Goal: Task Accomplishment & Management: Complete application form

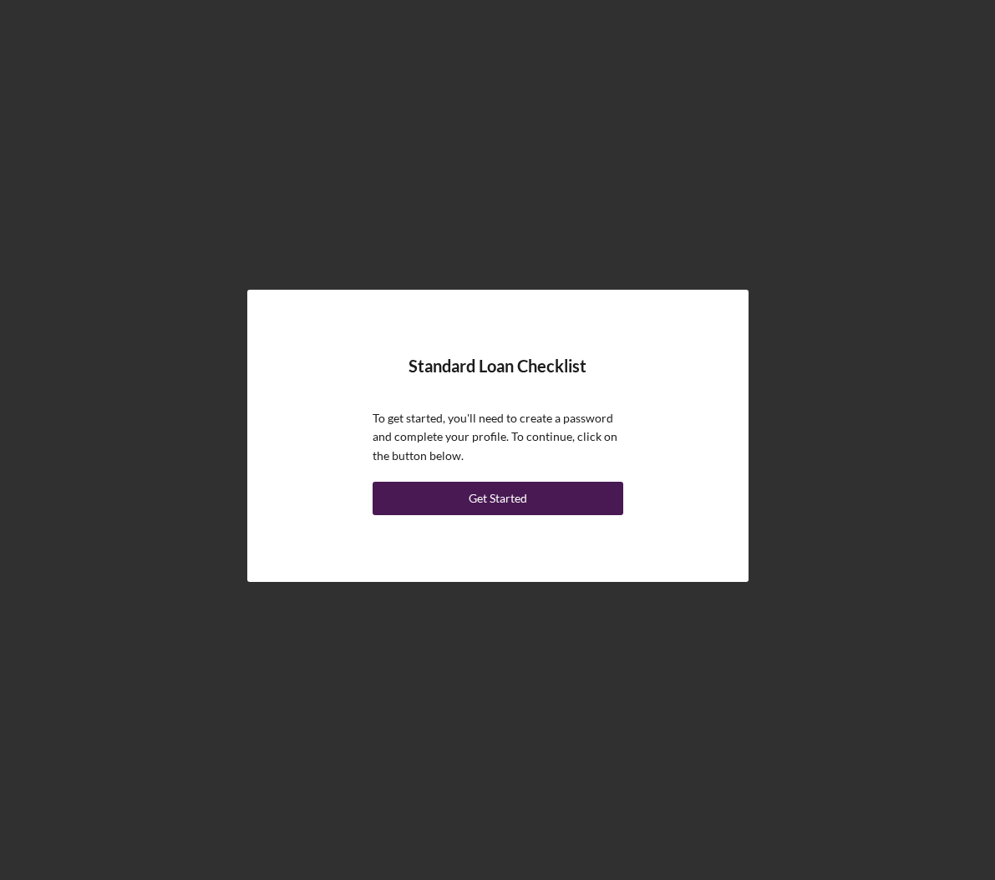
click at [533, 504] on button "Get Started" at bounding box center [497, 498] width 251 height 33
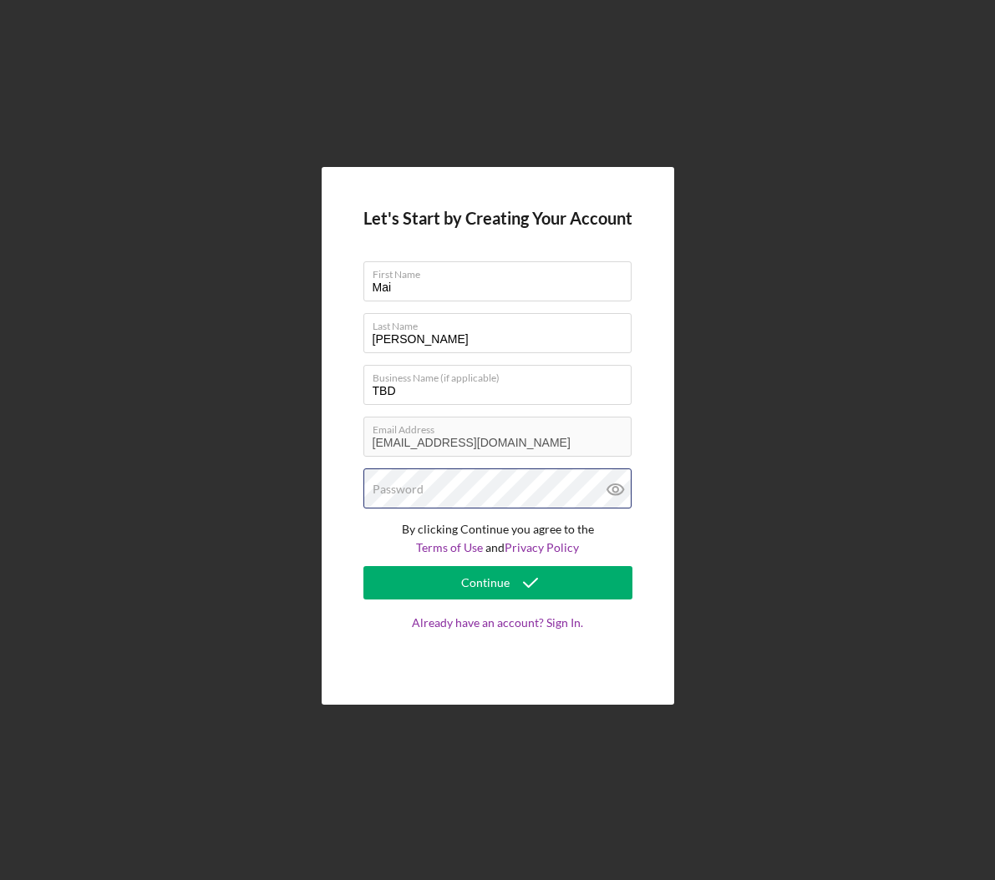
click at [503, 484] on div "Password" at bounding box center [497, 489] width 269 height 42
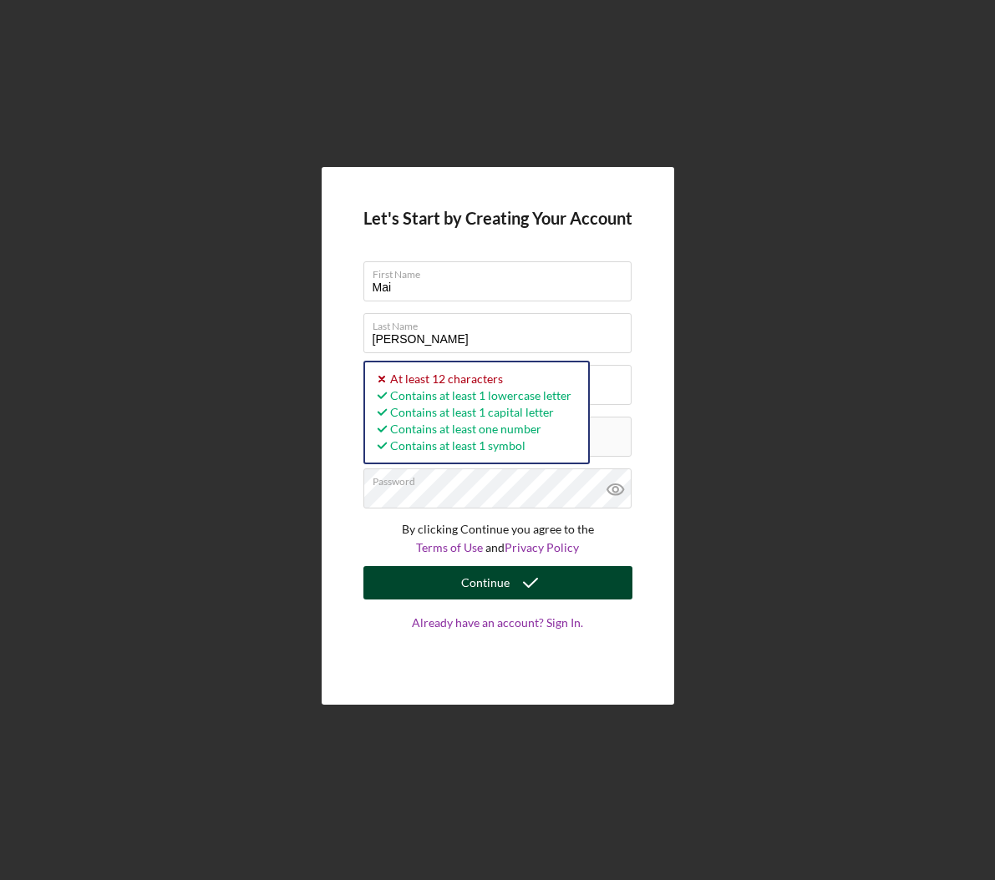
click at [533, 576] on icon "submit" at bounding box center [530, 583] width 42 height 42
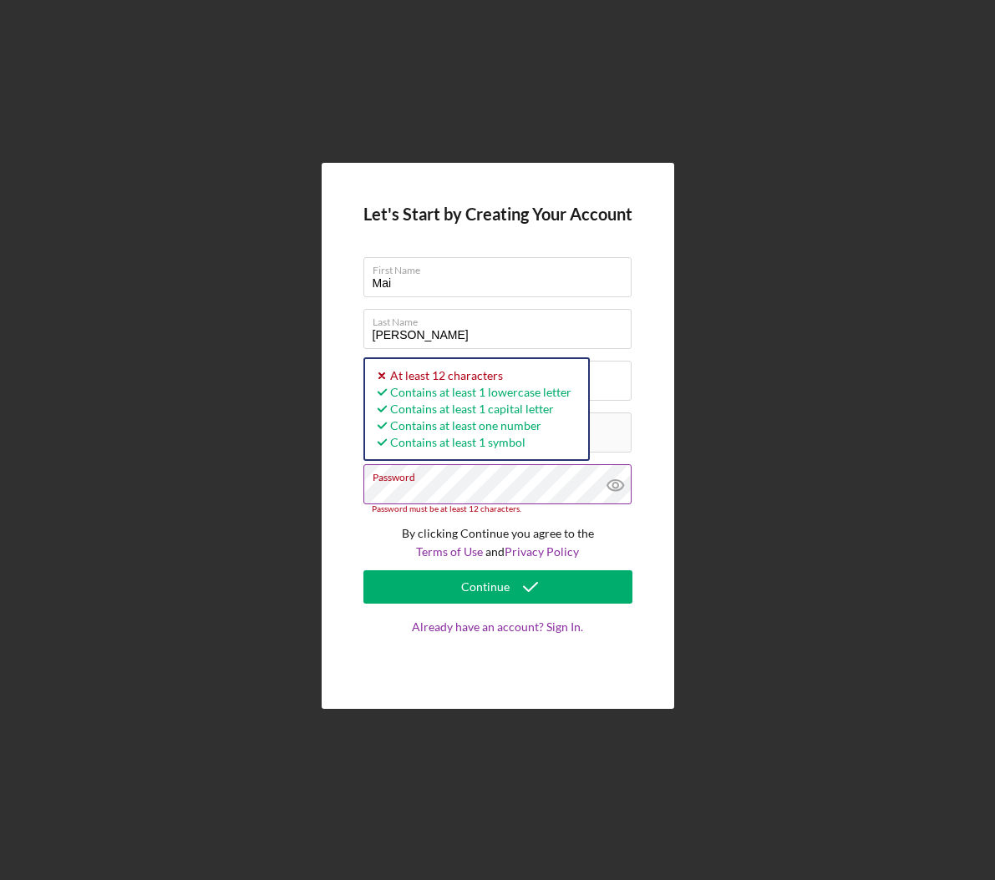
click at [621, 484] on icon at bounding box center [614, 485] width 16 height 11
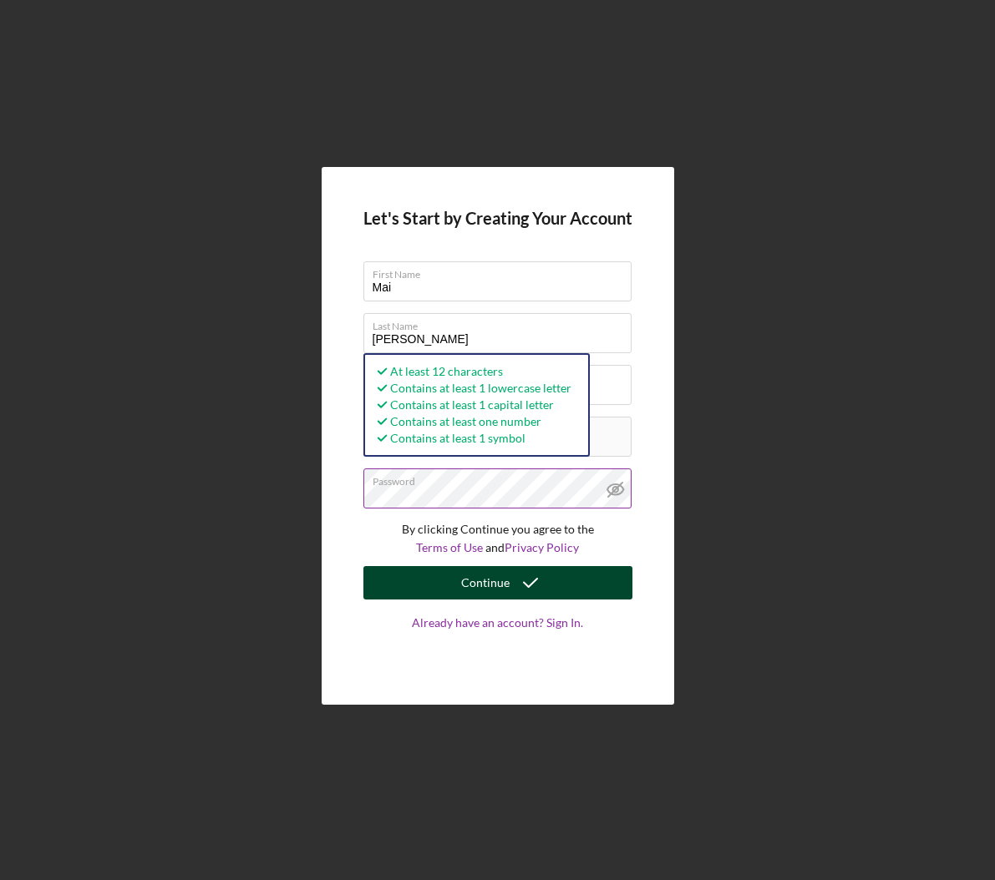
click at [465, 580] on div "Continue" at bounding box center [485, 582] width 48 height 33
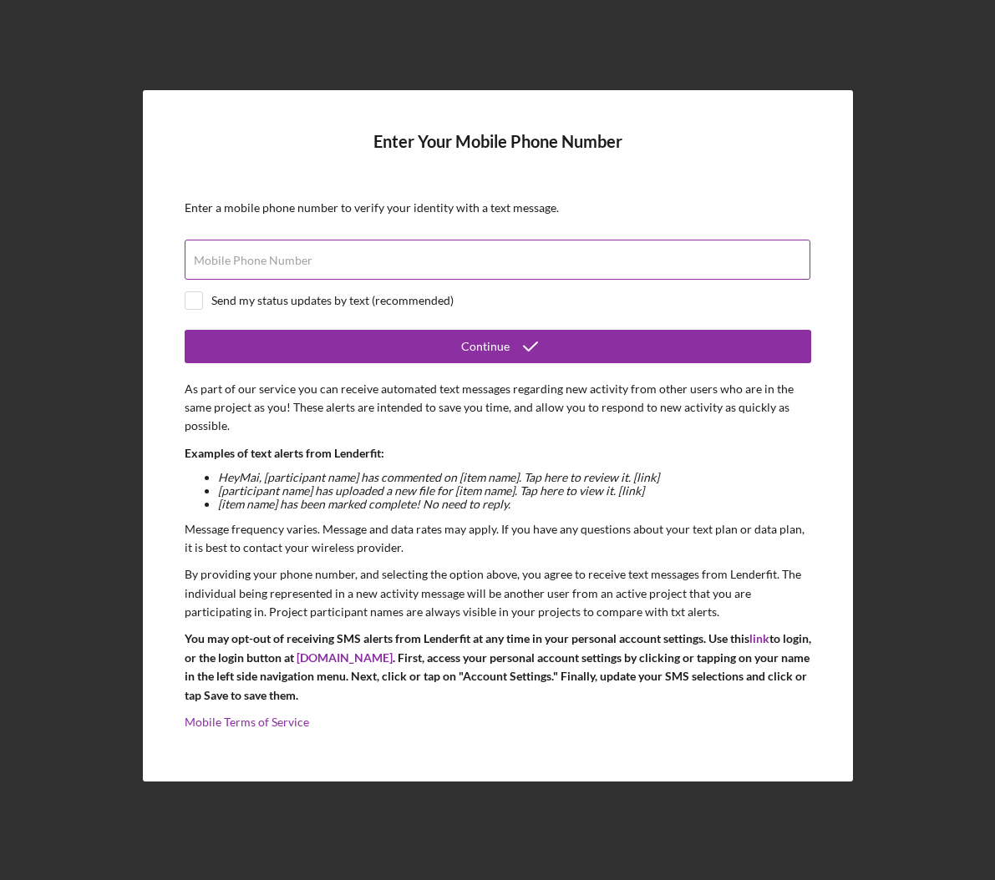
click at [357, 252] on div "Mobile Phone Number" at bounding box center [498, 261] width 626 height 42
type input "[PHONE_NUMBER]"
click at [194, 304] on input "checkbox" at bounding box center [193, 300] width 17 height 17
checkbox input "true"
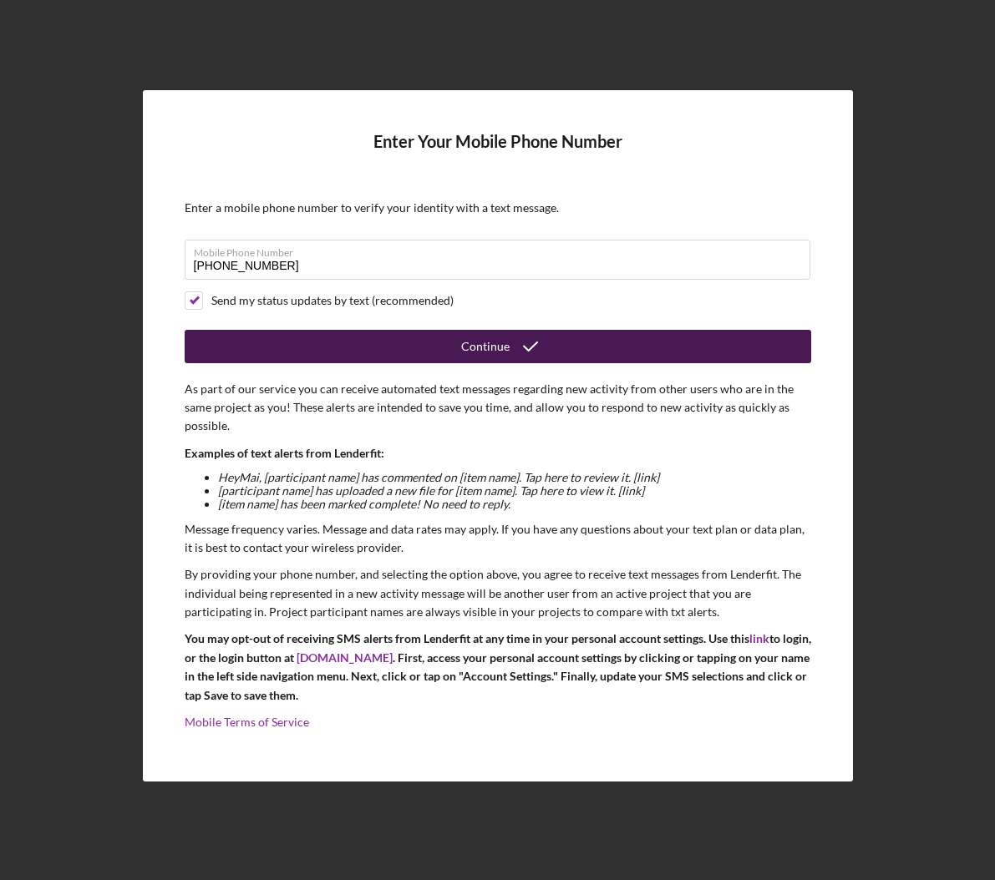
click at [483, 346] on div "Continue" at bounding box center [485, 346] width 48 height 33
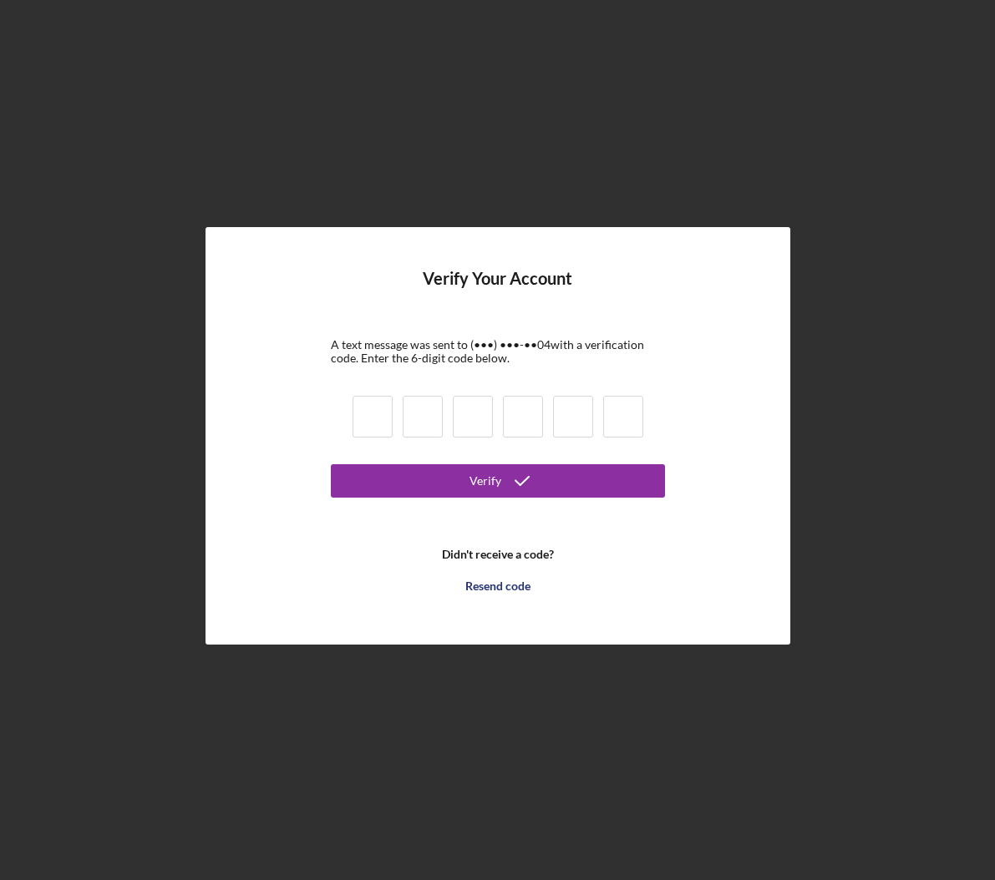
click at [374, 412] on input at bounding box center [372, 417] width 40 height 42
type input "4"
type input "2"
type input "0"
type input "3"
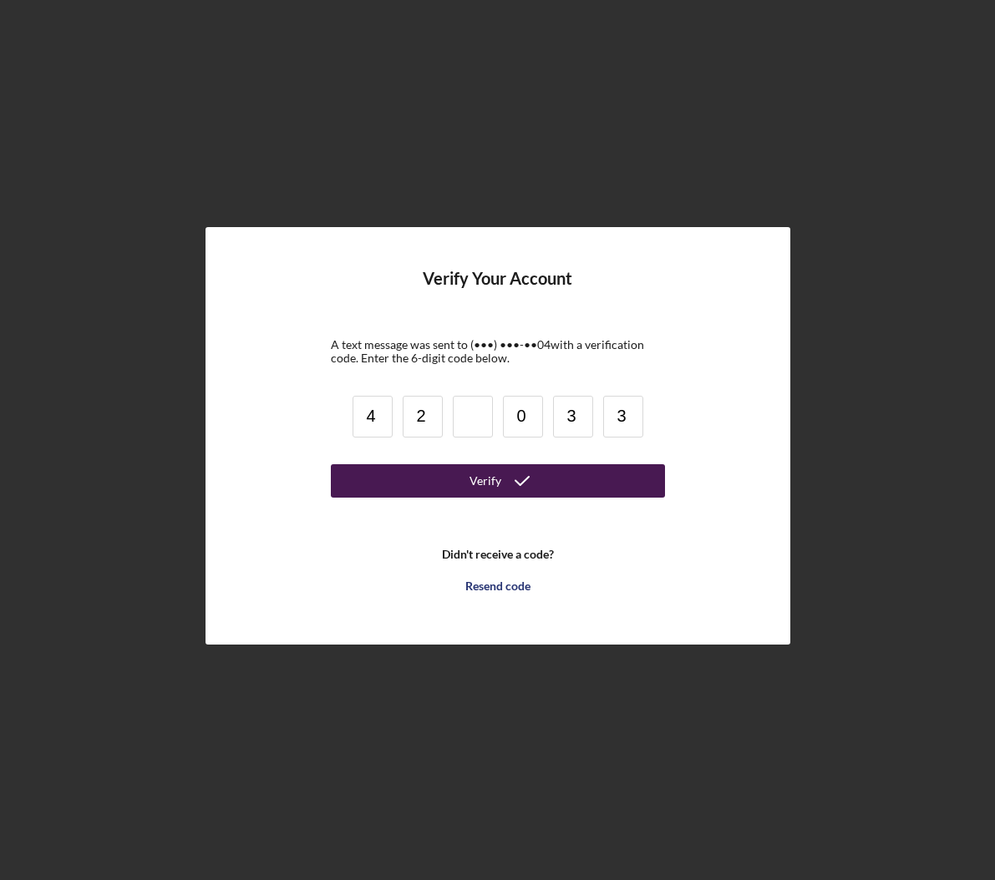
type input "3"
click at [405, 486] on button "Verify" at bounding box center [498, 480] width 334 height 33
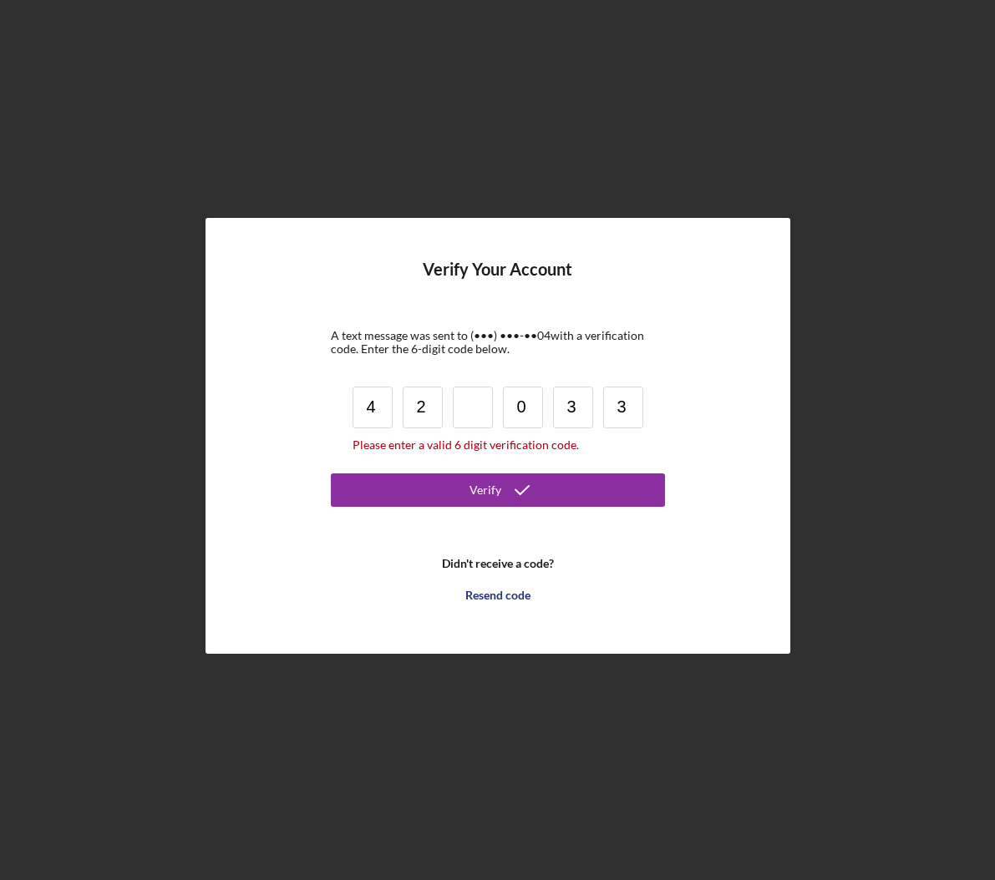
click at [479, 415] on input at bounding box center [473, 408] width 40 height 42
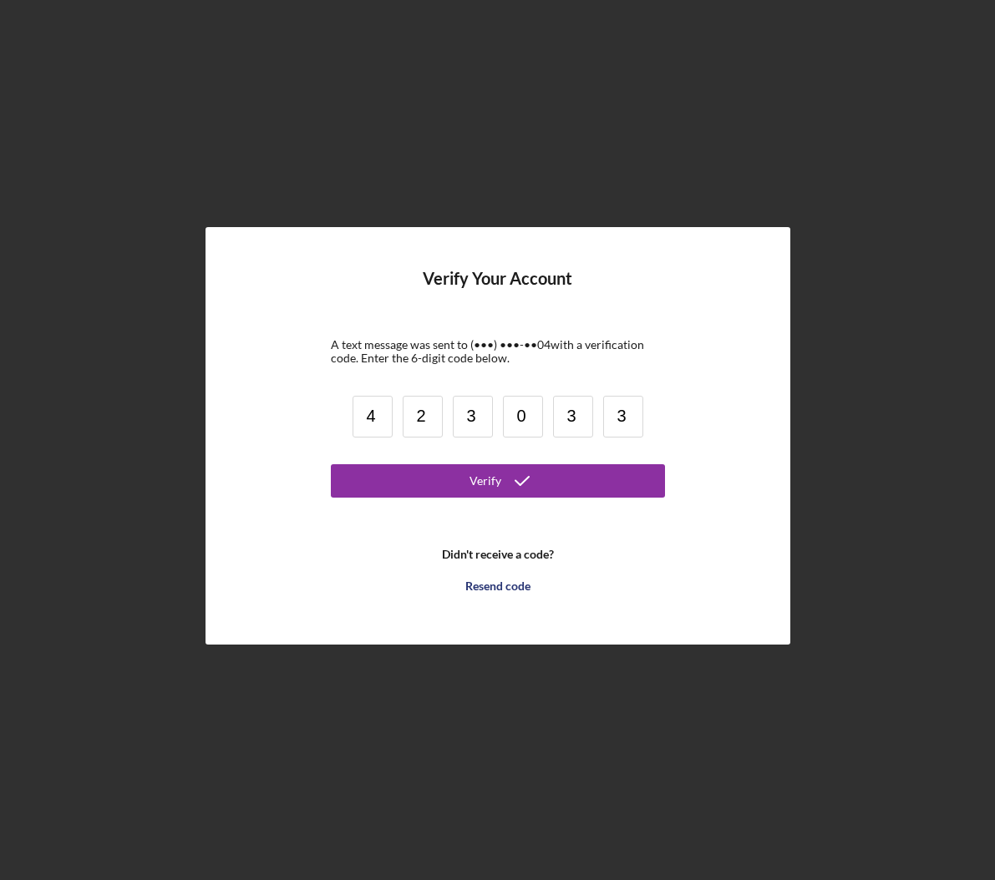
type input "3"
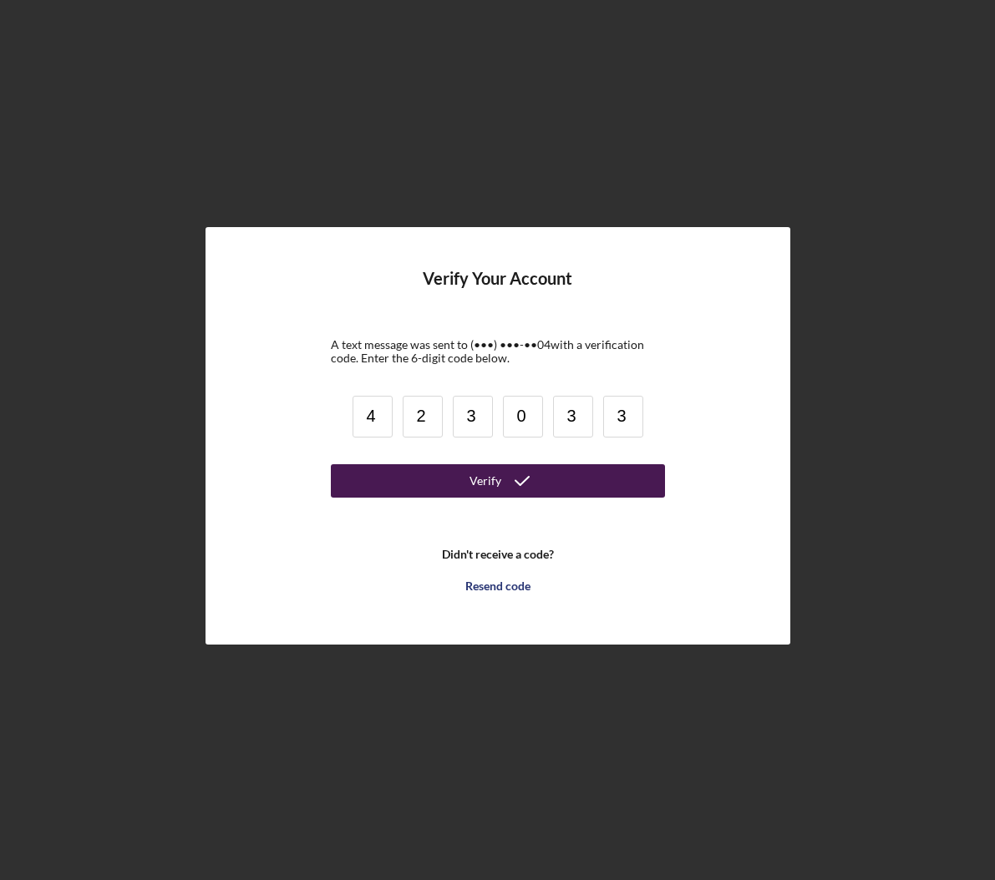
click at [399, 480] on button "Verify" at bounding box center [498, 480] width 334 height 33
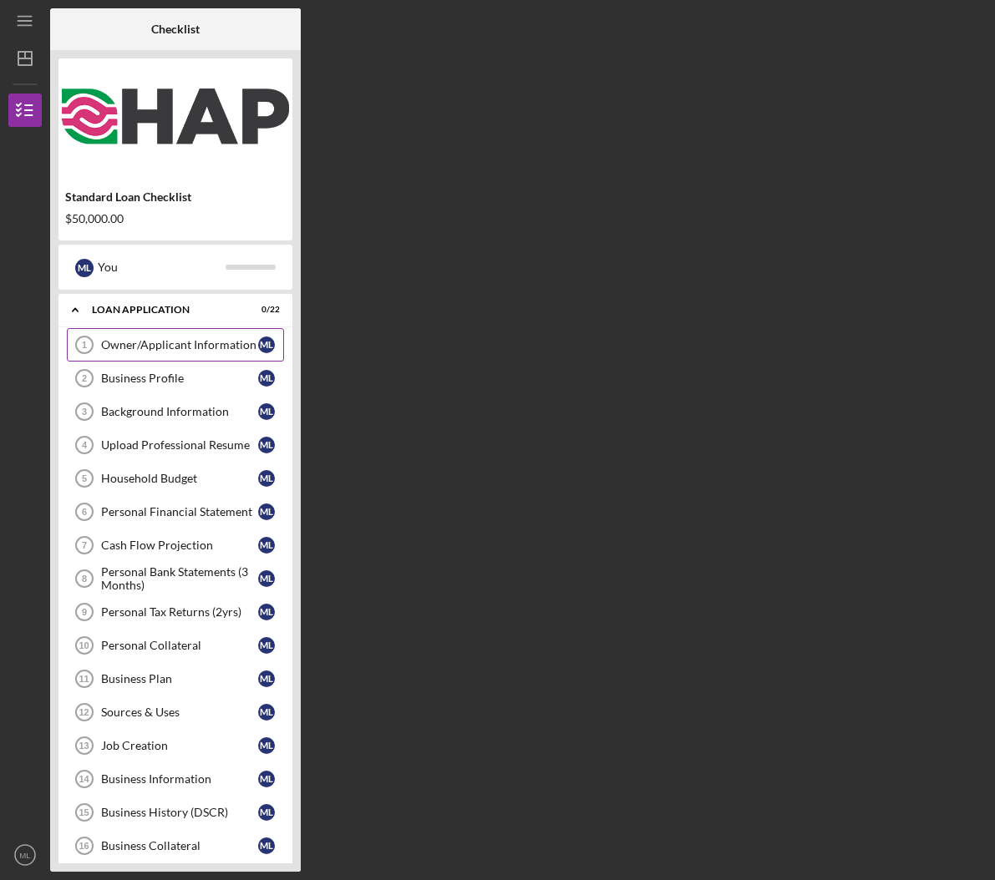
click at [168, 342] on div "Owner/Applicant Information" at bounding box center [179, 344] width 157 height 13
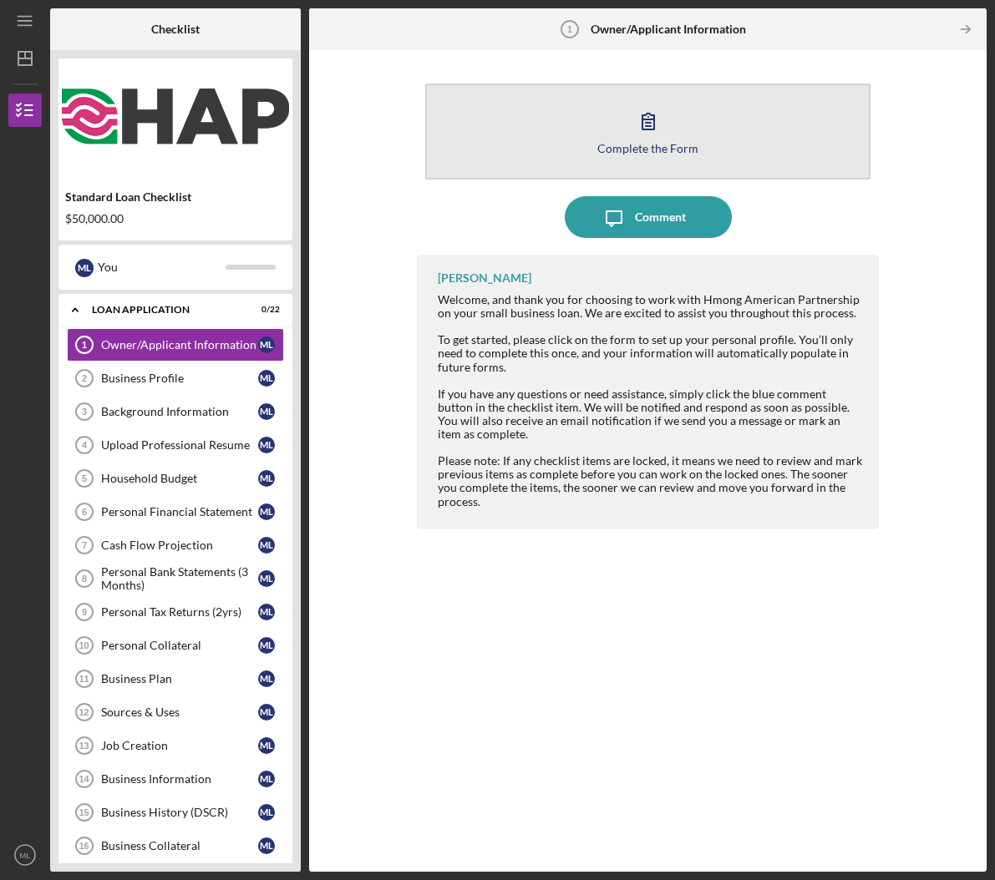
click at [597, 137] on button "Complete the Form Form" at bounding box center [648, 132] width 446 height 96
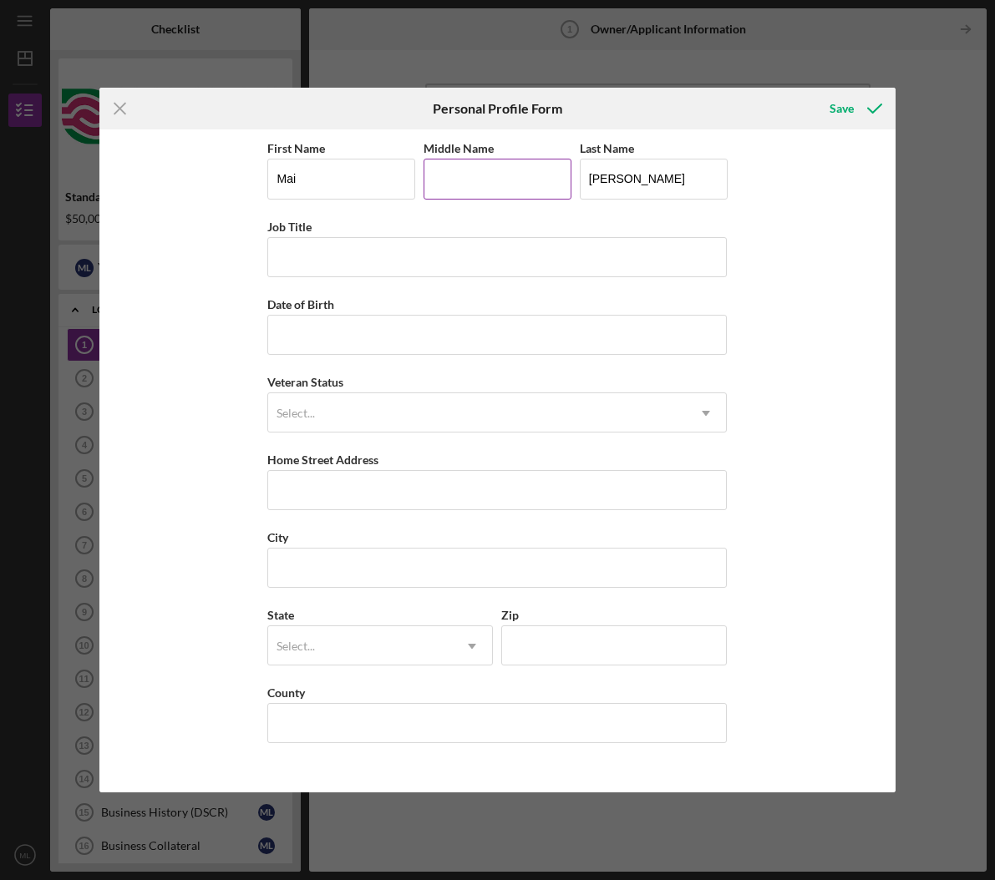
type input "h"
type input "H"
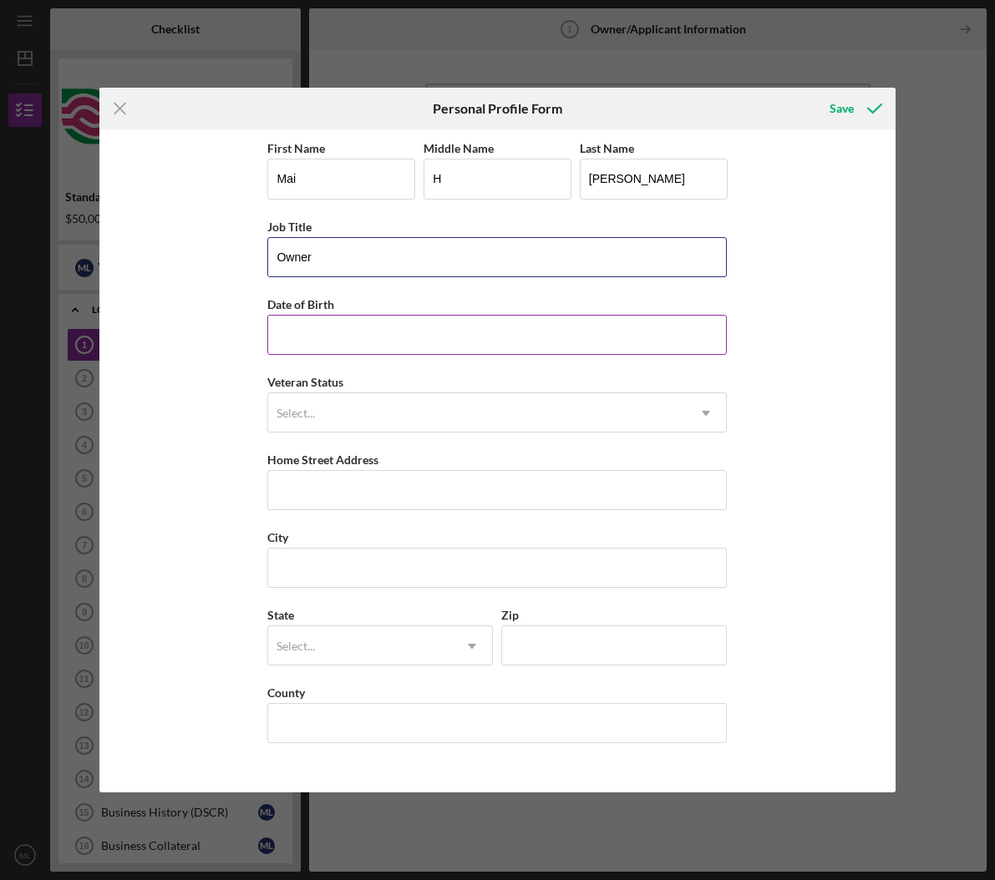
type input "Owner"
type input "[DATE]"
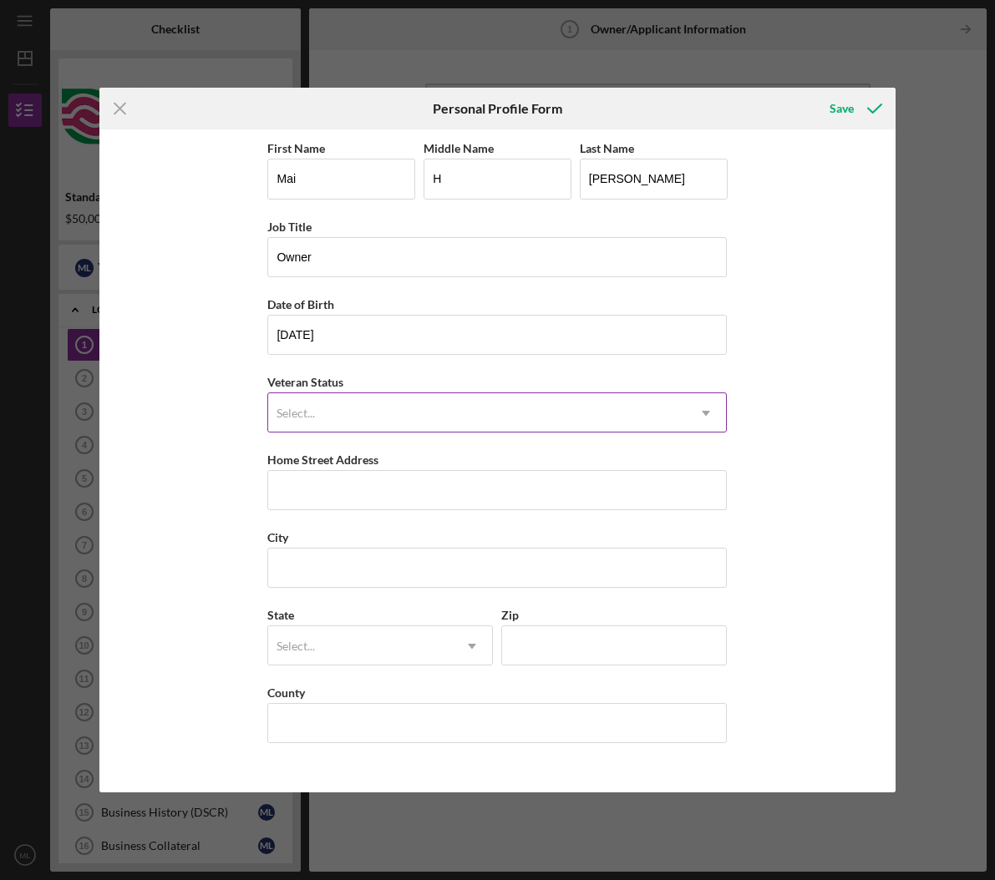
click at [405, 402] on div "Select..." at bounding box center [477, 413] width 418 height 38
click at [403, 407] on div "Select..." at bounding box center [477, 413] width 418 height 38
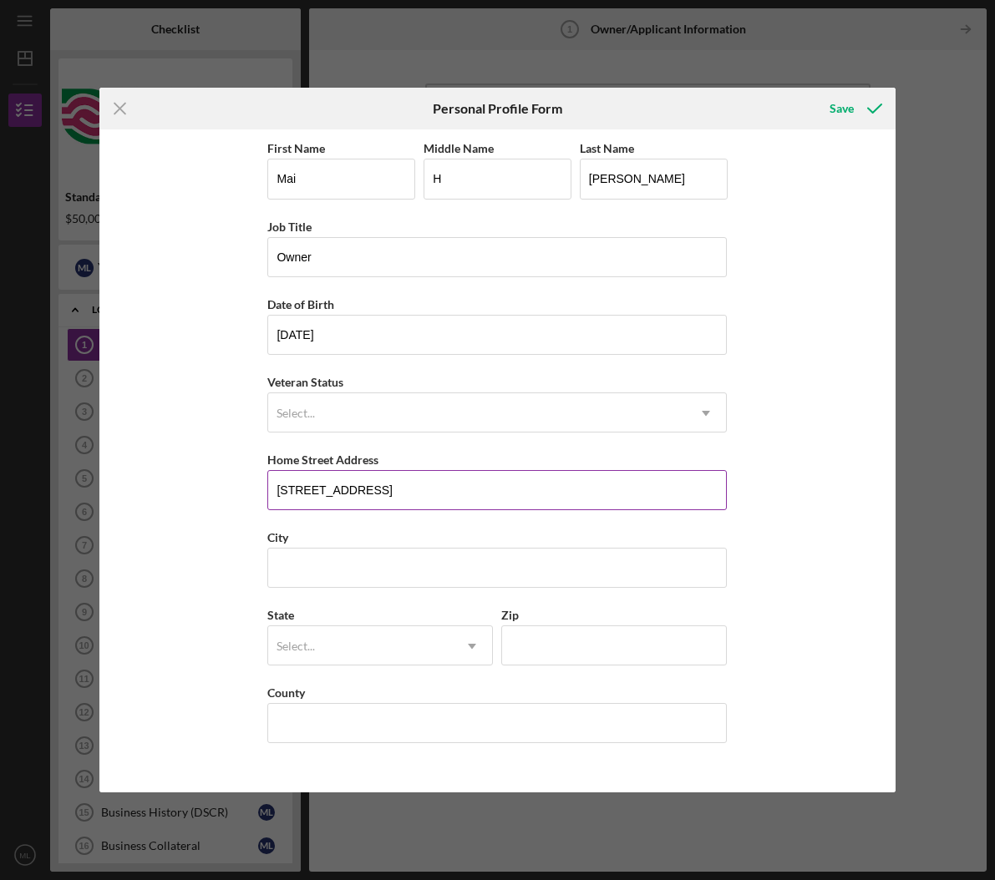
type input "[STREET_ADDRESS]"
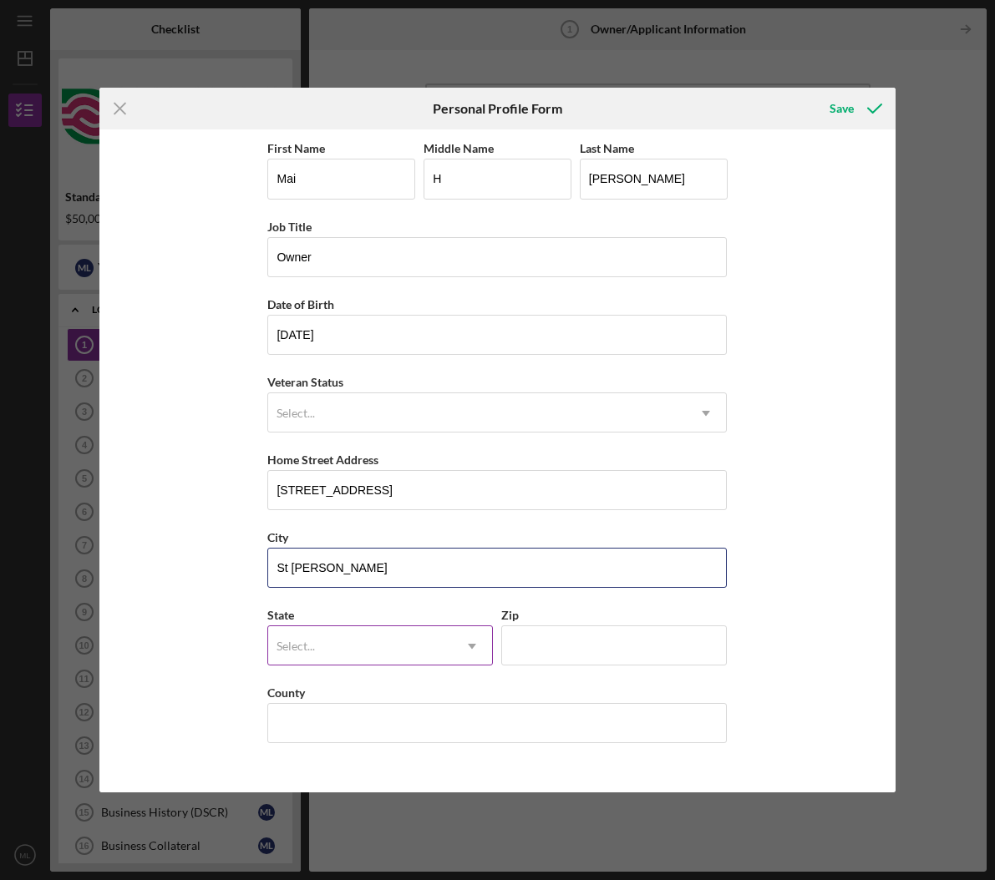
type input "St [PERSON_NAME]"
click at [345, 654] on div "Select..." at bounding box center [360, 646] width 184 height 38
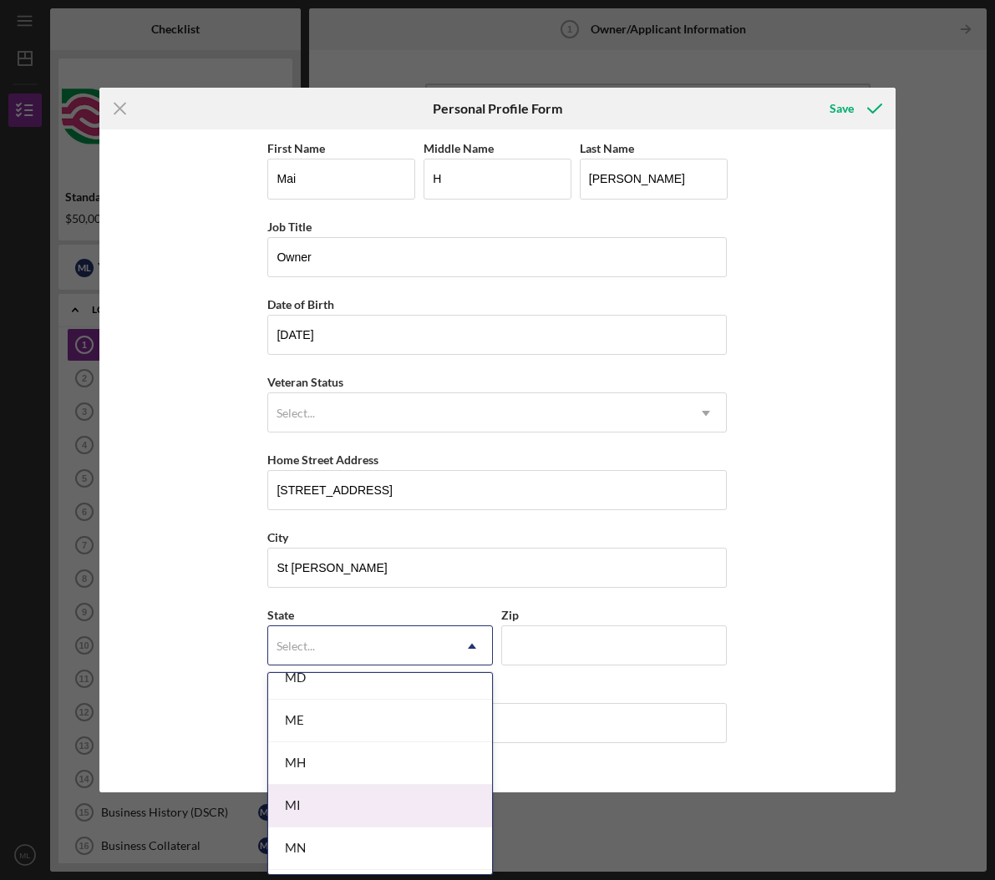
scroll to position [1397, 0]
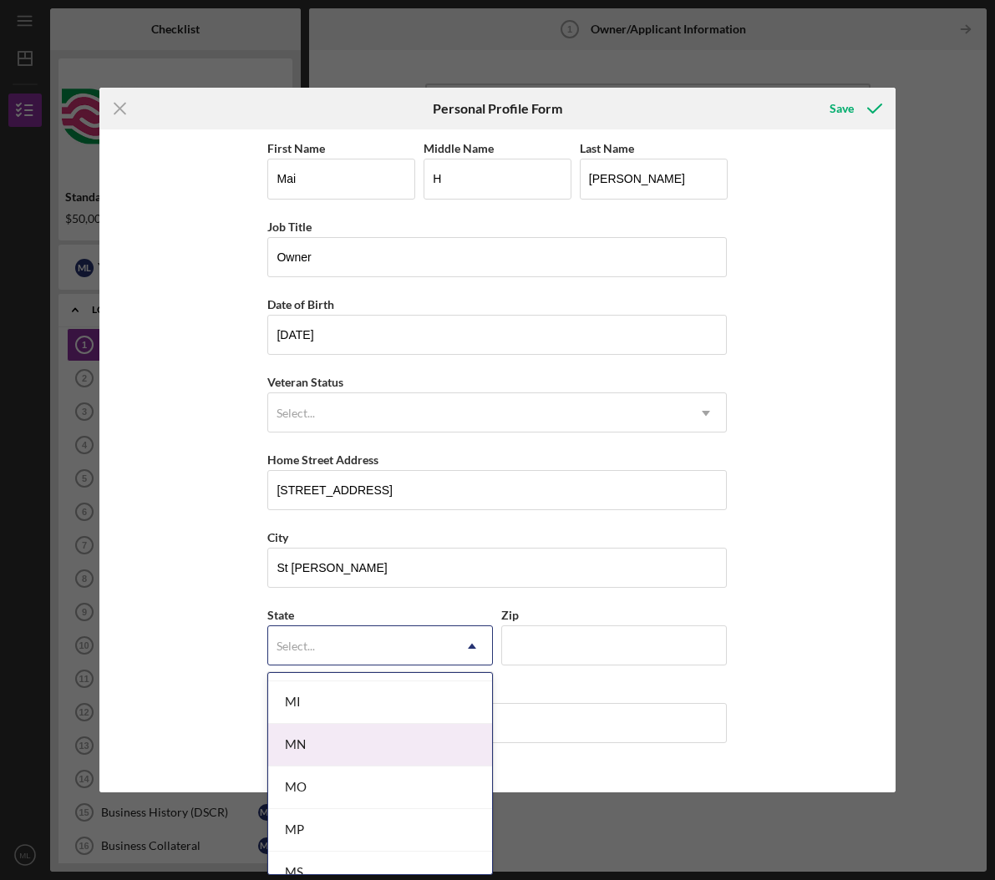
click at [350, 751] on div "MN" at bounding box center [380, 745] width 224 height 43
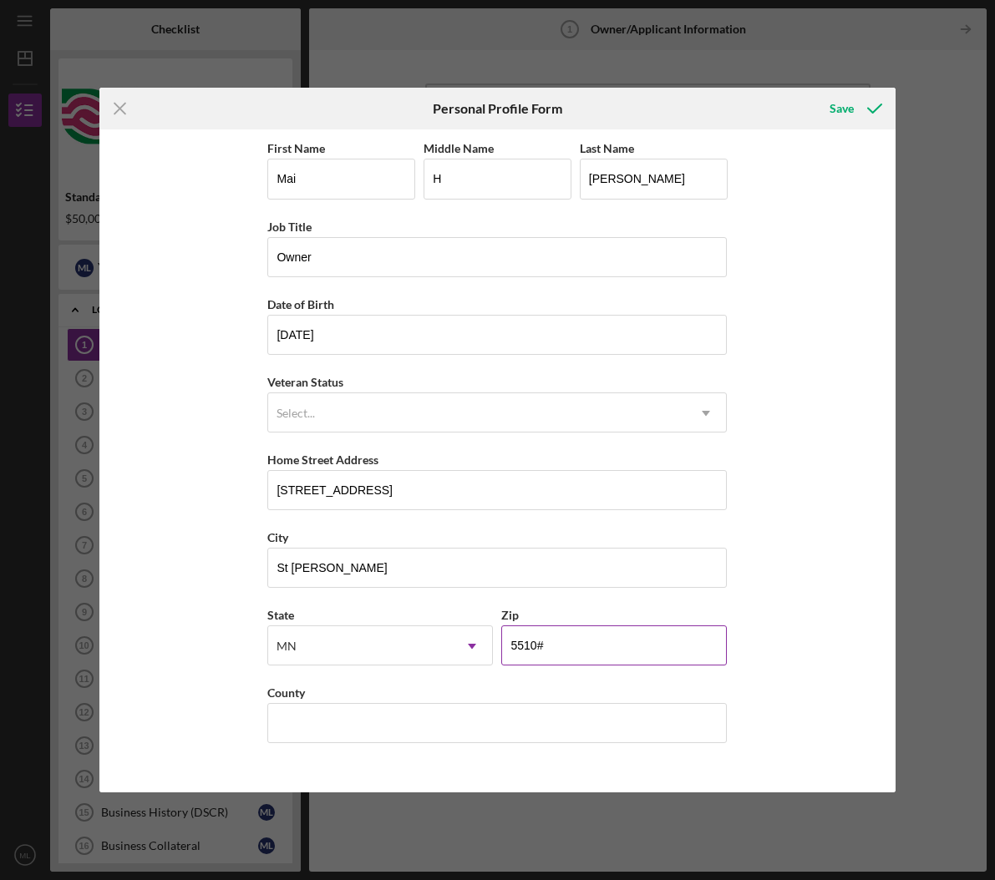
type input "55106"
click at [678, 720] on input "[PERSON_NAME]" at bounding box center [496, 723] width 459 height 40
type input "[PERSON_NAME]"
click at [807, 670] on div "First Name Mai Middle Name H Last Name [PERSON_NAME] Title Owner Date of Birth …" at bounding box center [497, 460] width 796 height 662
click at [843, 116] on div "Save" at bounding box center [841, 108] width 24 height 33
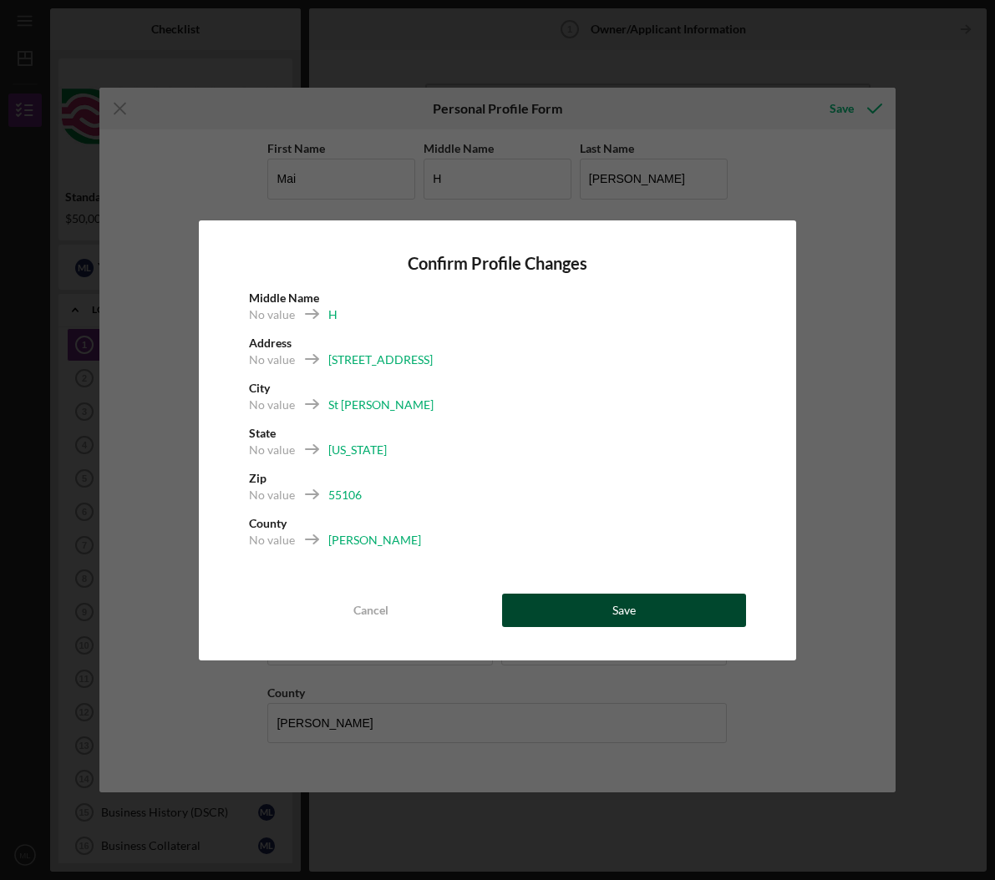
click at [620, 610] on div "Save" at bounding box center [623, 610] width 23 height 33
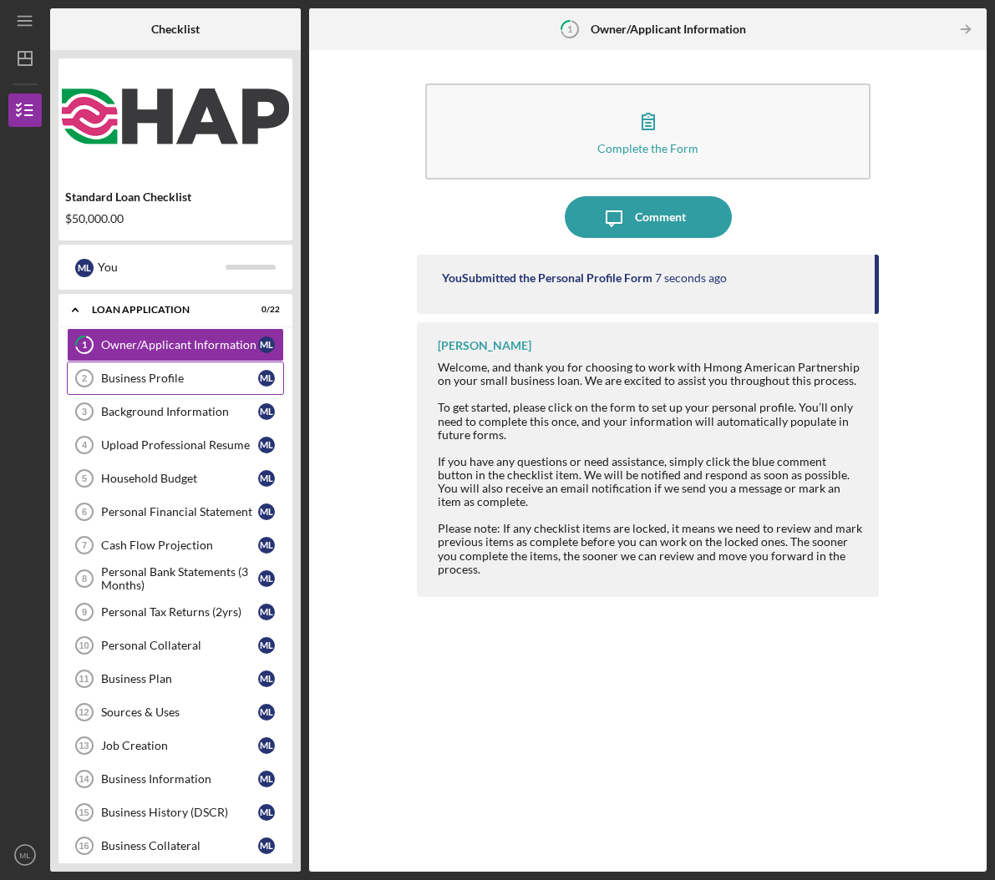
click at [180, 383] on div "Business Profile" at bounding box center [179, 378] width 157 height 13
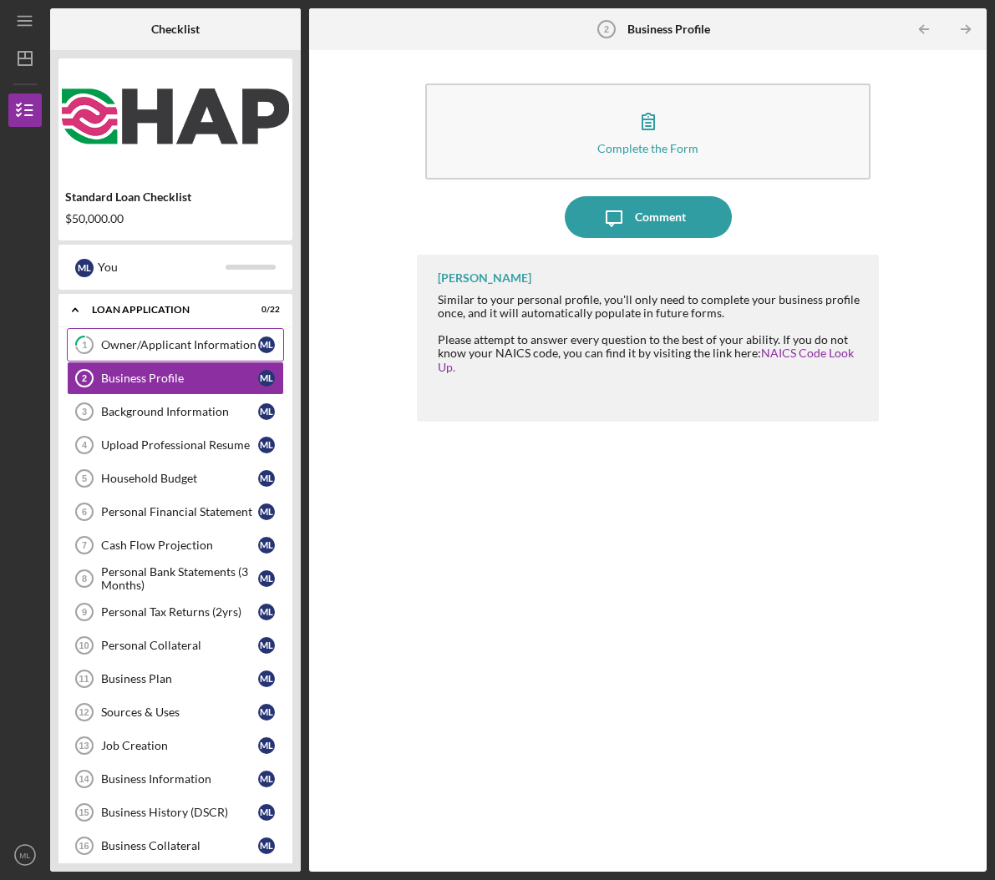
click at [173, 345] on div "Owner/Applicant Information" at bounding box center [179, 344] width 157 height 13
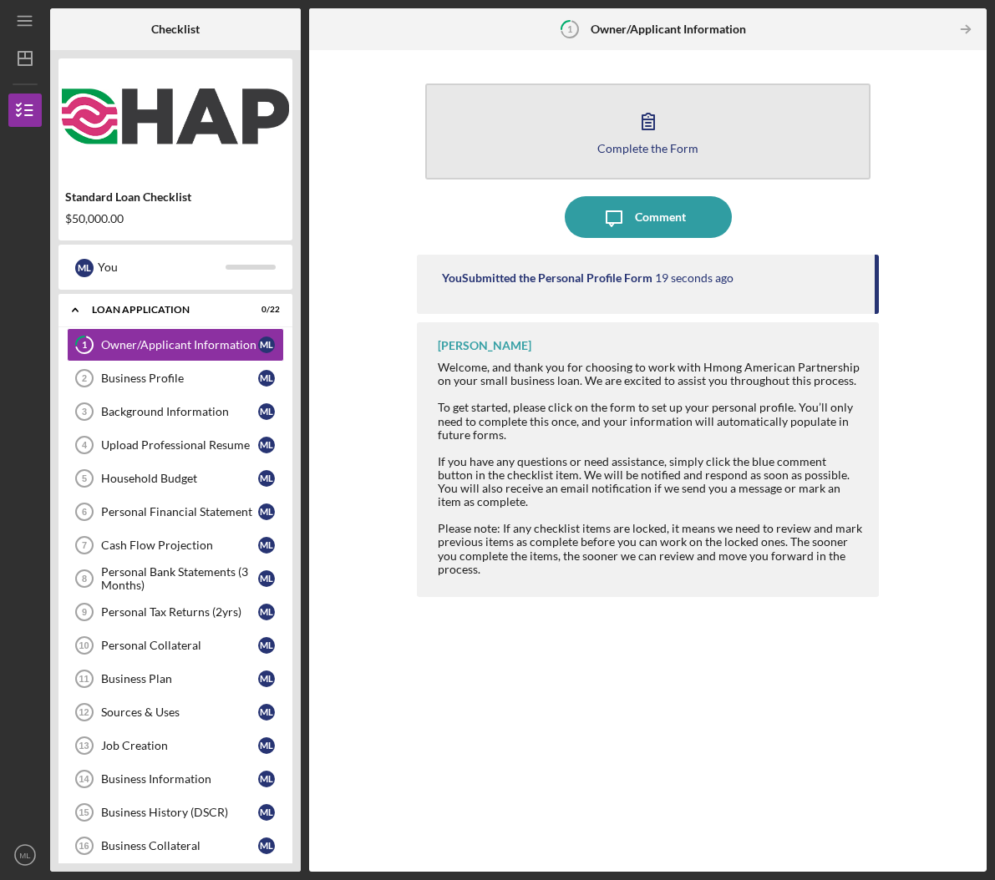
click at [756, 167] on button "Complete the Form Form" at bounding box center [648, 132] width 446 height 96
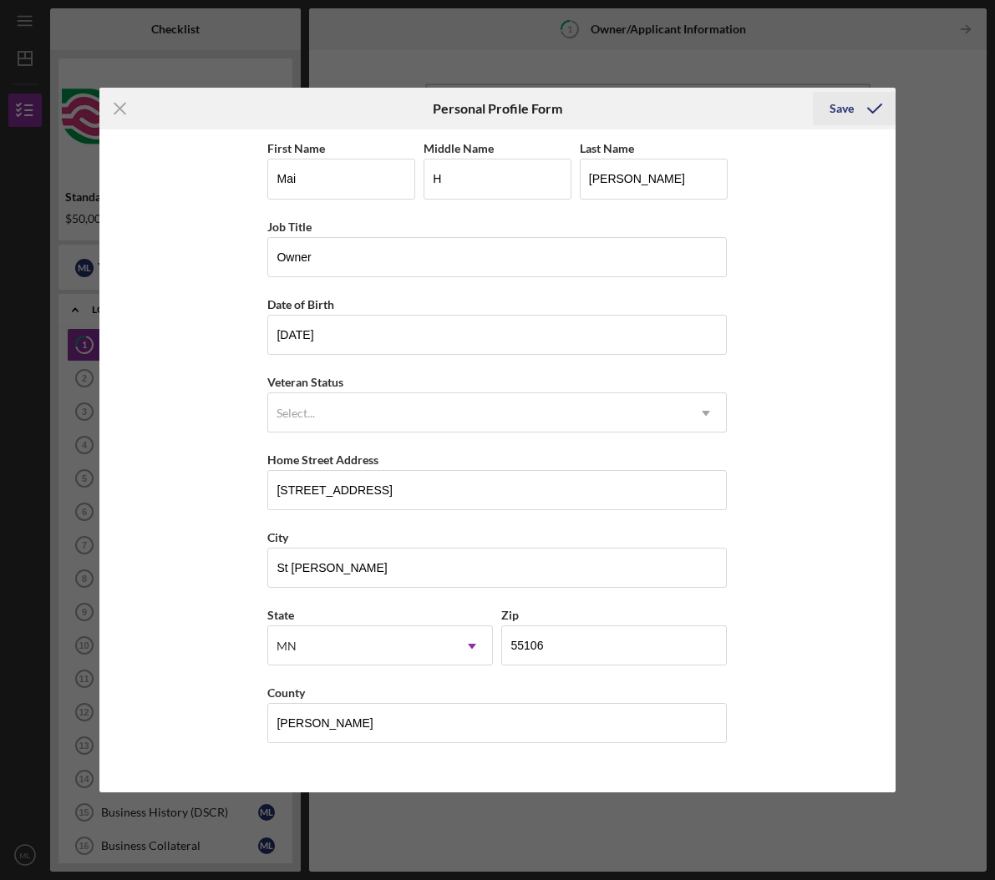
click at [844, 117] on div "Save" at bounding box center [841, 108] width 24 height 33
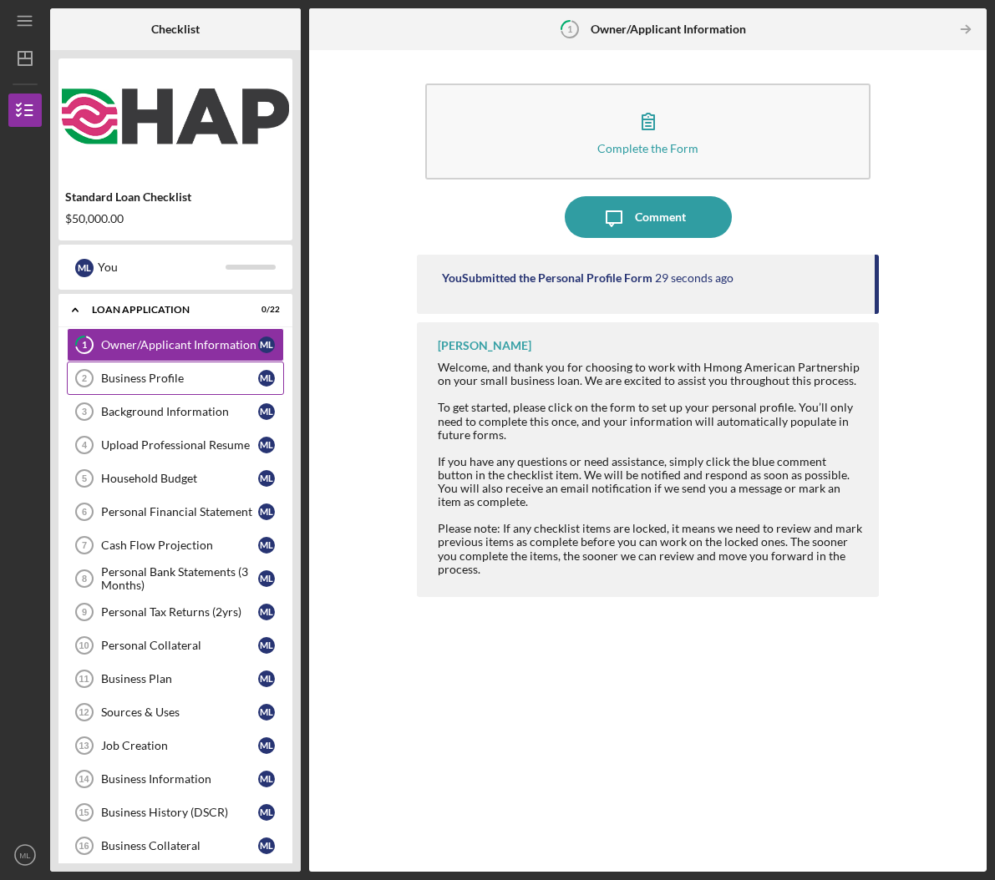
click at [167, 368] on link "Business Profile 2 Business Profile M L" at bounding box center [175, 378] width 217 height 33
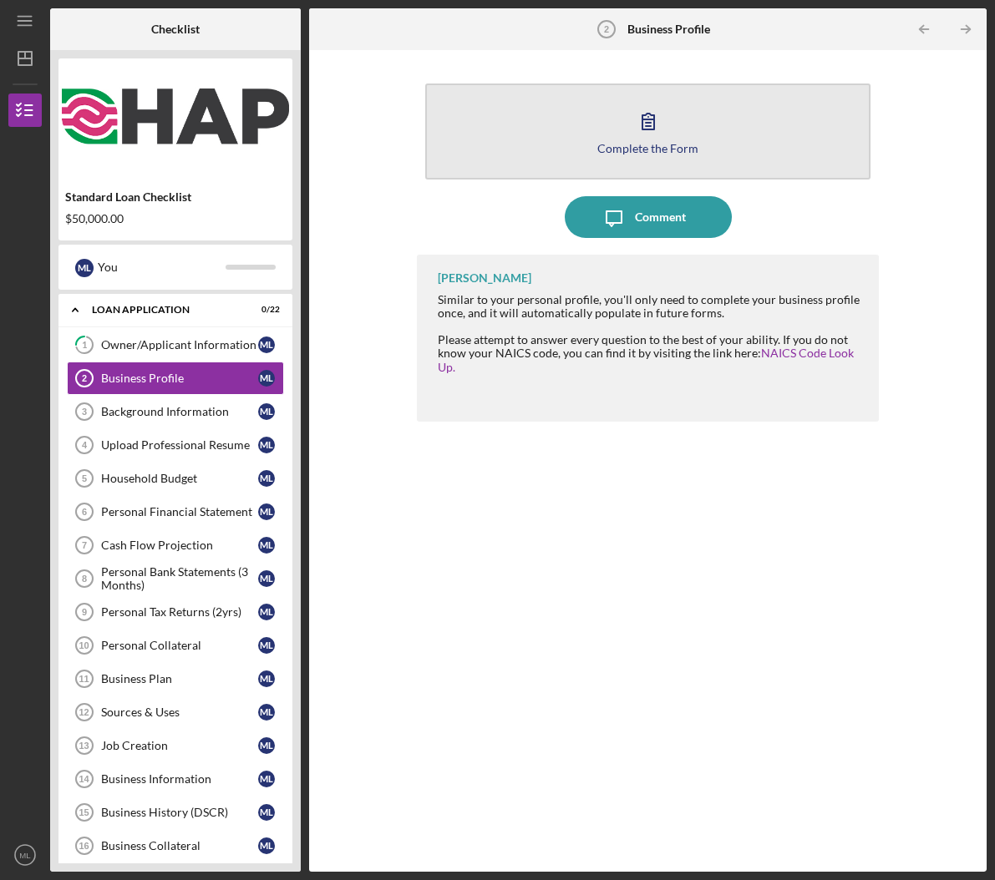
click at [744, 119] on button "Complete the Form Form" at bounding box center [648, 132] width 446 height 96
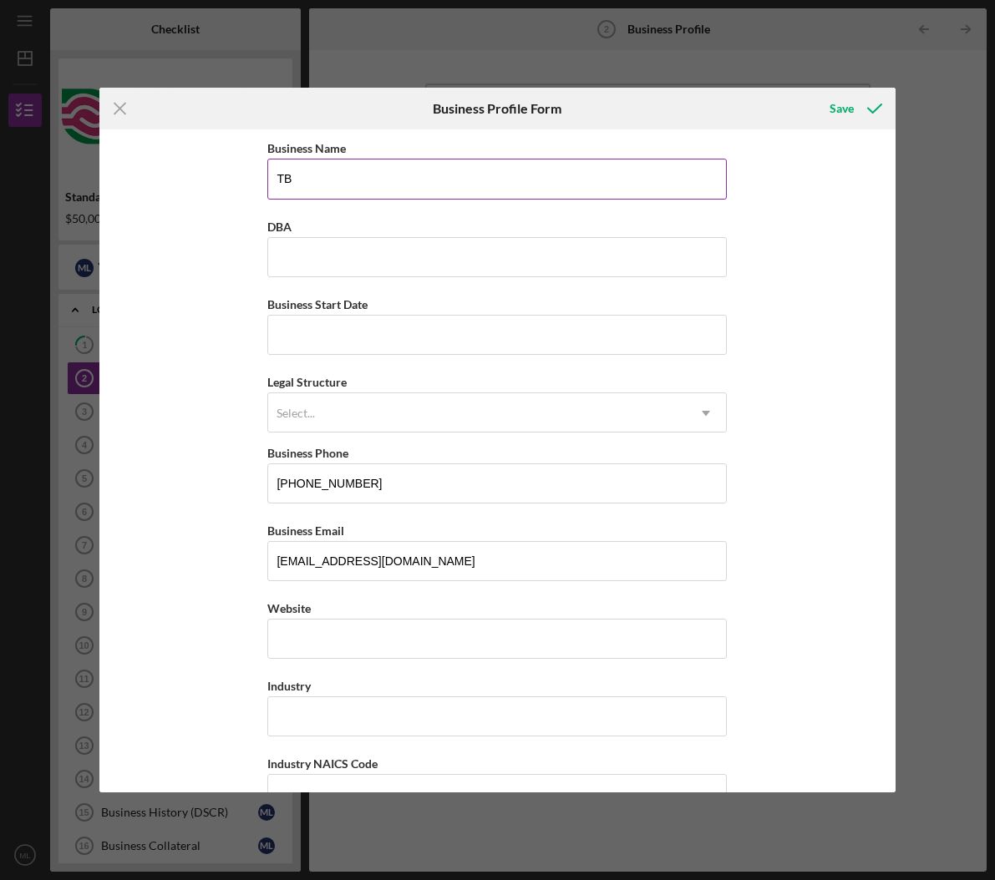
type input "T"
type input "Thai Yummy Cuisine LLC"
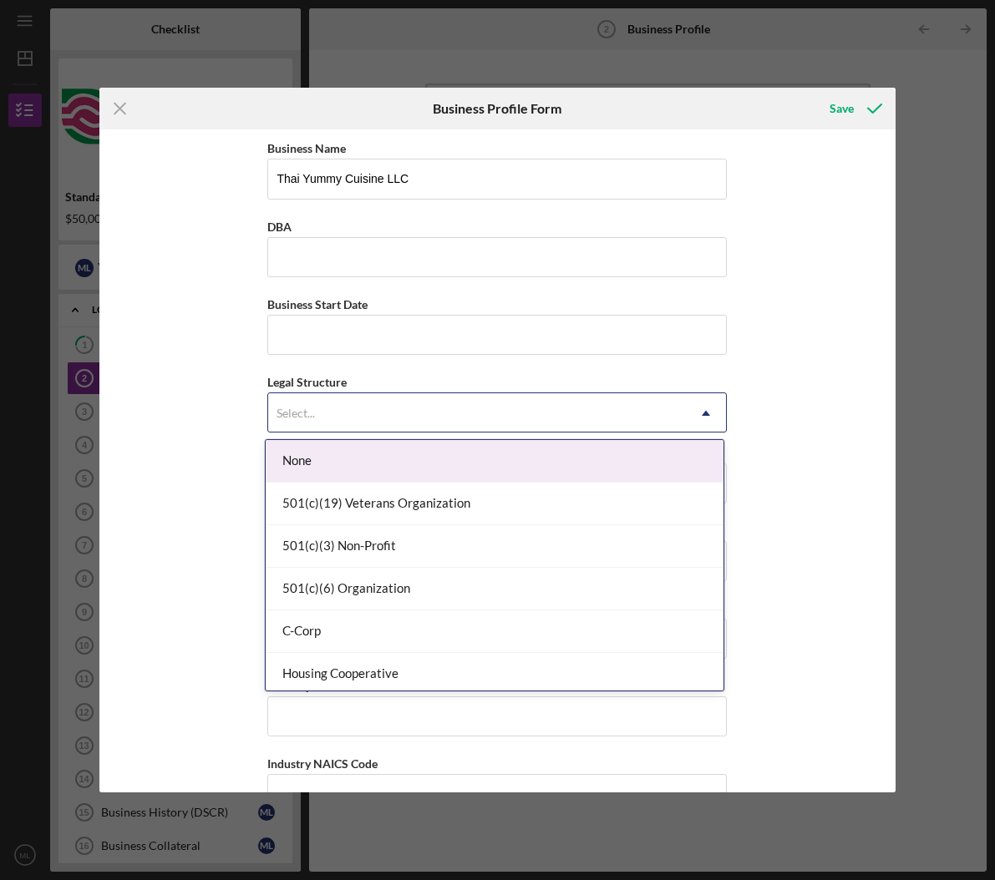
click at [442, 411] on div "Select..." at bounding box center [477, 413] width 418 height 38
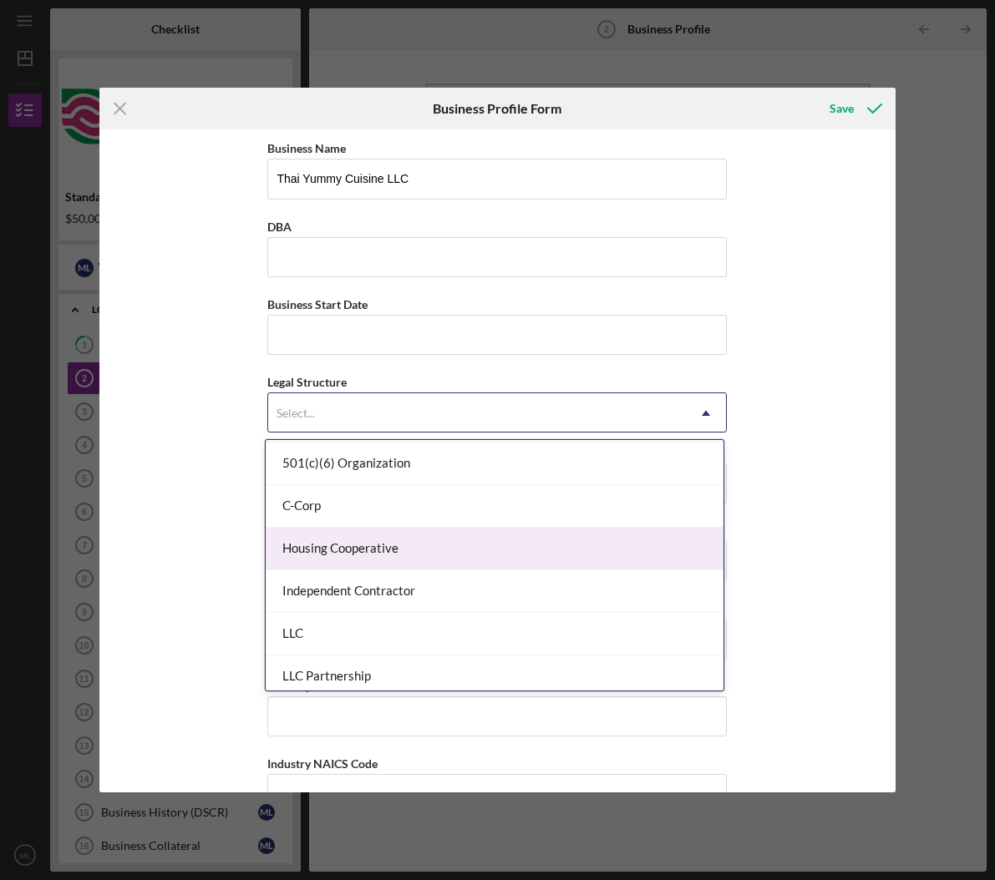
scroll to position [129, 0]
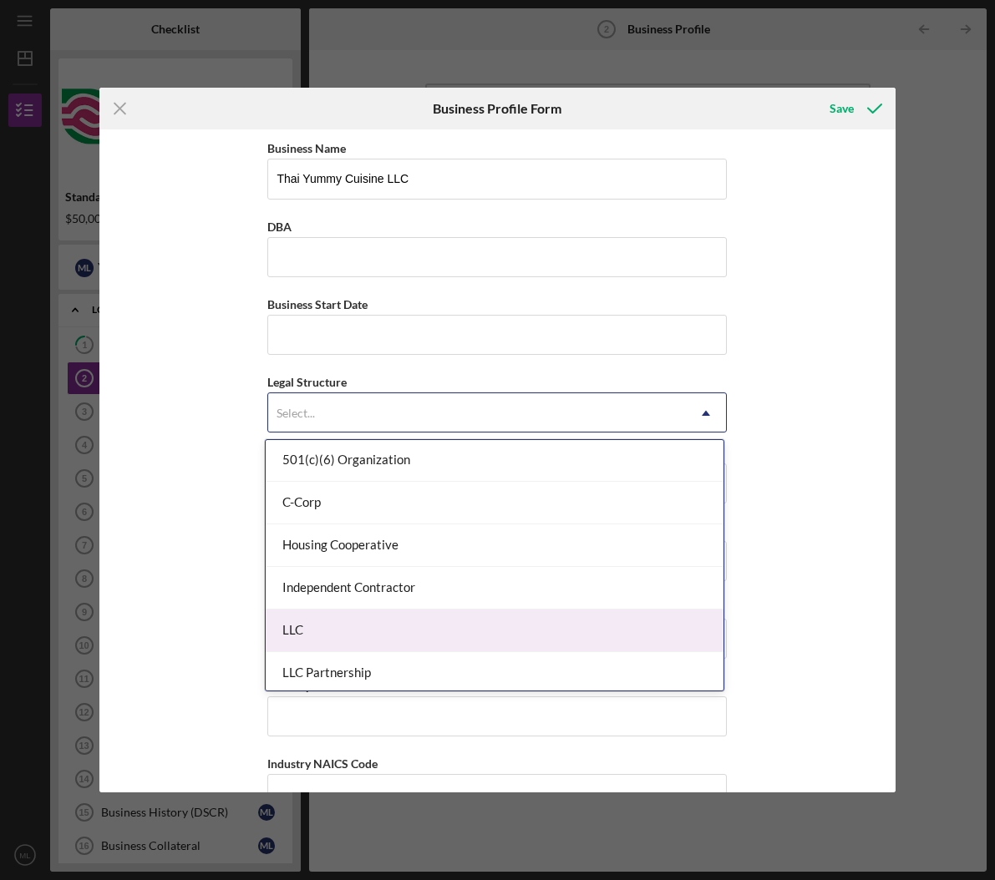
click at [496, 630] on div "LLC" at bounding box center [495, 631] width 458 height 43
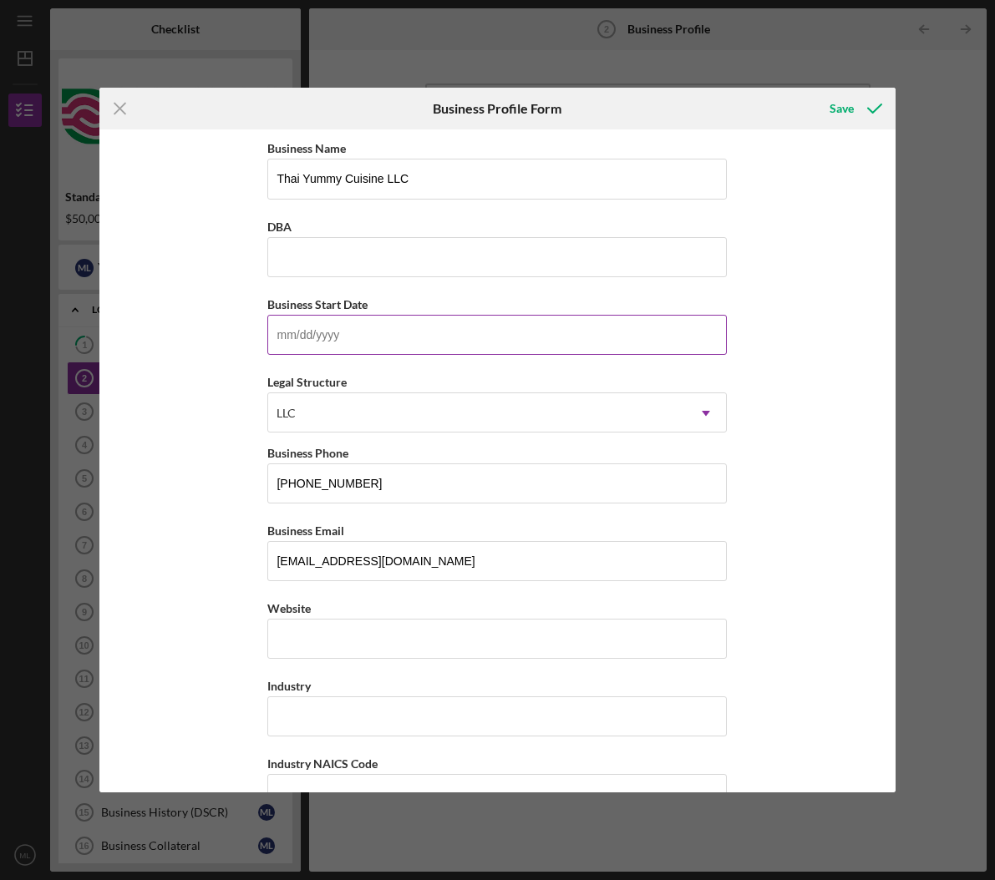
click at [458, 328] on input "Business Start Date" at bounding box center [496, 335] width 459 height 40
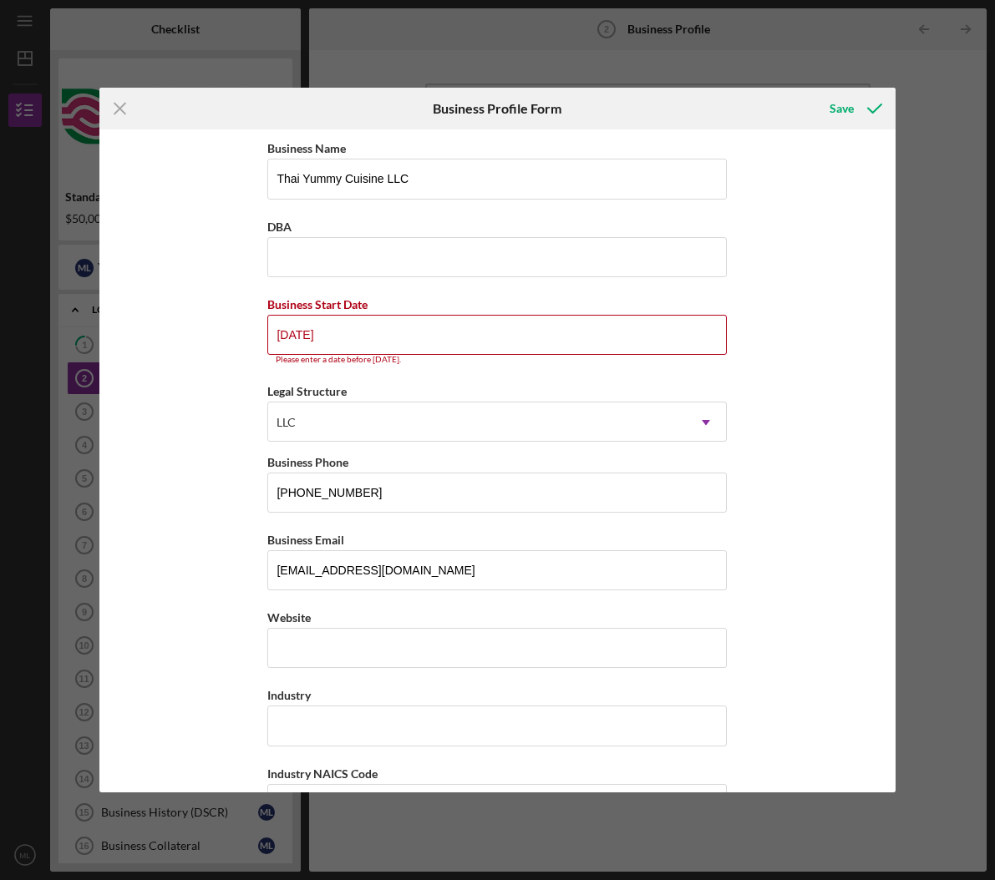
click at [200, 413] on div "Business Name Thai Yummy Cuisine LLC DBA Business Start Date [DATE] Please ente…" at bounding box center [497, 460] width 796 height 662
click at [363, 334] on input "[DATE]" at bounding box center [496, 335] width 459 height 40
drag, startPoint x: 313, startPoint y: 334, endPoint x: 233, endPoint y: 342, distance: 80.6
click at [235, 342] on div "Business Name Thai Yummy Cuisine LLC DBA Business Start Date [DATE] Please ente…" at bounding box center [497, 460] width 796 height 662
type input "0m/dd/yyyy"
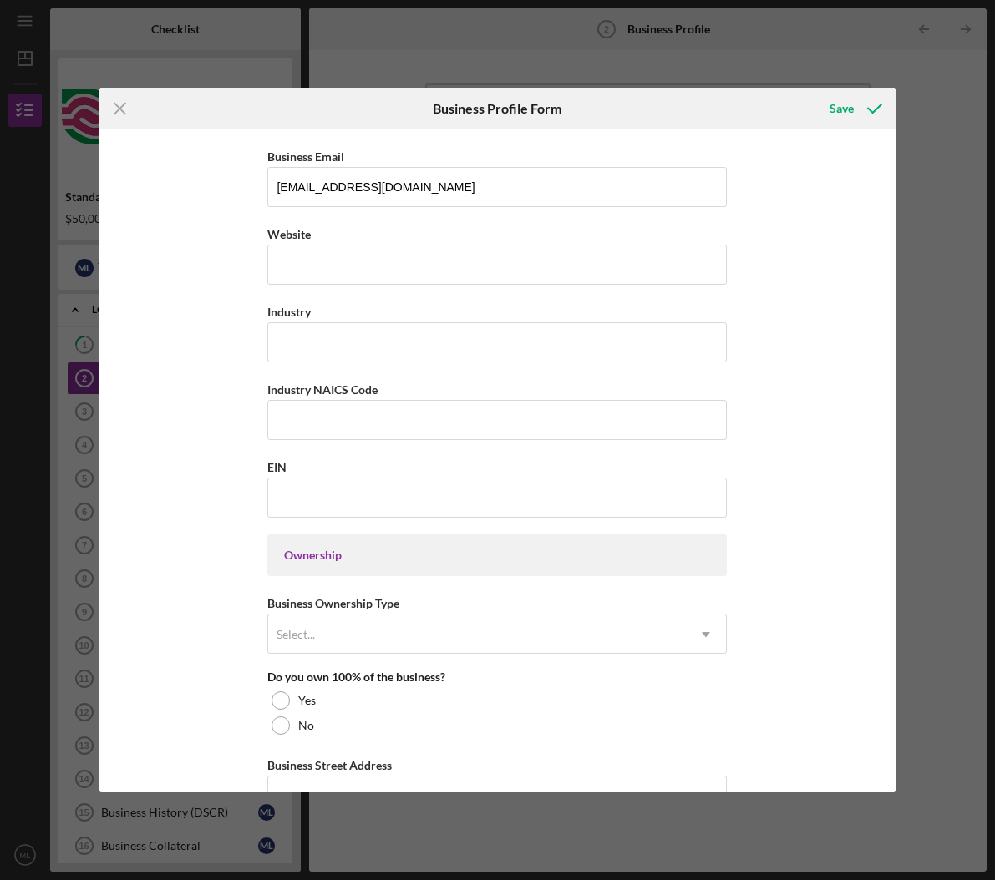
scroll to position [499, 0]
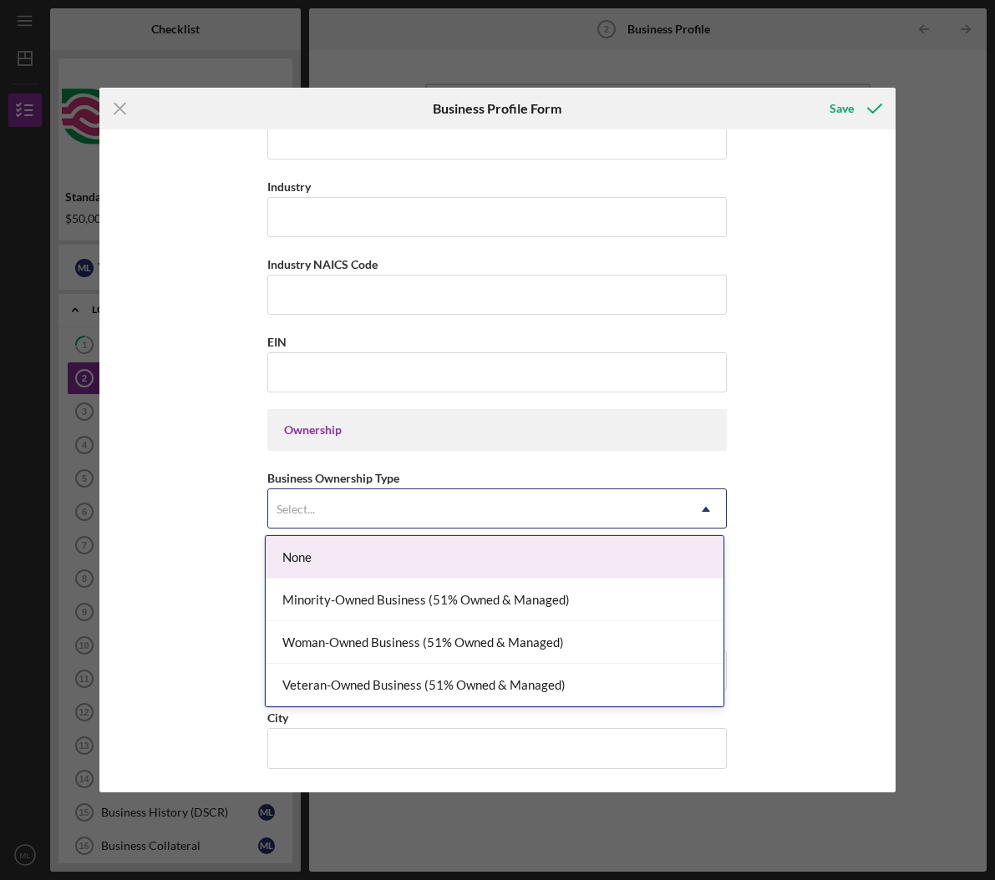
click at [402, 504] on div "Select..." at bounding box center [477, 509] width 418 height 38
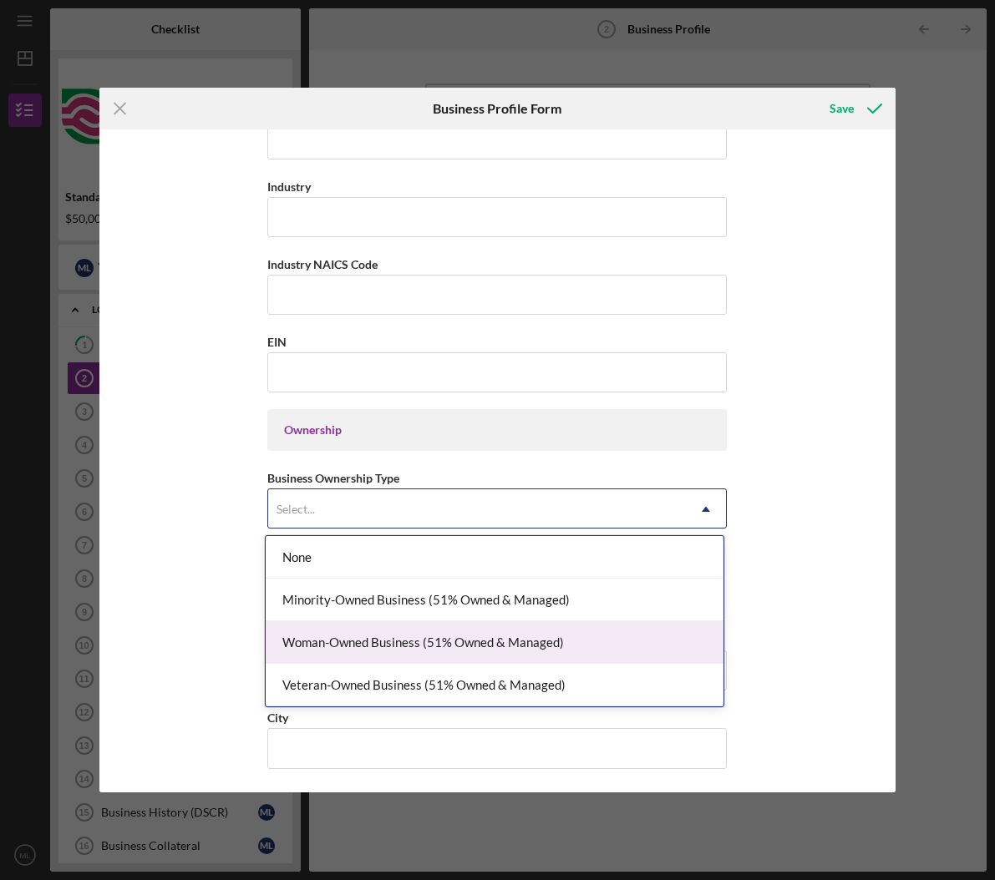
click at [471, 651] on div "Woman-Owned Business (51% Owned & Managed)" at bounding box center [495, 642] width 458 height 43
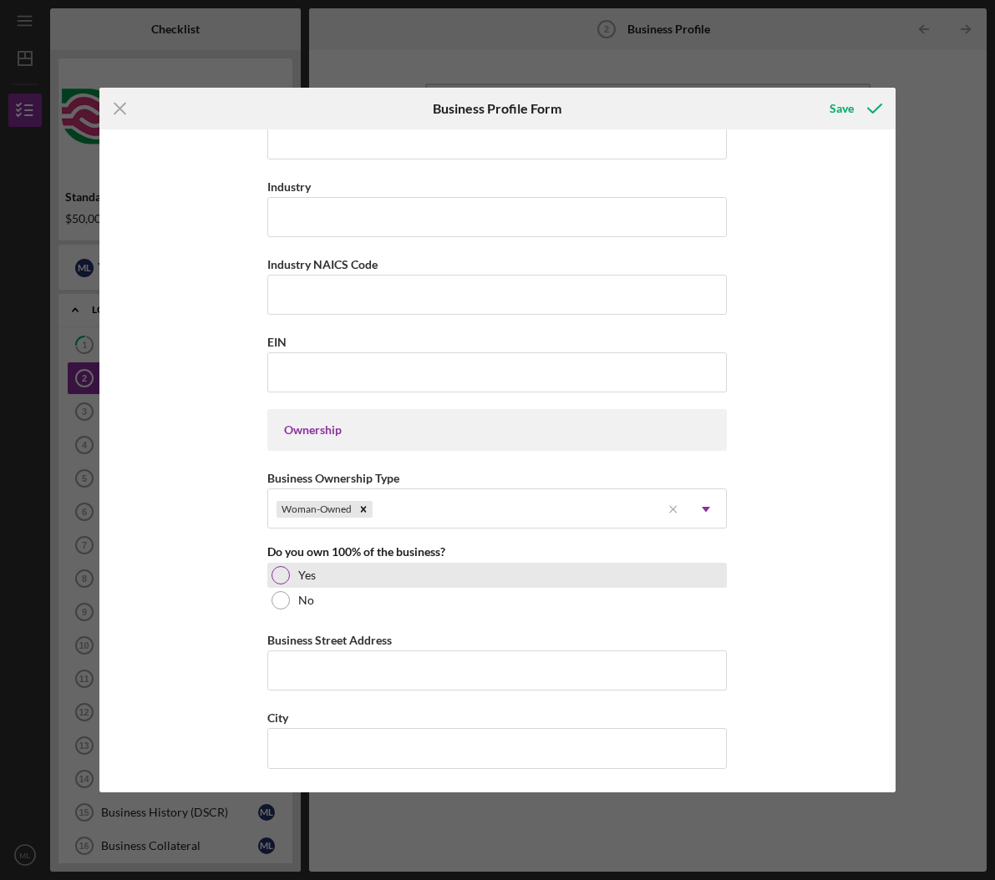
click at [286, 577] on div at bounding box center [280, 575] width 18 height 18
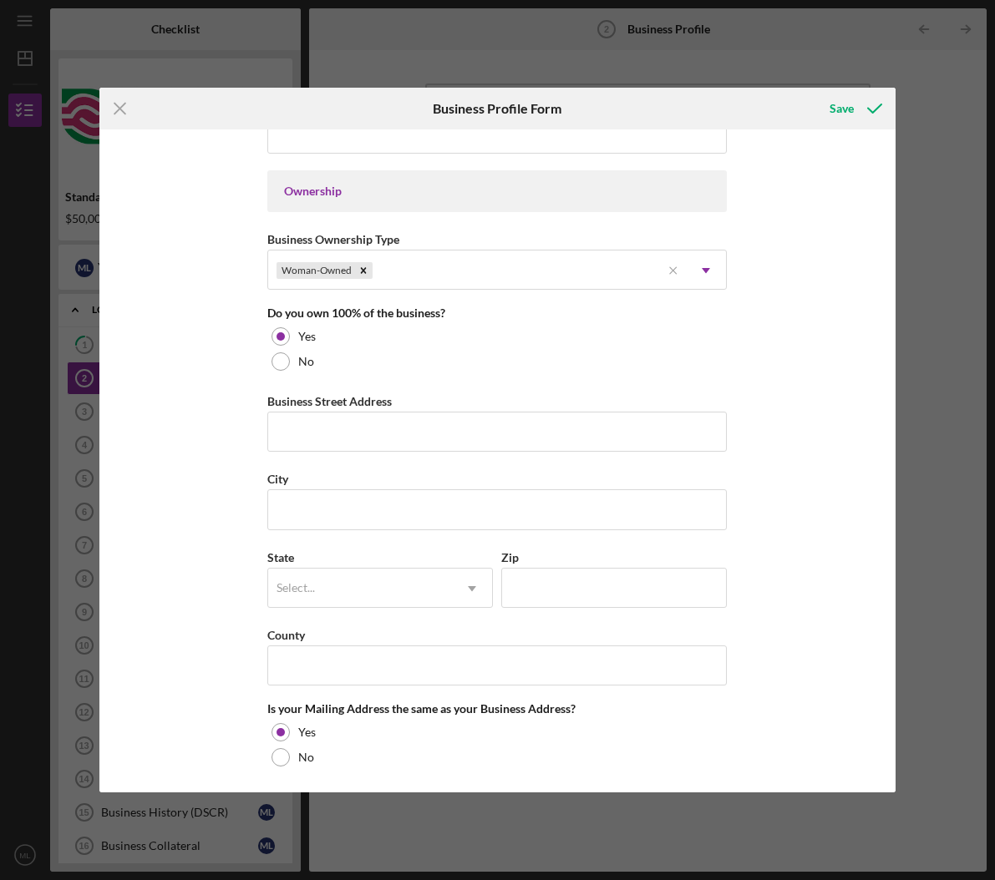
scroll to position [0, 0]
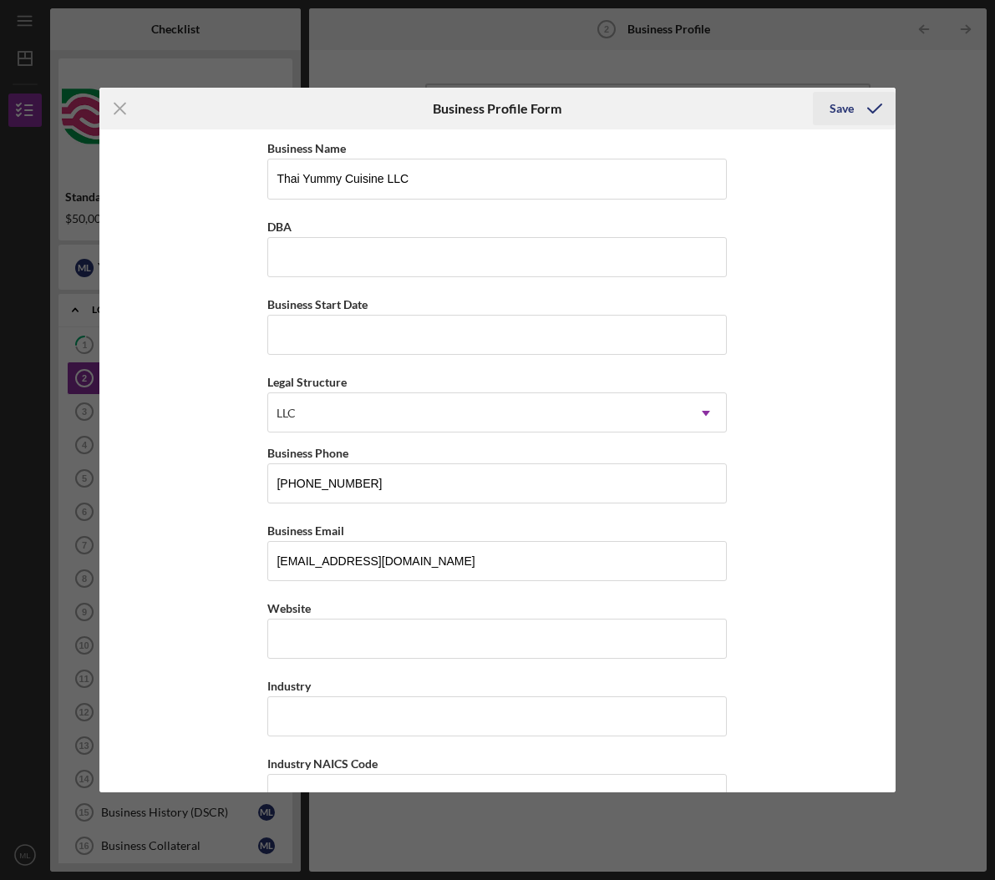
click at [849, 109] on div "Save" at bounding box center [841, 108] width 24 height 33
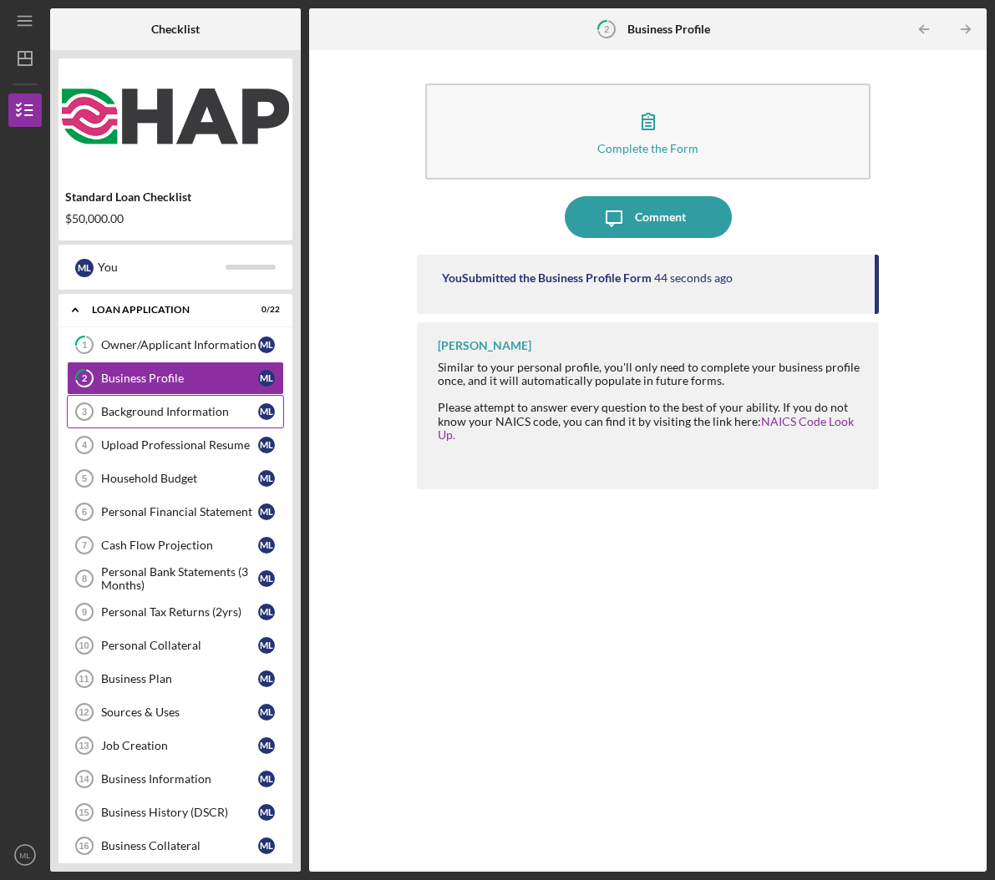
click at [197, 407] on div "Background Information" at bounding box center [179, 411] width 157 height 13
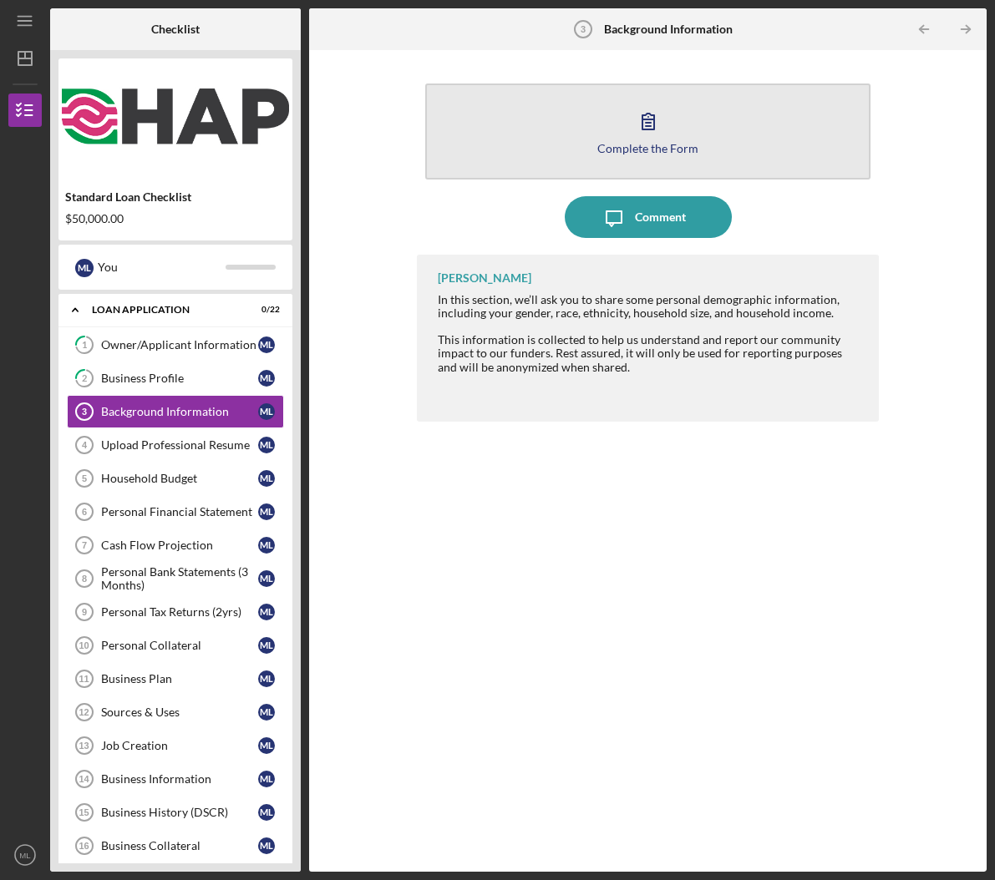
click at [761, 127] on button "Complete the Form Form" at bounding box center [648, 132] width 446 height 96
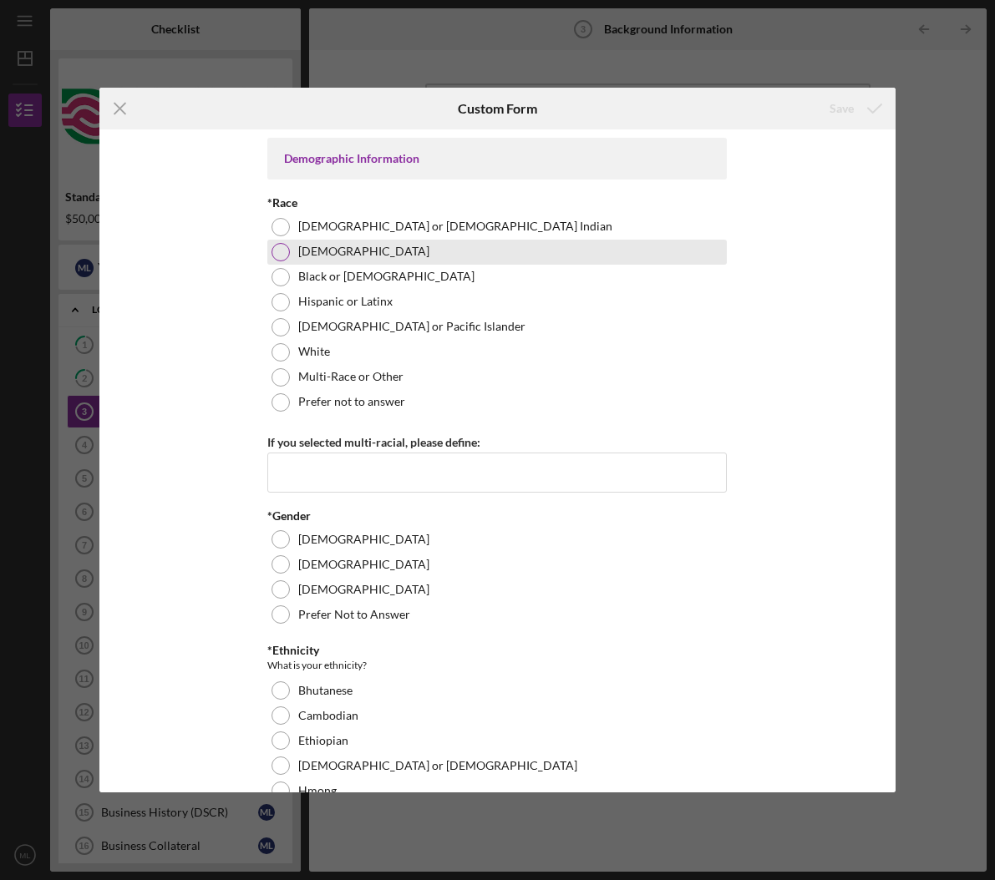
click at [281, 251] on div at bounding box center [280, 252] width 18 height 18
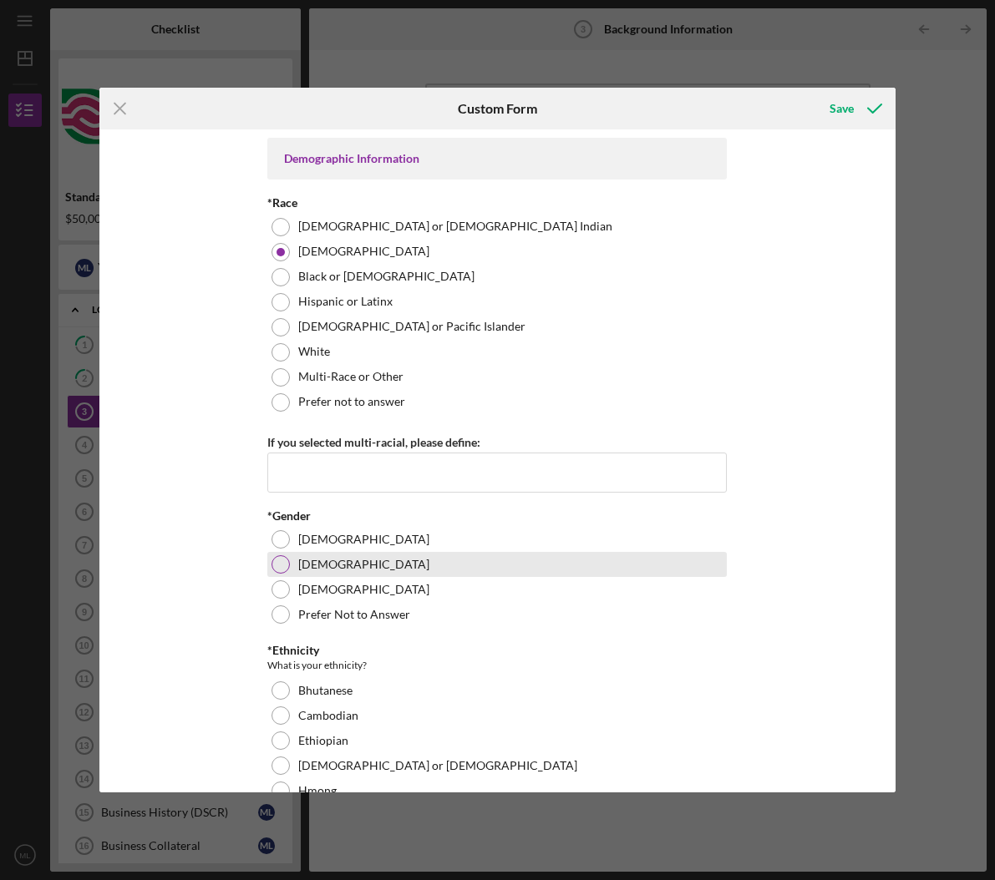
click at [277, 569] on div at bounding box center [280, 564] width 18 height 18
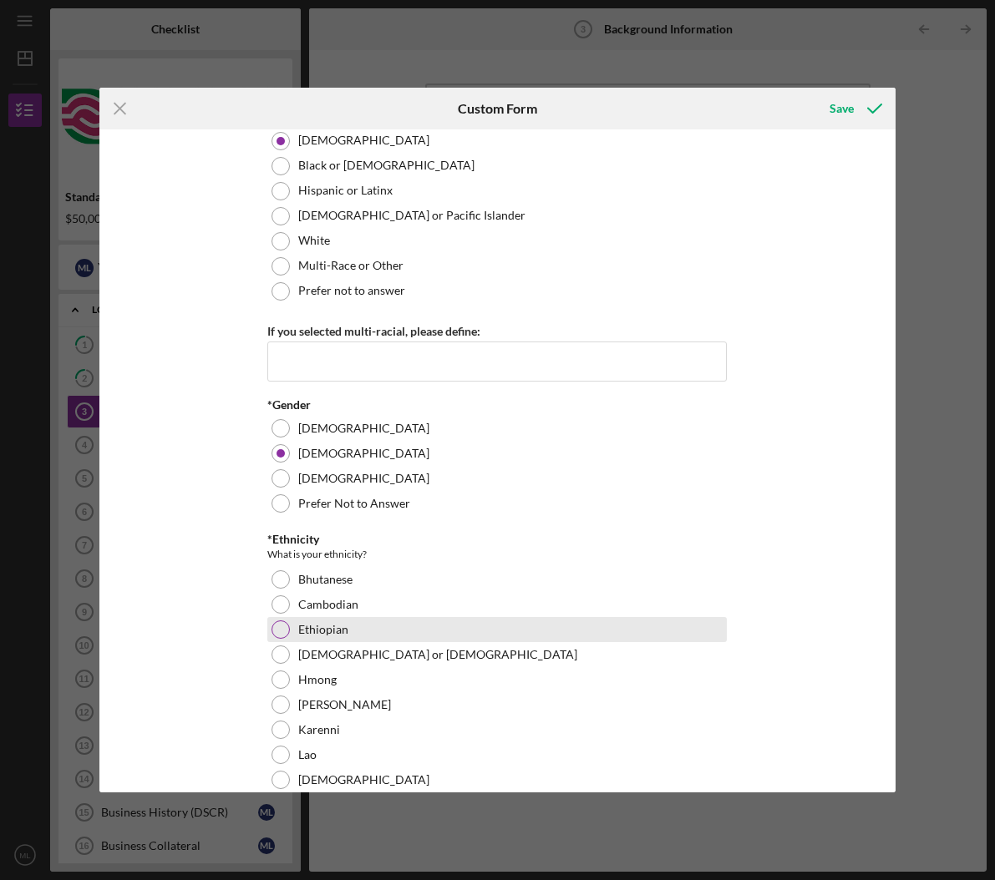
scroll to position [134, 0]
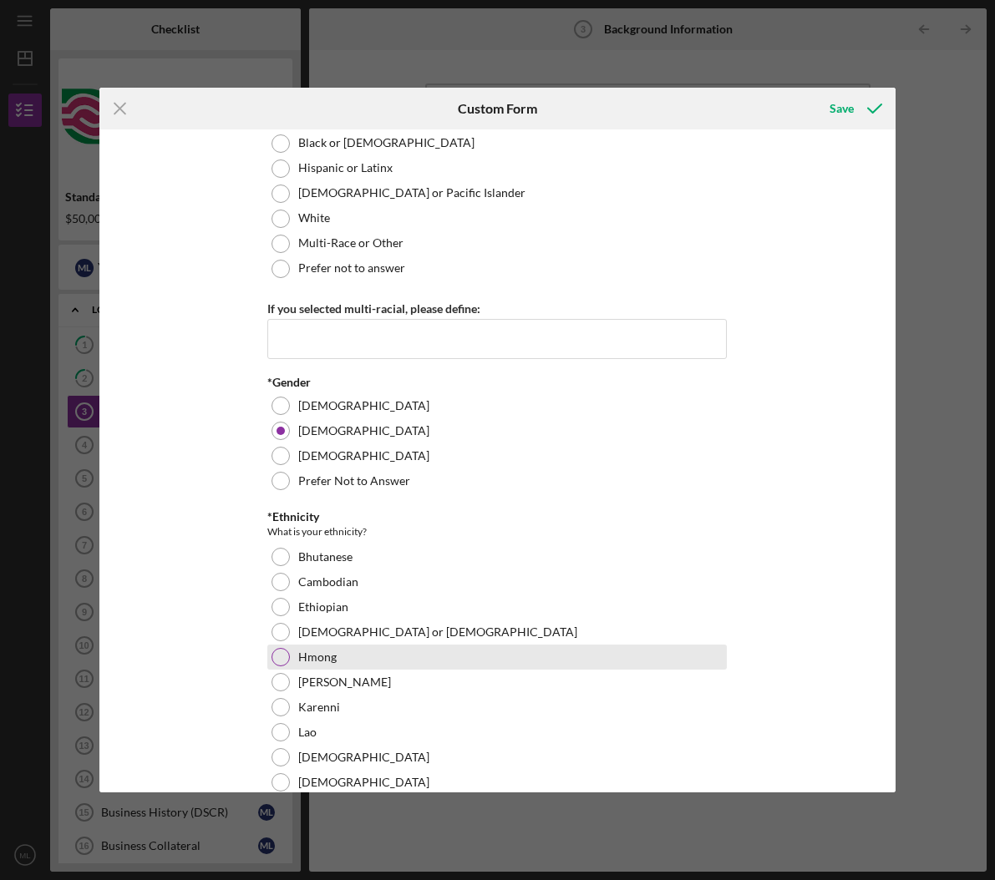
click at [281, 658] on div at bounding box center [280, 657] width 18 height 18
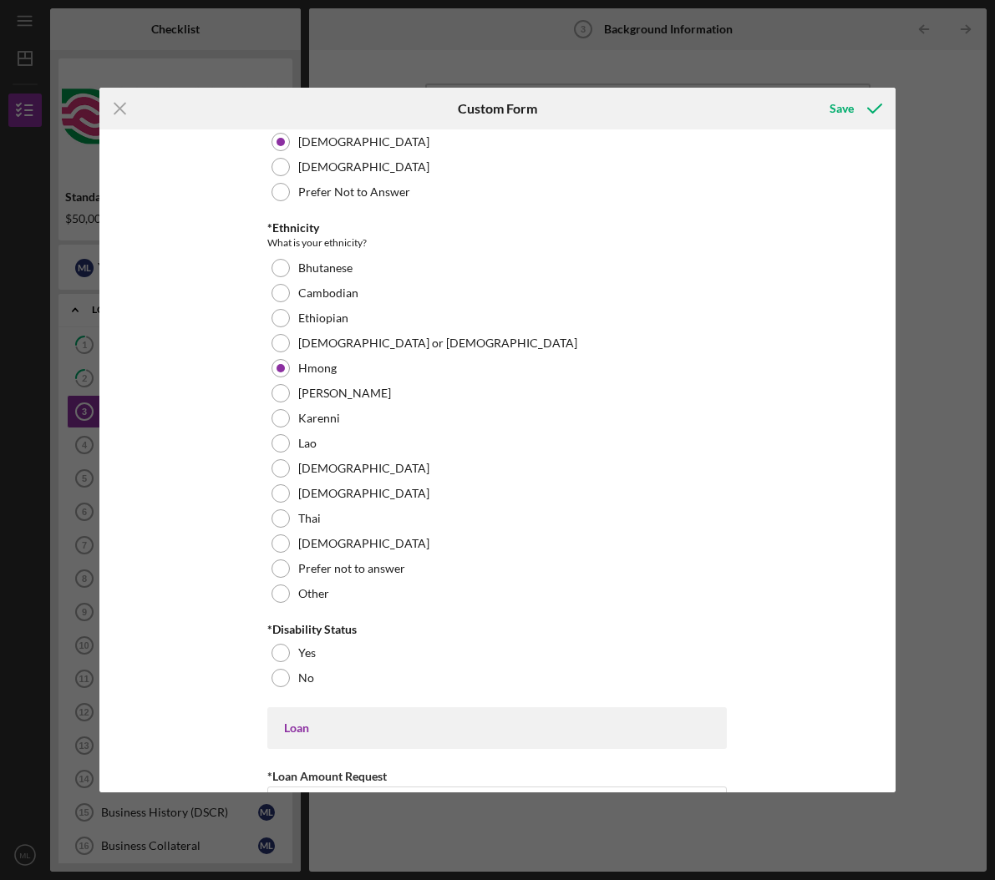
scroll to position [540, 0]
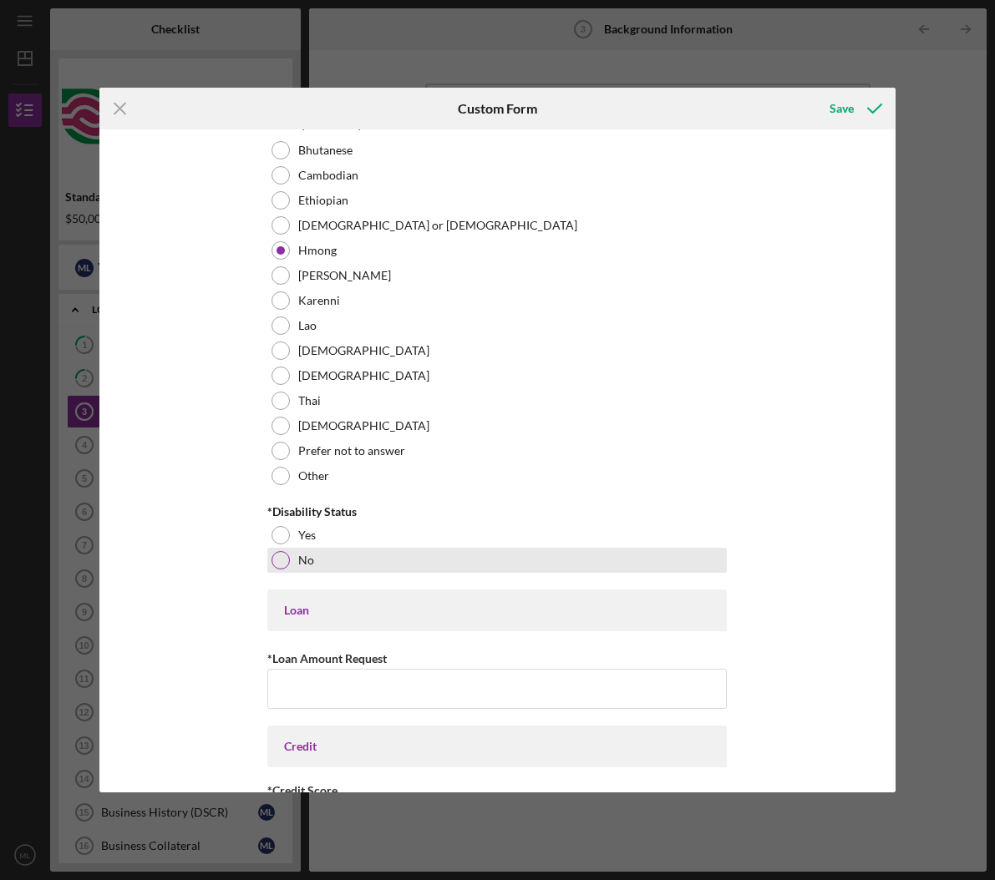
click at [281, 559] on div at bounding box center [280, 560] width 18 height 18
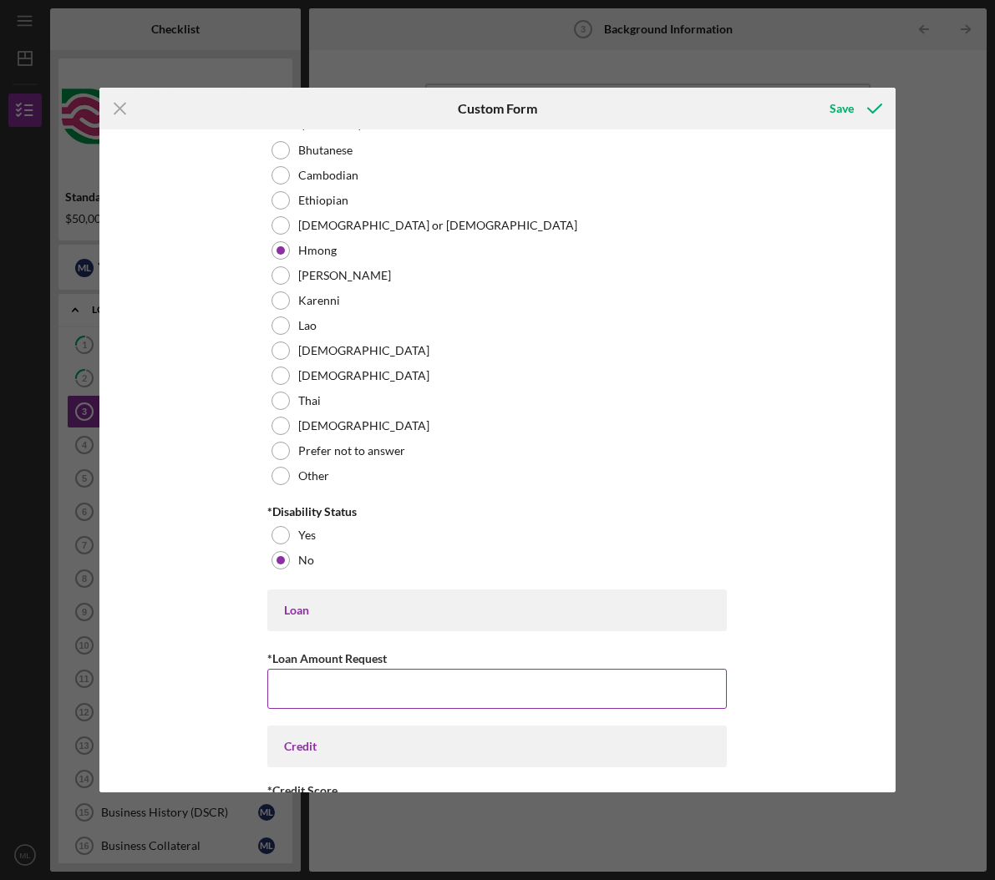
click at [463, 689] on input "*Loan Amount Request" at bounding box center [496, 689] width 459 height 40
type input "$50,000"
click at [170, 656] on div "Demographic Information *Race [DEMOGRAPHIC_DATA] or [DEMOGRAPHIC_DATA] [DEMOGRA…" at bounding box center [497, 460] width 796 height 662
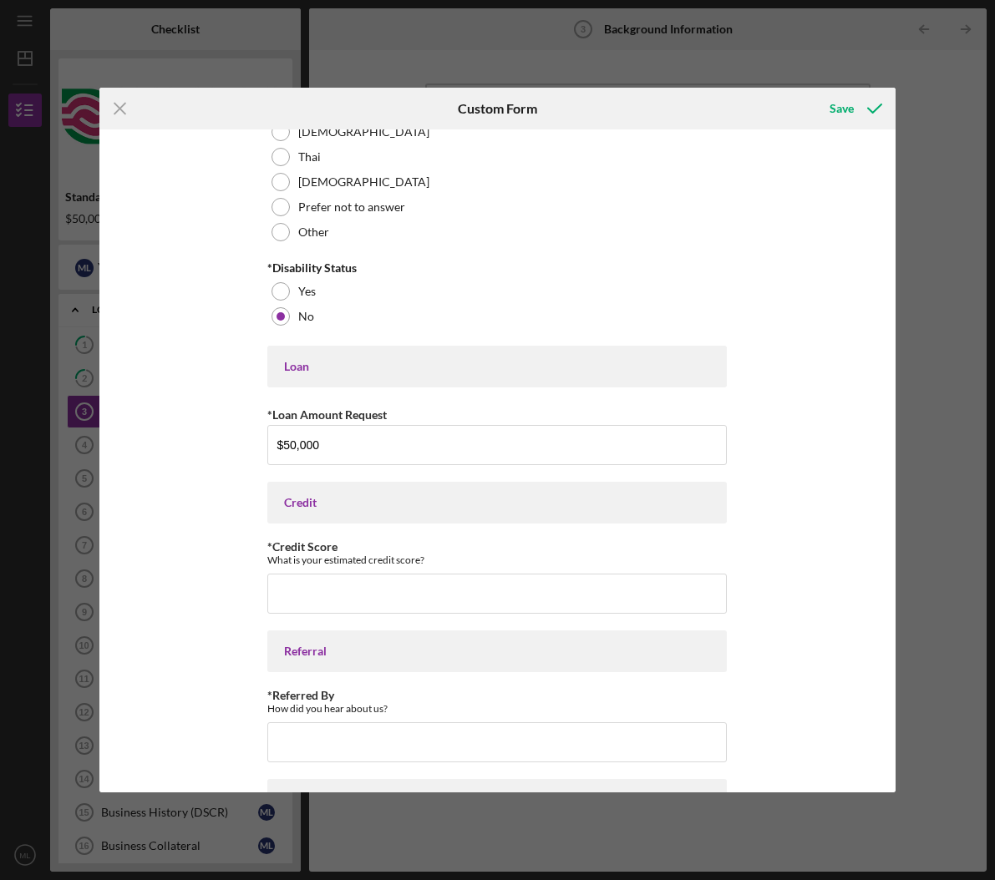
scroll to position [797, 0]
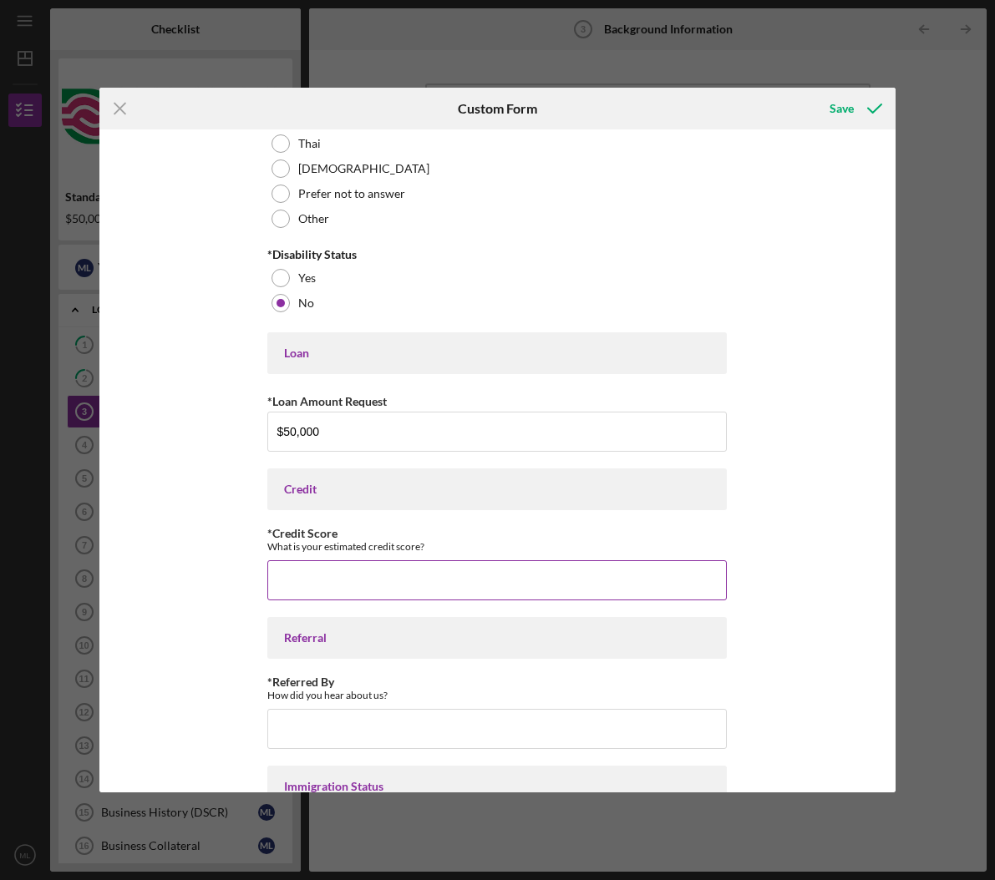
click at [473, 590] on input "*Credit Score" at bounding box center [496, 580] width 459 height 40
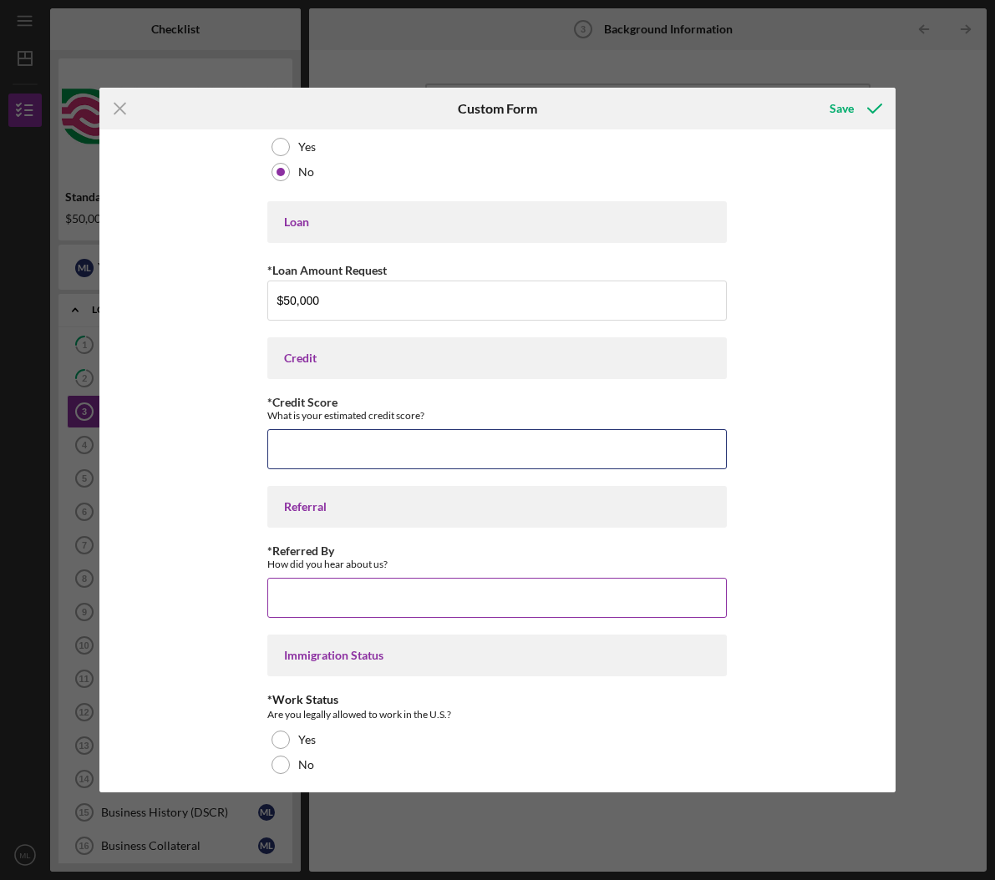
scroll to position [1027, 0]
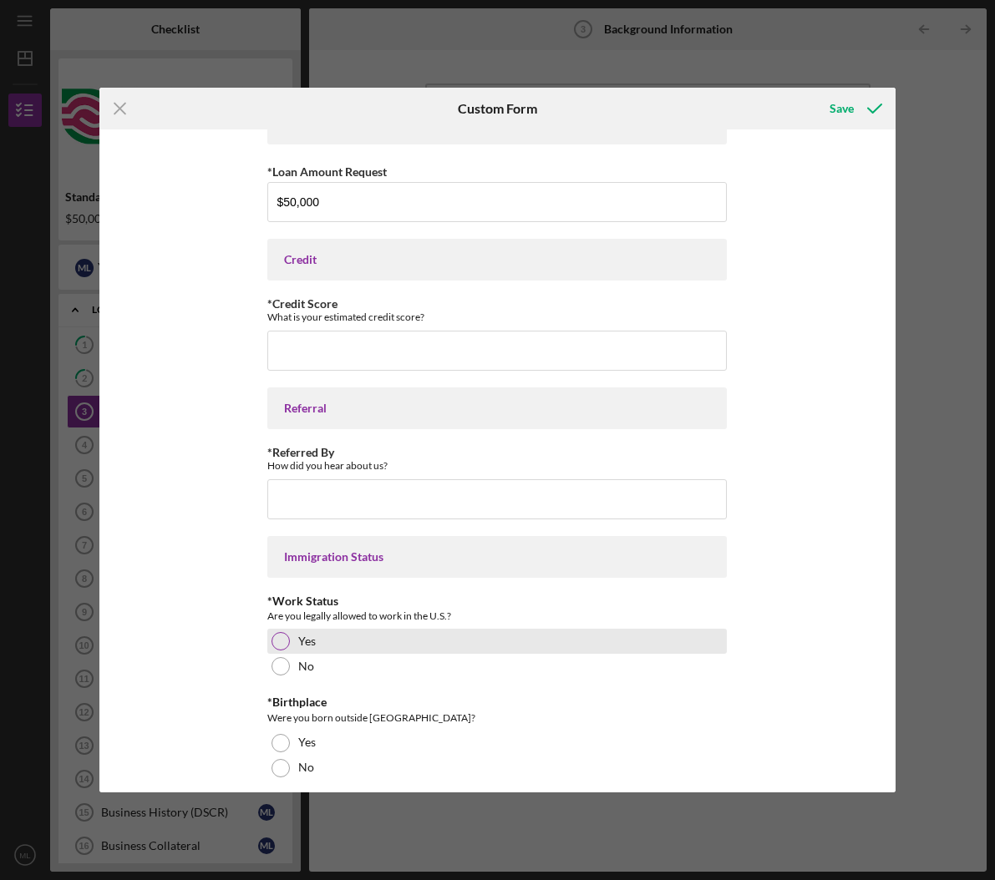
click at [282, 637] on div "Yes" at bounding box center [496, 641] width 459 height 25
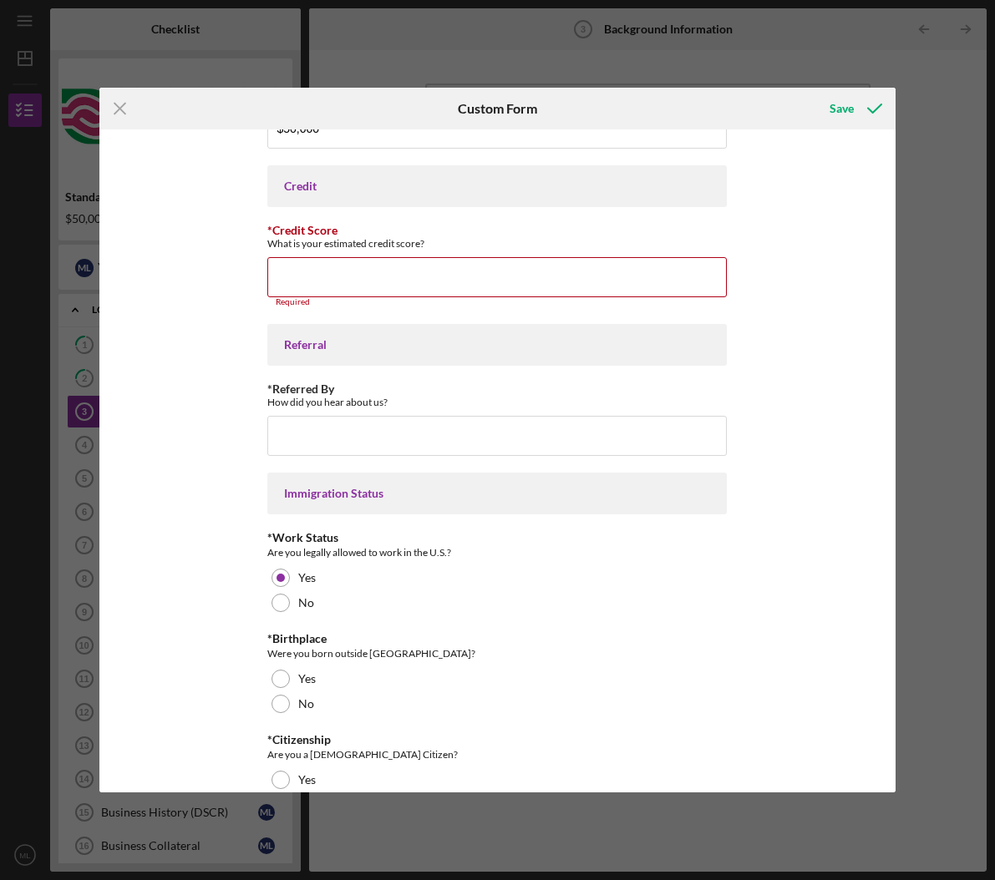
scroll to position [1104, 0]
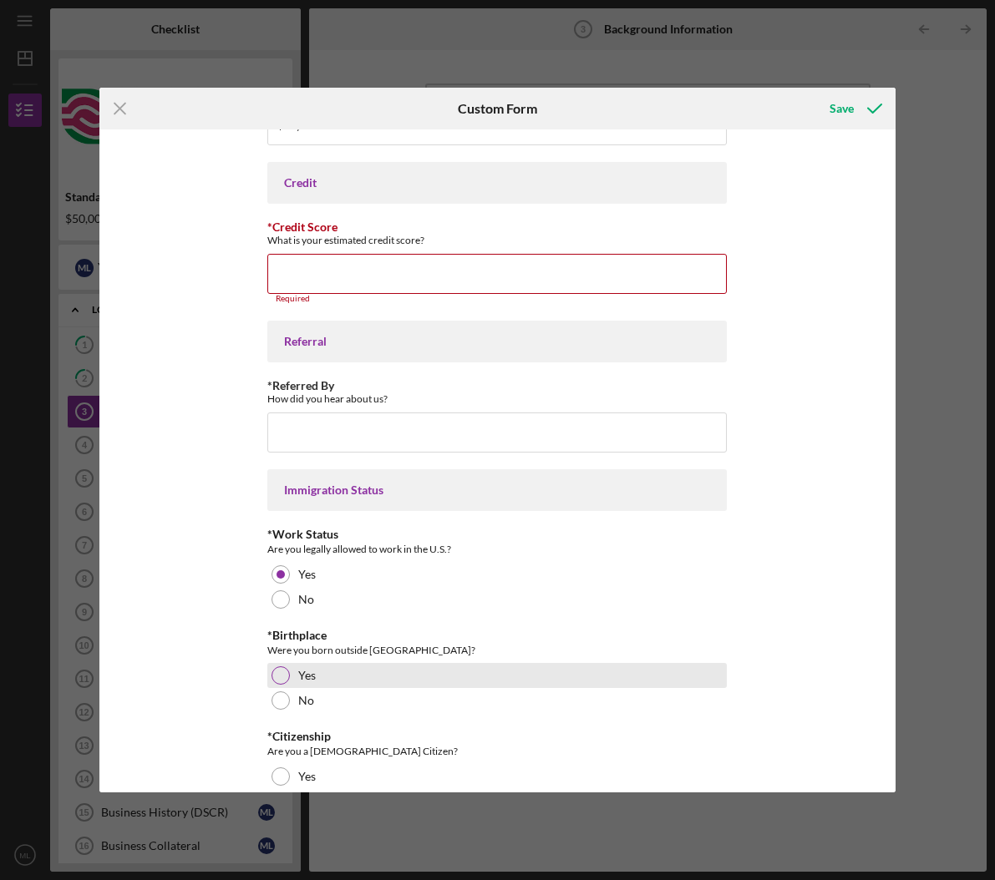
click at [281, 674] on div at bounding box center [280, 675] width 18 height 18
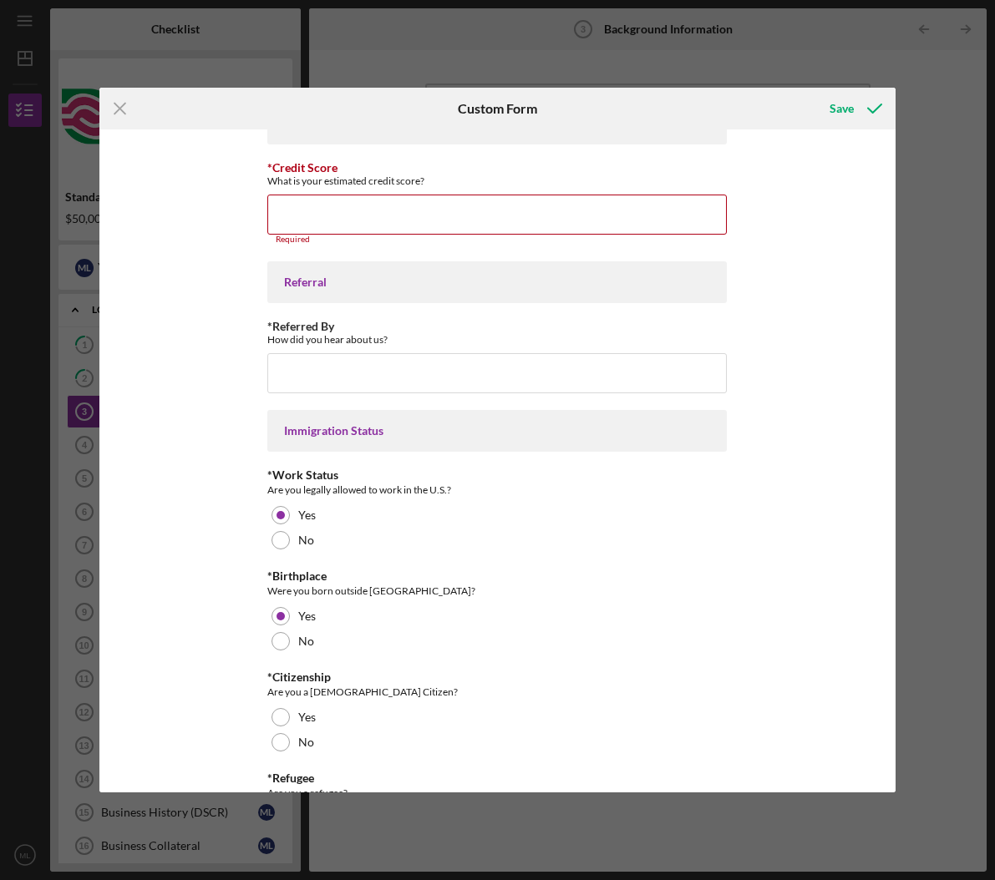
scroll to position [1177, 0]
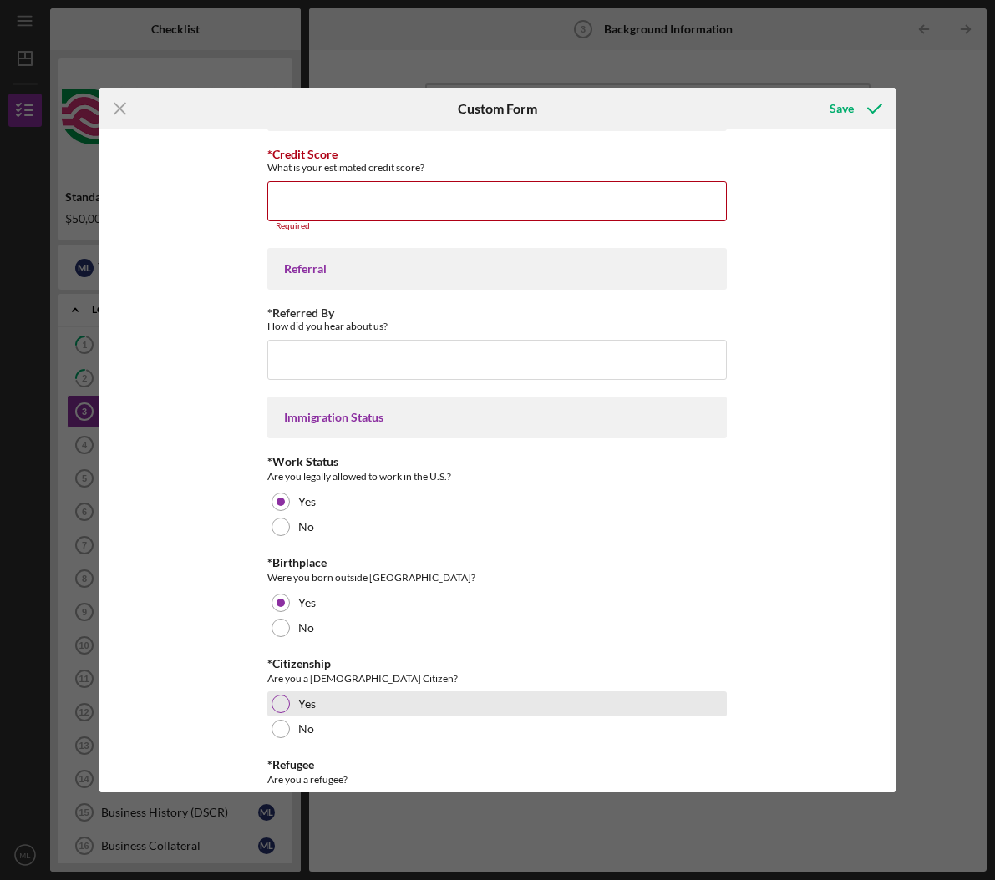
click at [277, 702] on div at bounding box center [280, 704] width 18 height 18
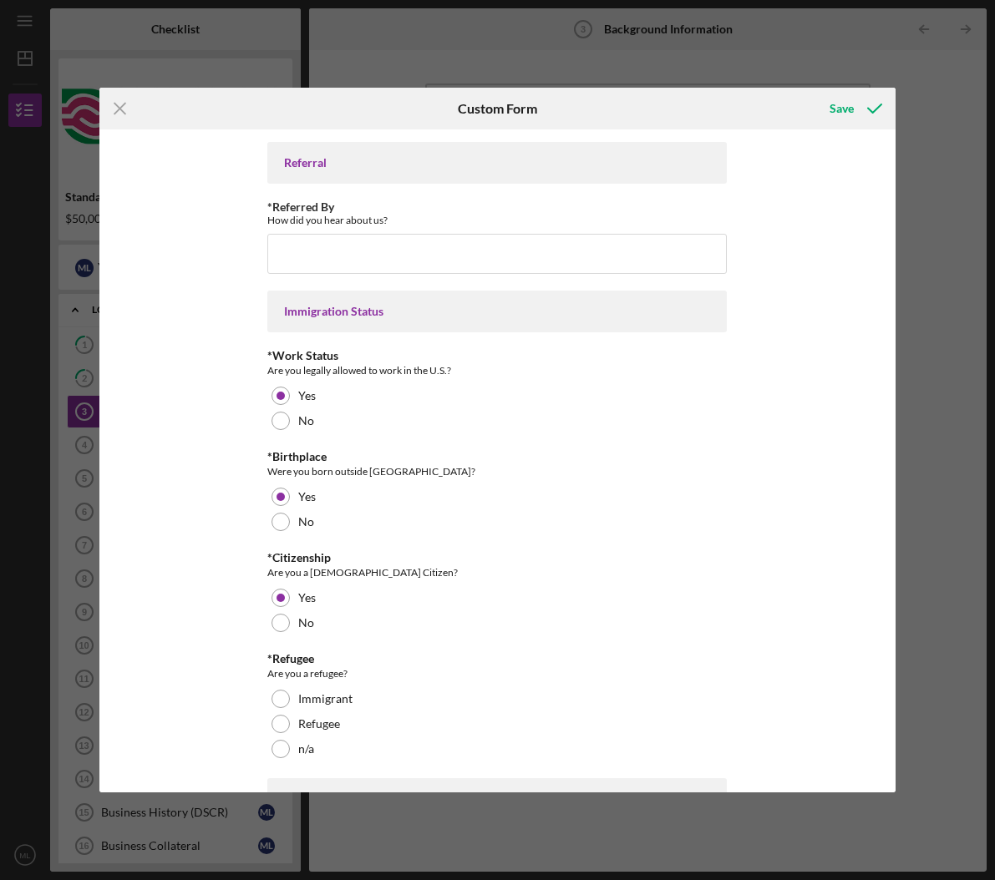
scroll to position [1286, 0]
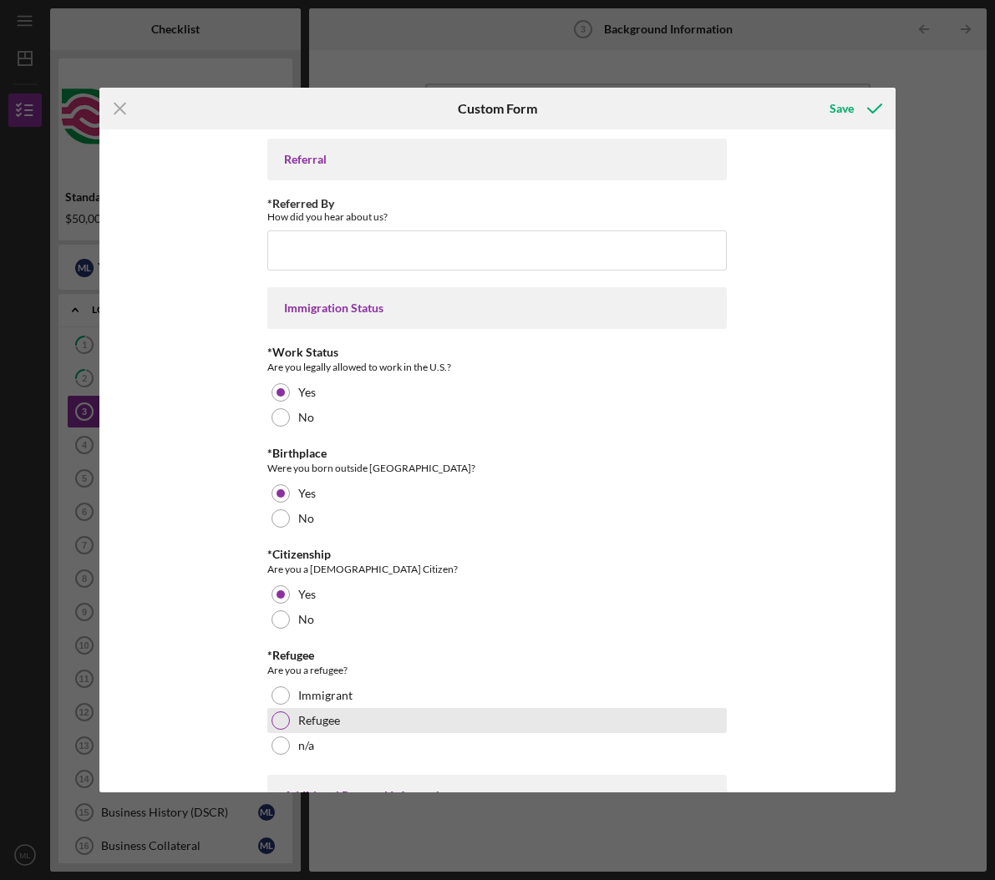
click at [284, 722] on div at bounding box center [280, 720] width 18 height 18
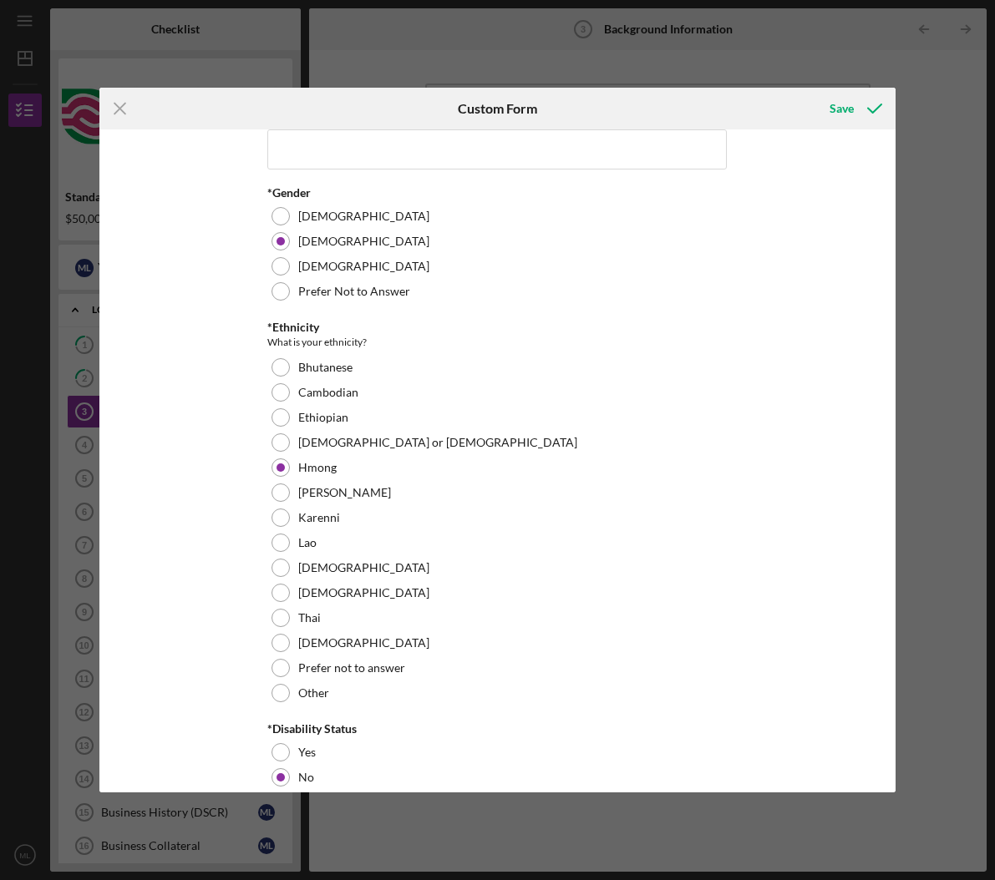
scroll to position [0, 0]
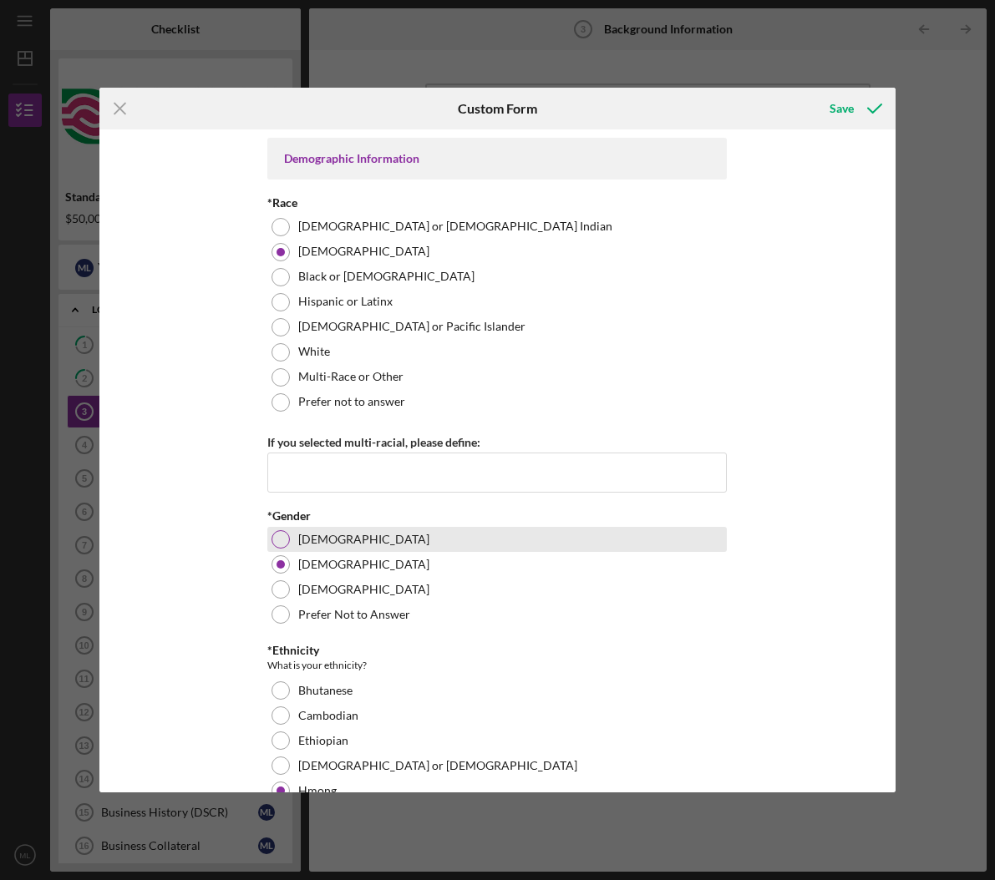
click at [282, 538] on div at bounding box center [280, 539] width 18 height 18
click at [843, 114] on div "Save" at bounding box center [841, 108] width 24 height 33
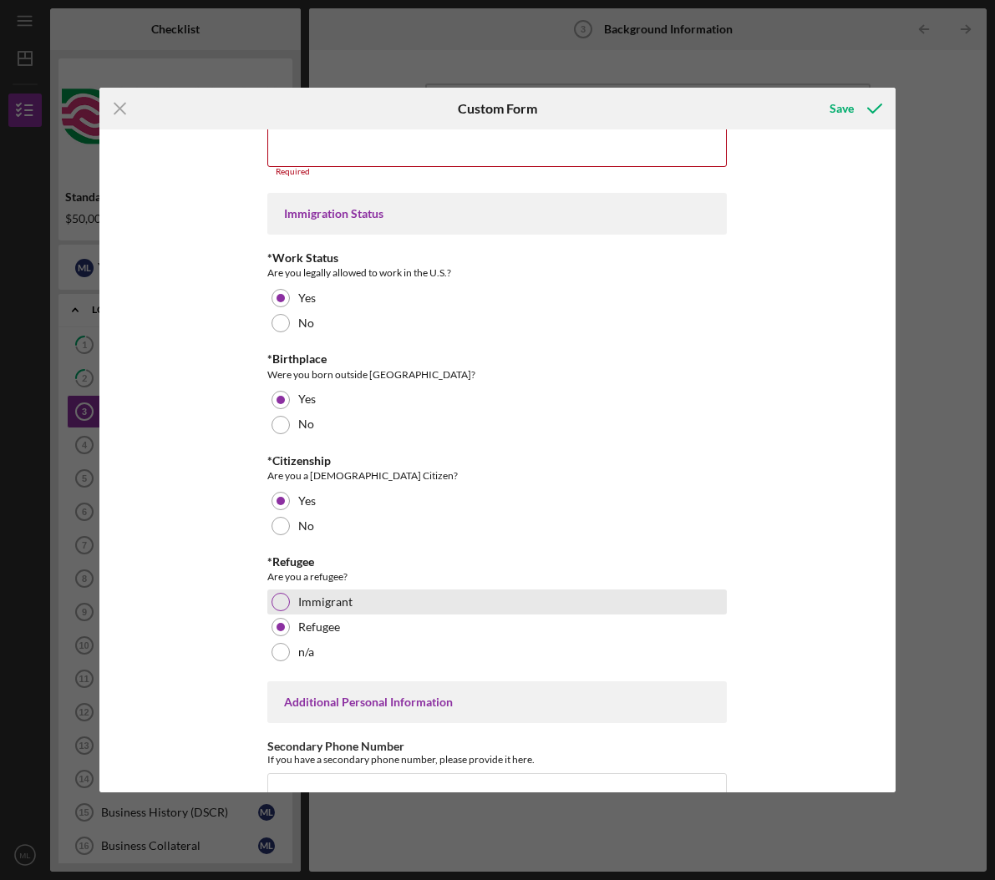
scroll to position [828, 0]
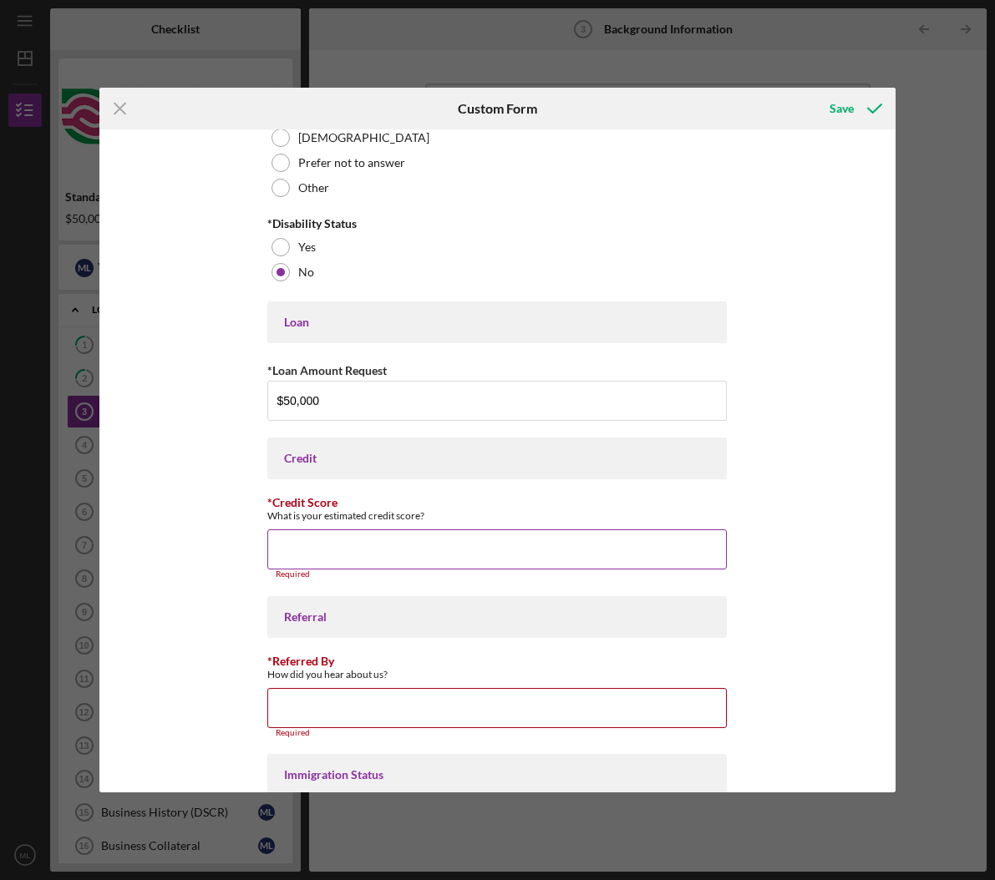
click at [453, 543] on input "*Credit Score" at bounding box center [496, 549] width 459 height 40
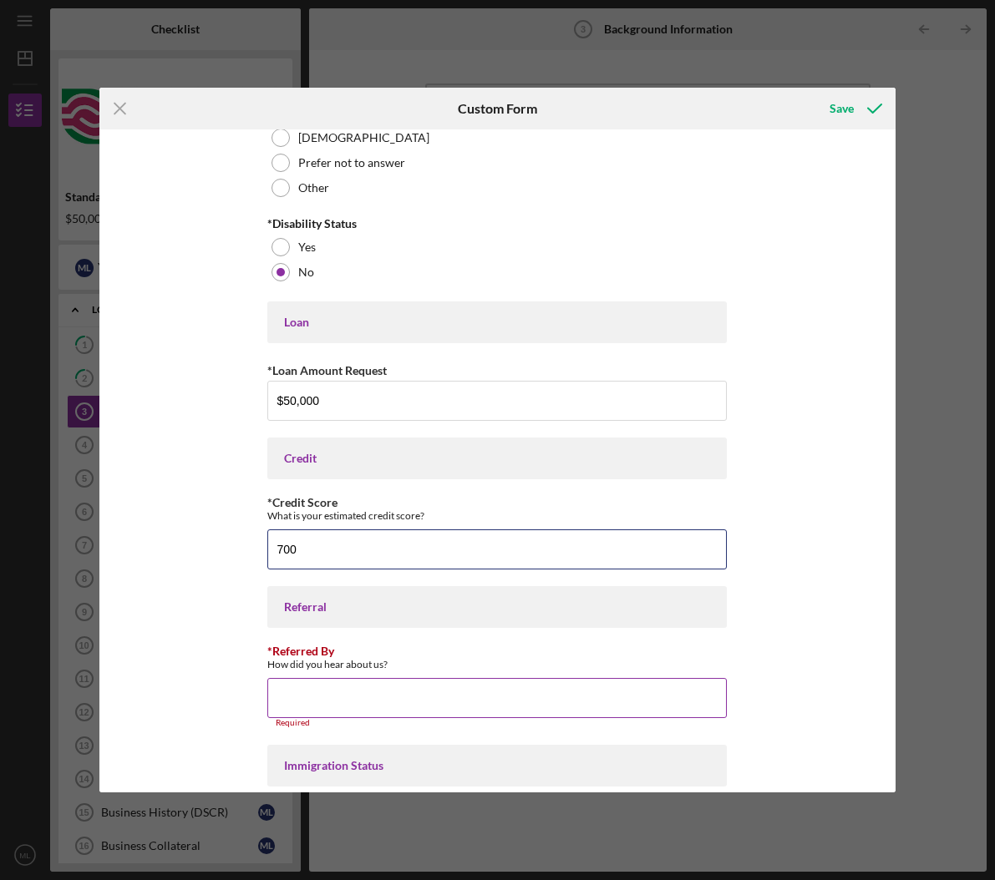
type input "700"
click at [408, 696] on input "*Referred By" at bounding box center [496, 698] width 459 height 40
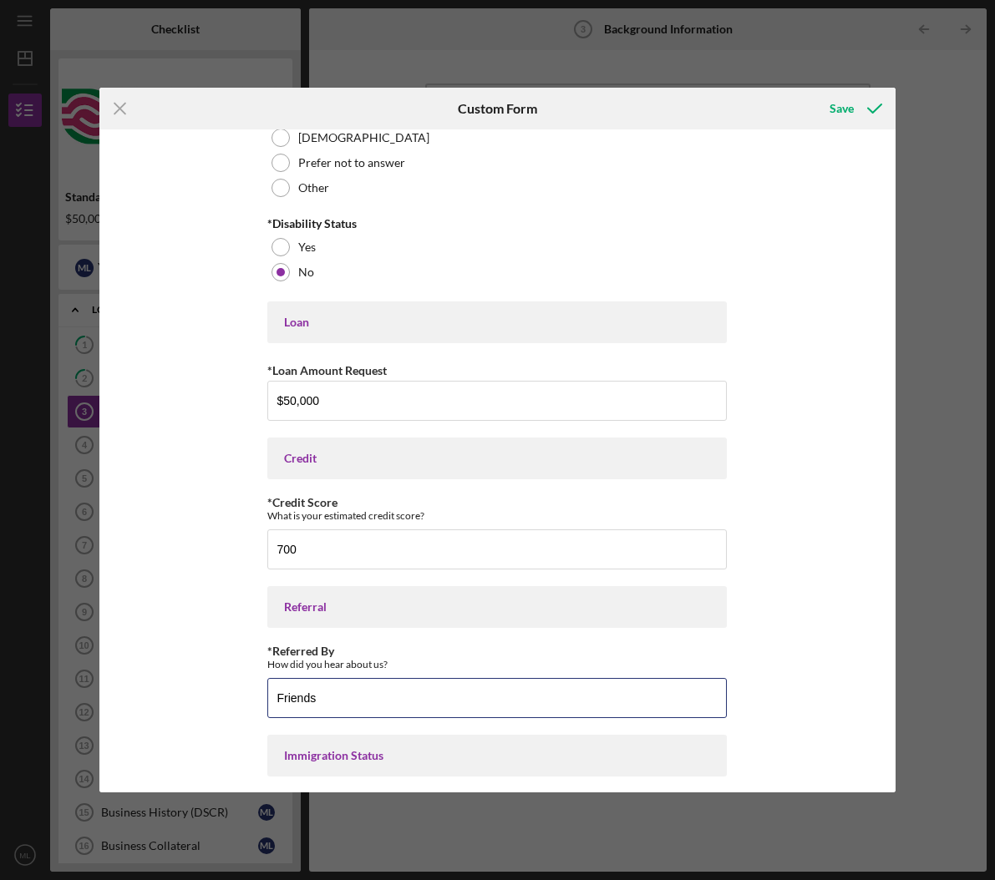
type input "Friends"
click at [178, 687] on div "Demographic Information *Race [DEMOGRAPHIC_DATA] or [DEMOGRAPHIC_DATA] [DEMOGRA…" at bounding box center [497, 460] width 796 height 662
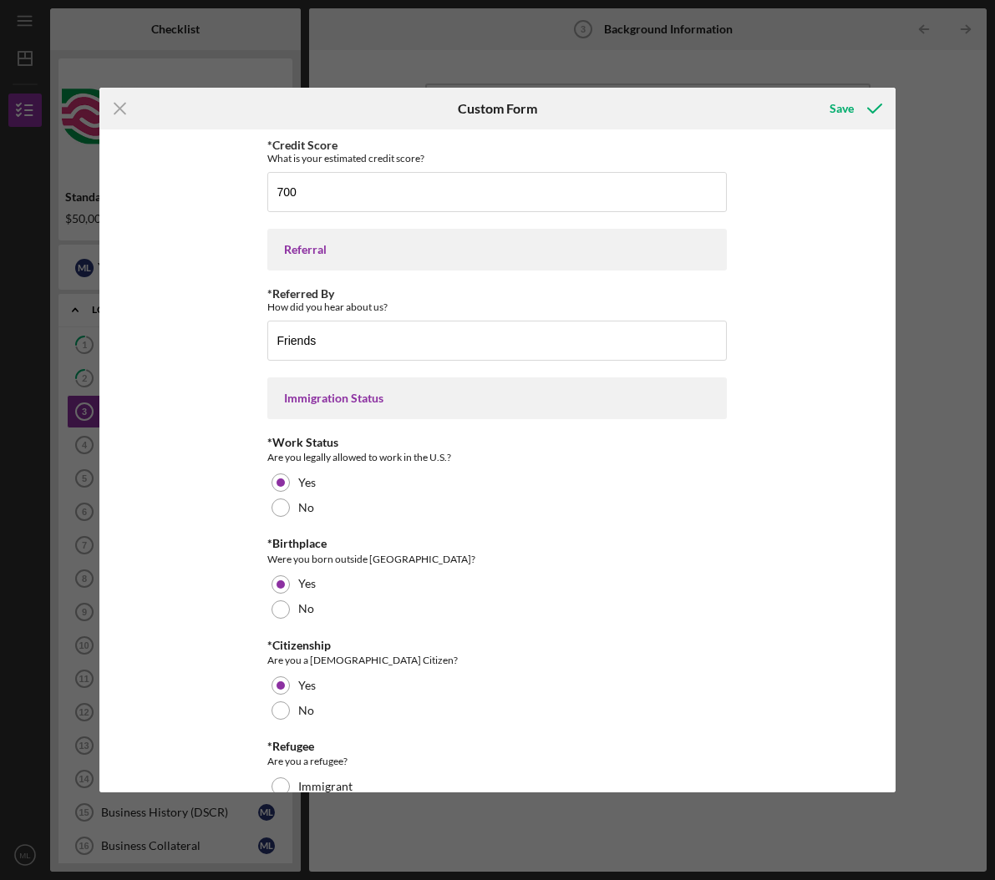
scroll to position [1415, 0]
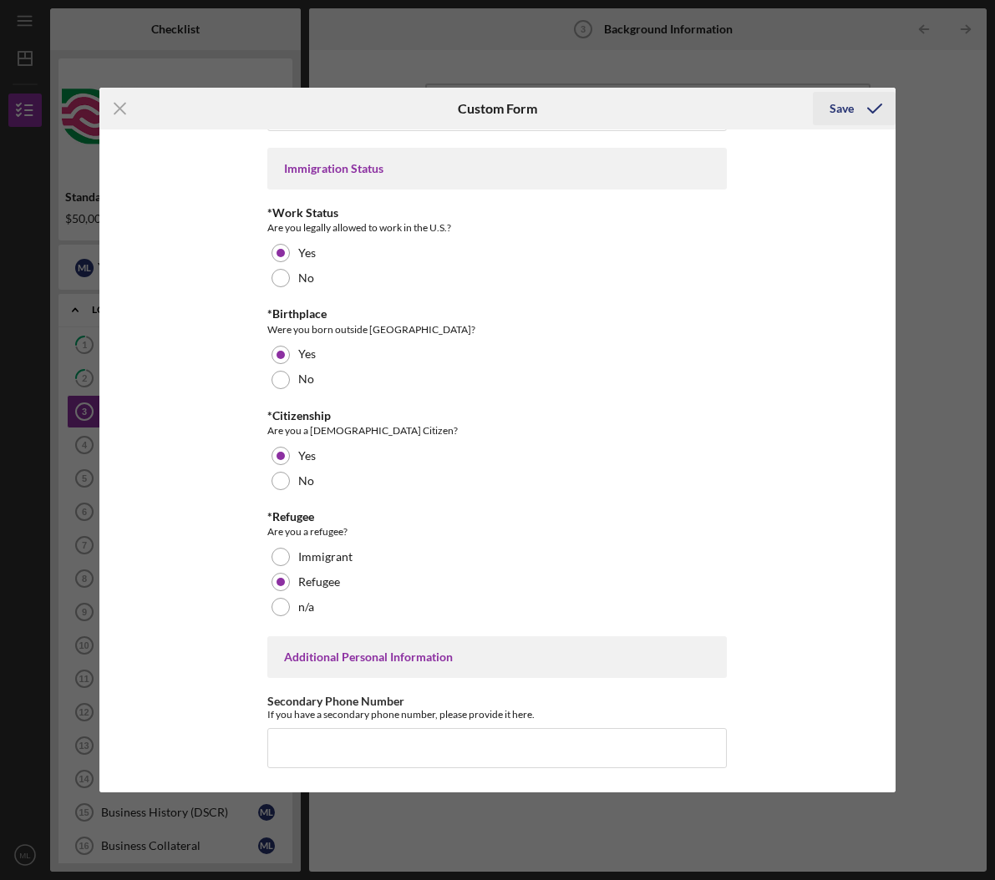
click at [837, 104] on div "Save" at bounding box center [841, 108] width 24 height 33
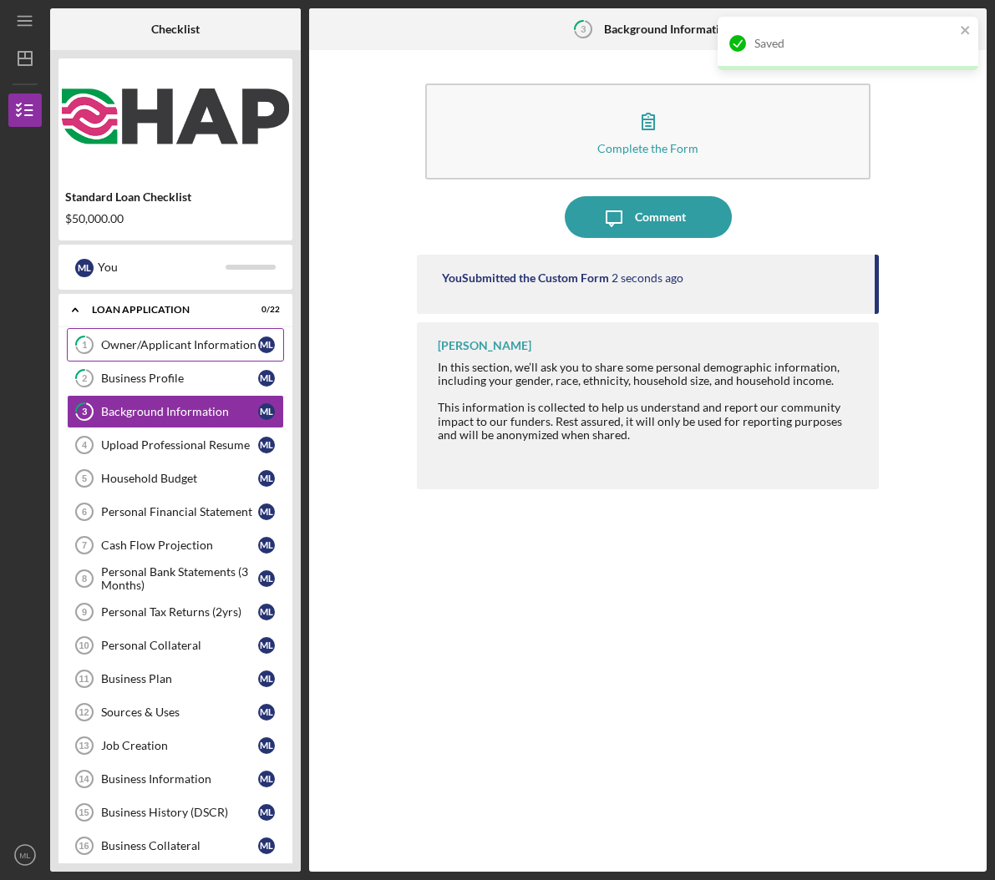
click at [148, 355] on link "1 Owner/Applicant Information M L" at bounding box center [175, 344] width 217 height 33
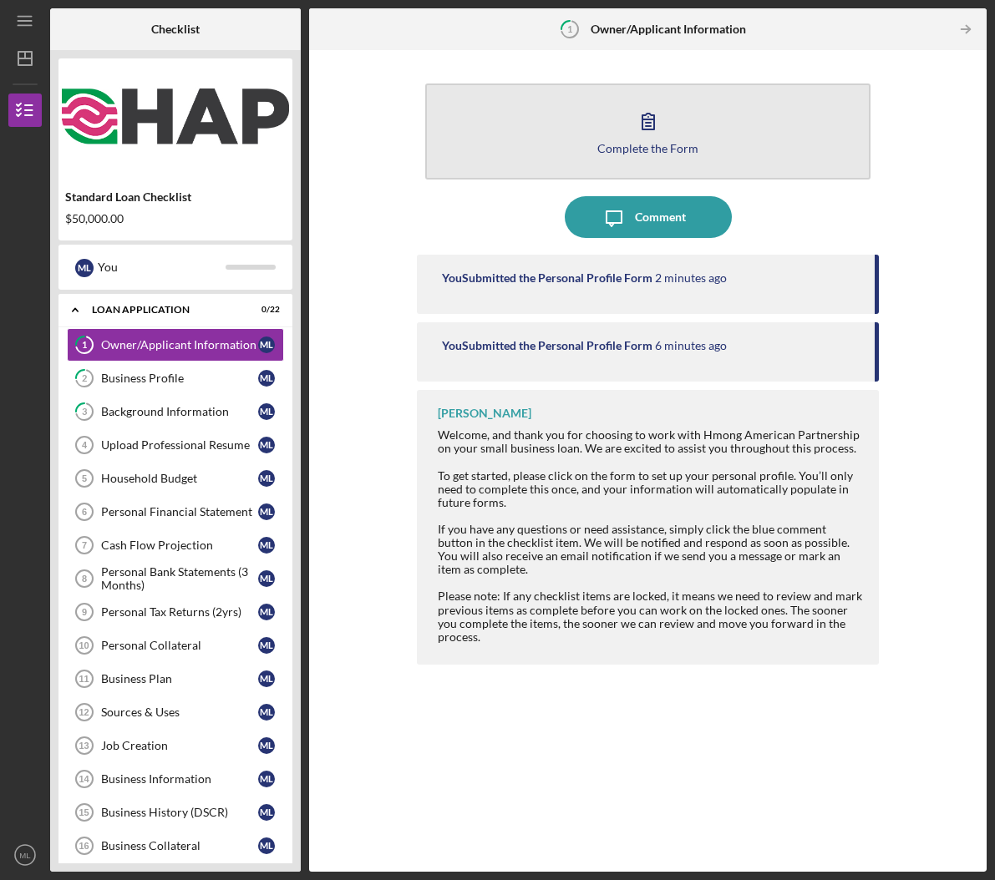
click at [724, 119] on button "Complete the Form Form" at bounding box center [648, 132] width 446 height 96
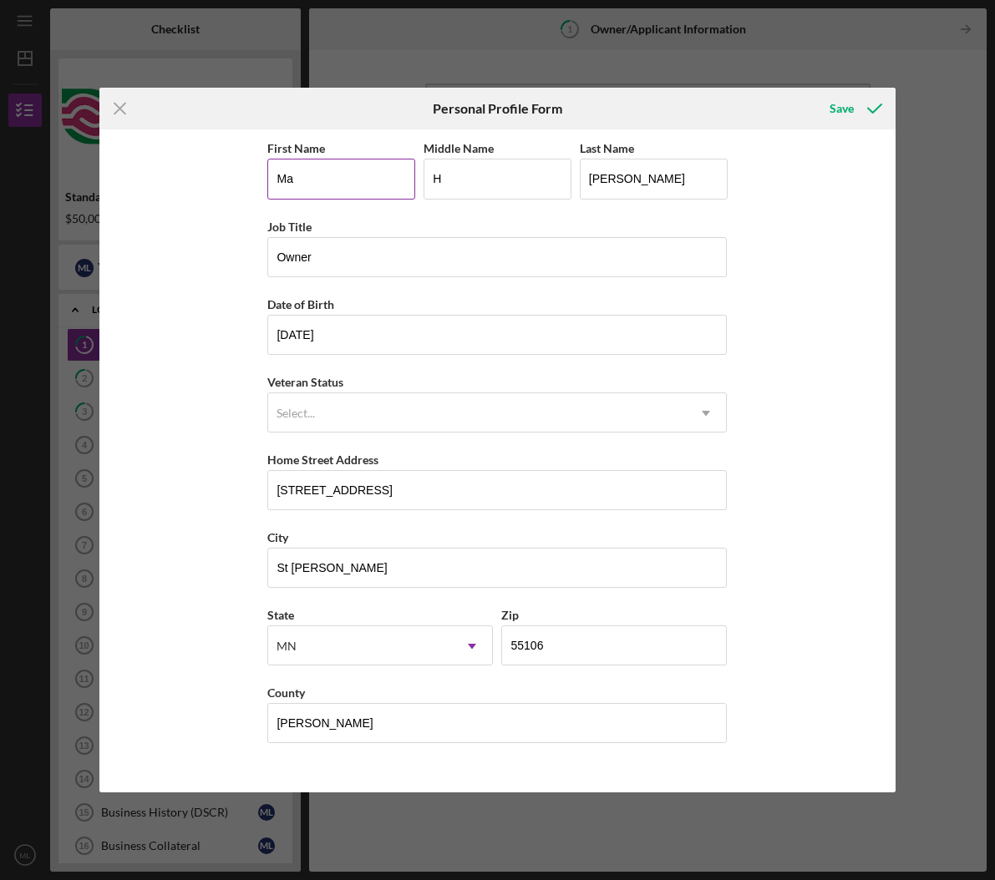
type input "M"
type input "[PERSON_NAME]"
type input "L"
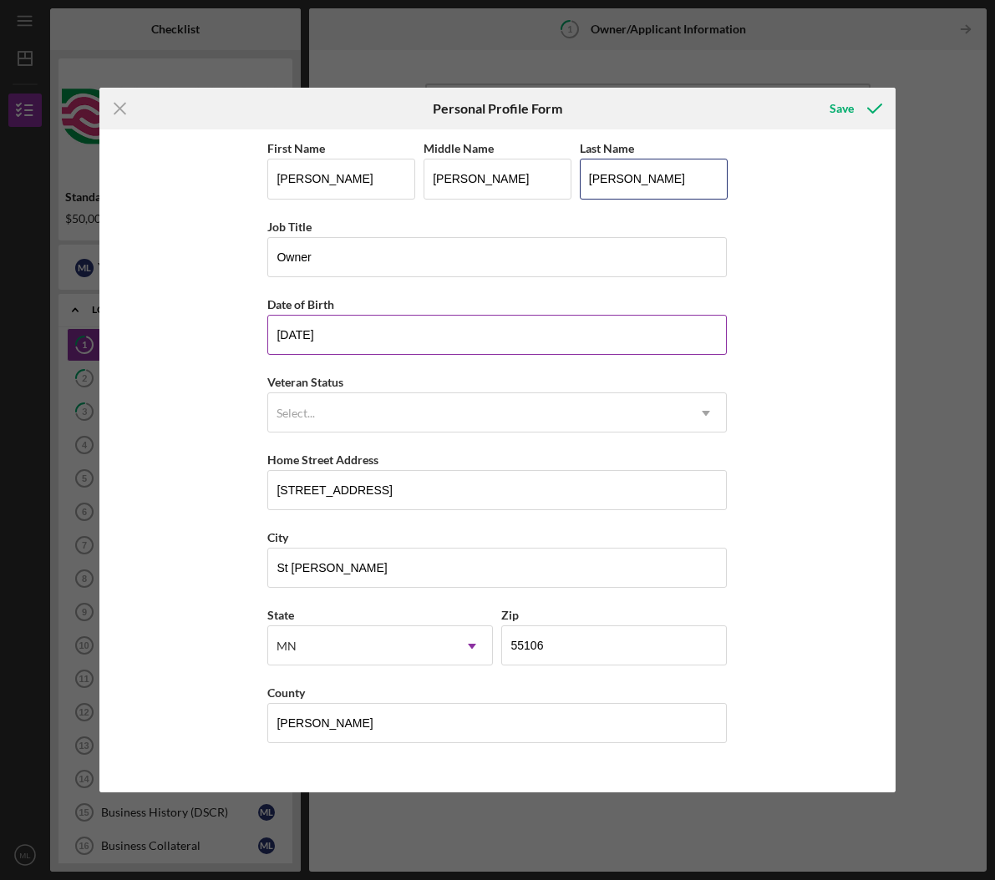
type input "[PERSON_NAME]"
type input "[DATE]"
click at [854, 107] on icon "submit" at bounding box center [874, 109] width 42 height 42
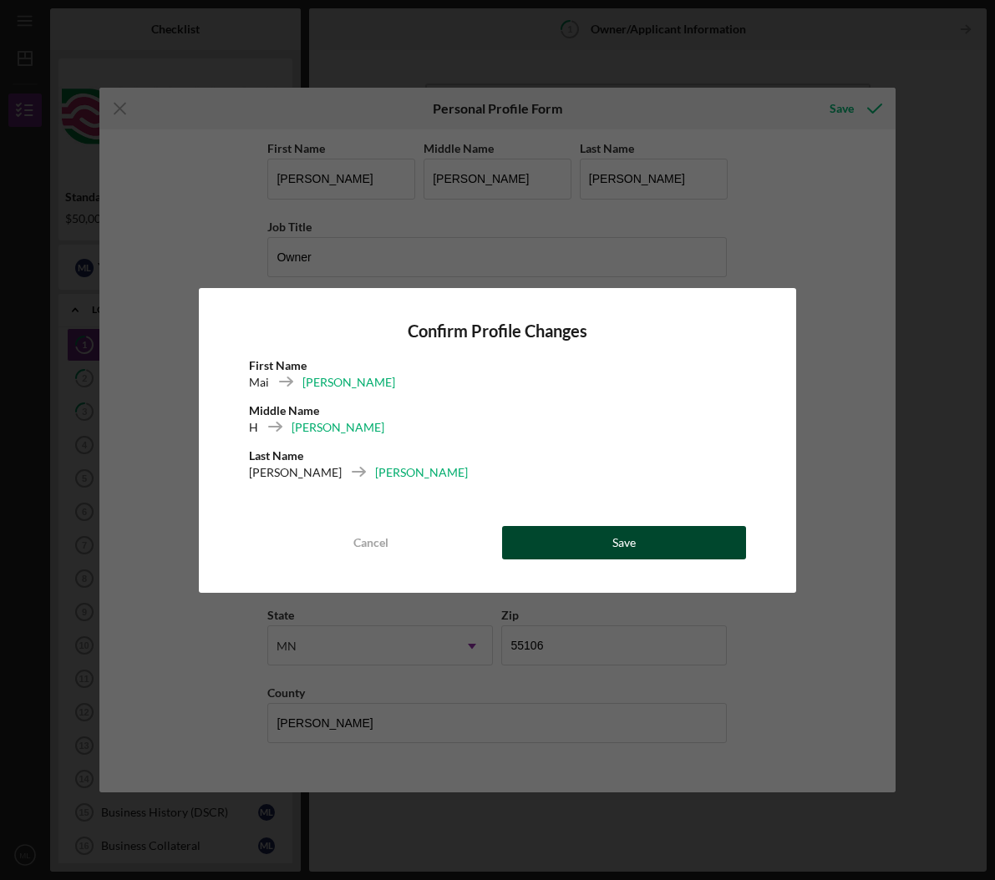
click at [638, 549] on button "Save" at bounding box center [624, 542] width 245 height 33
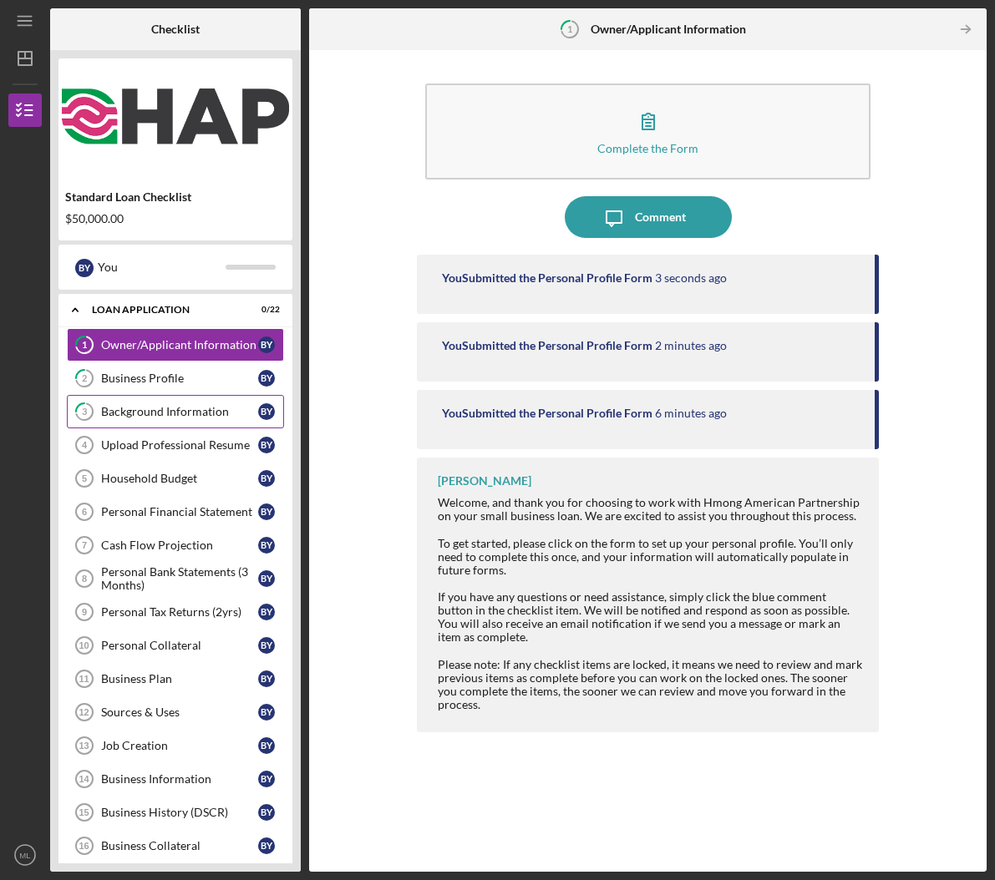
click at [190, 418] on link "3 Background Information B Y" at bounding box center [175, 411] width 217 height 33
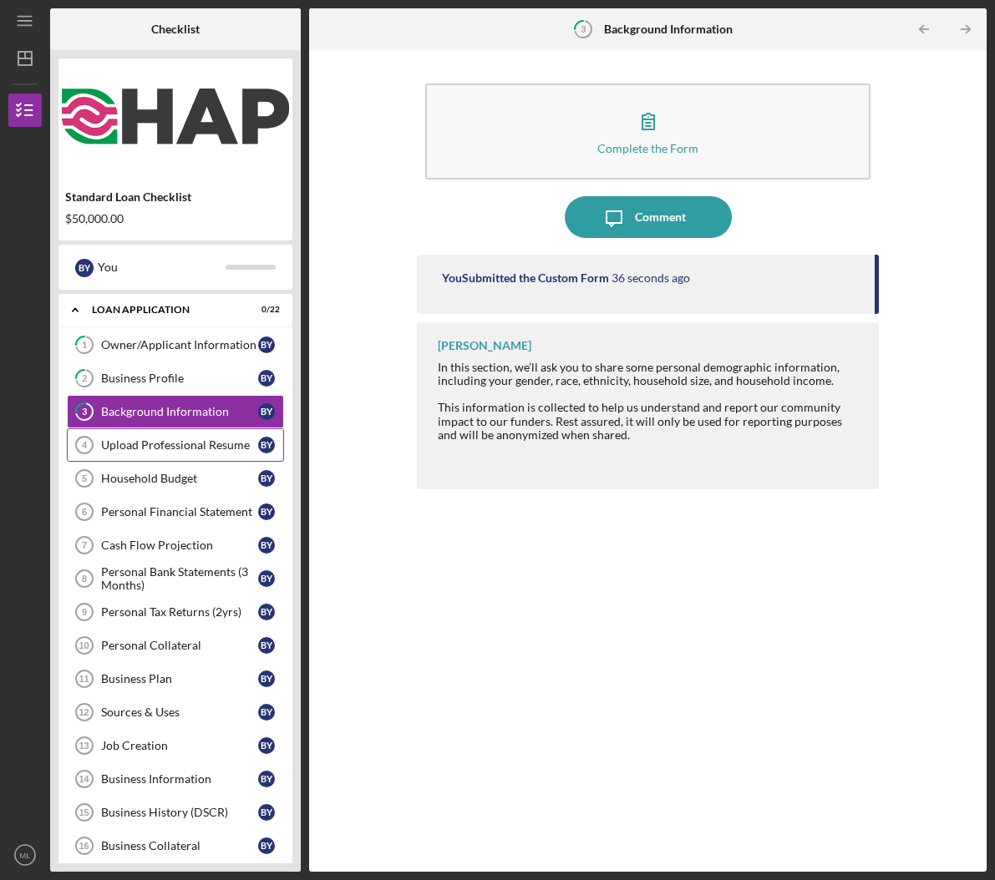
click at [183, 443] on div "Upload Professional Resume" at bounding box center [179, 444] width 157 height 13
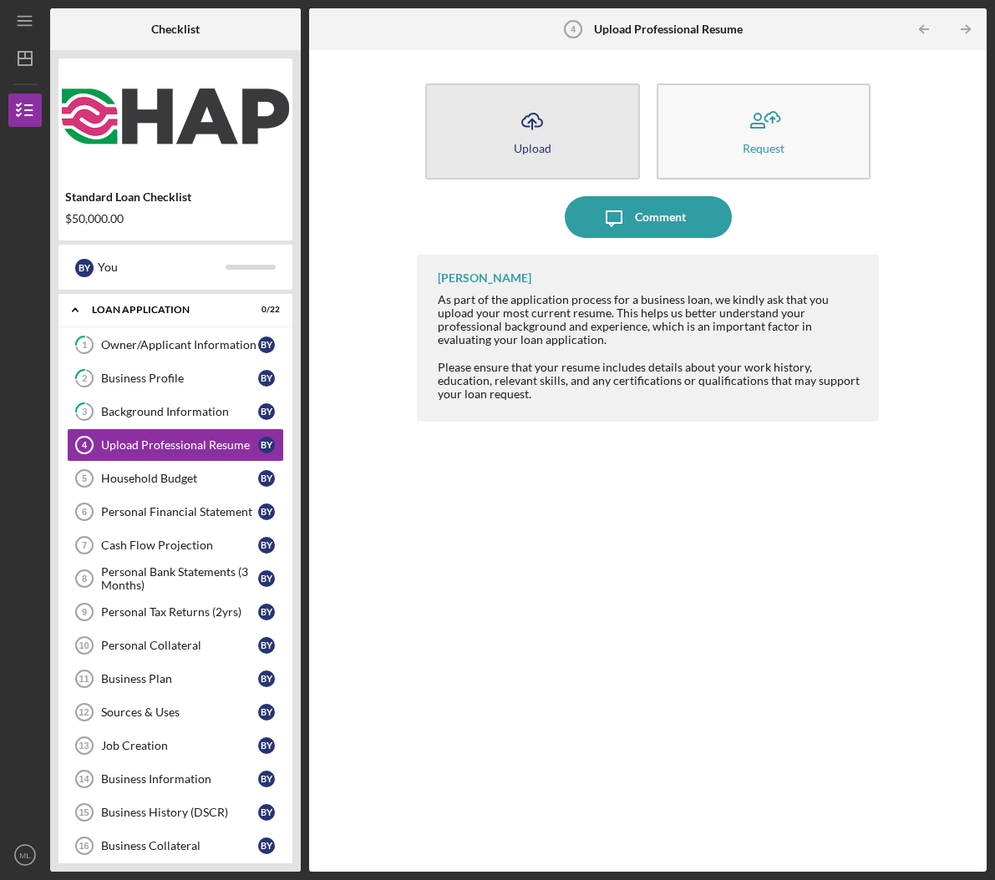
click at [575, 144] on button "Icon/Upload Upload" at bounding box center [532, 132] width 215 height 96
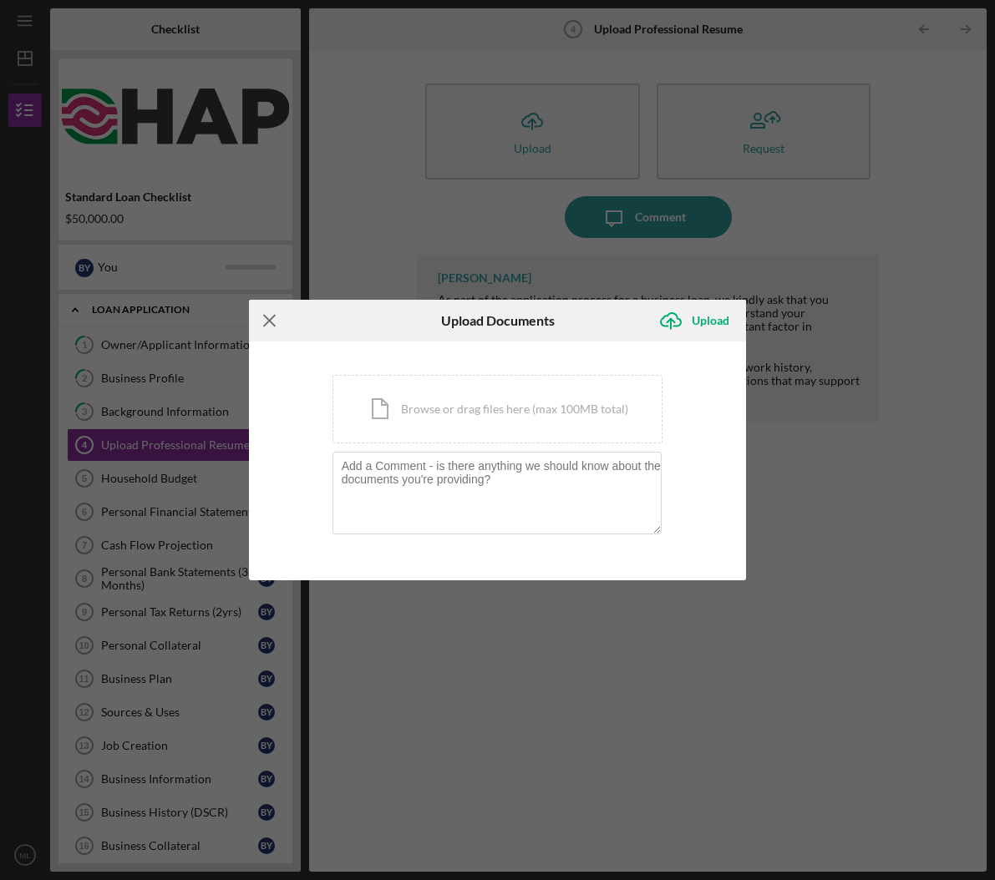
click at [264, 320] on icon "Icon/Menu Close" at bounding box center [270, 321] width 42 height 42
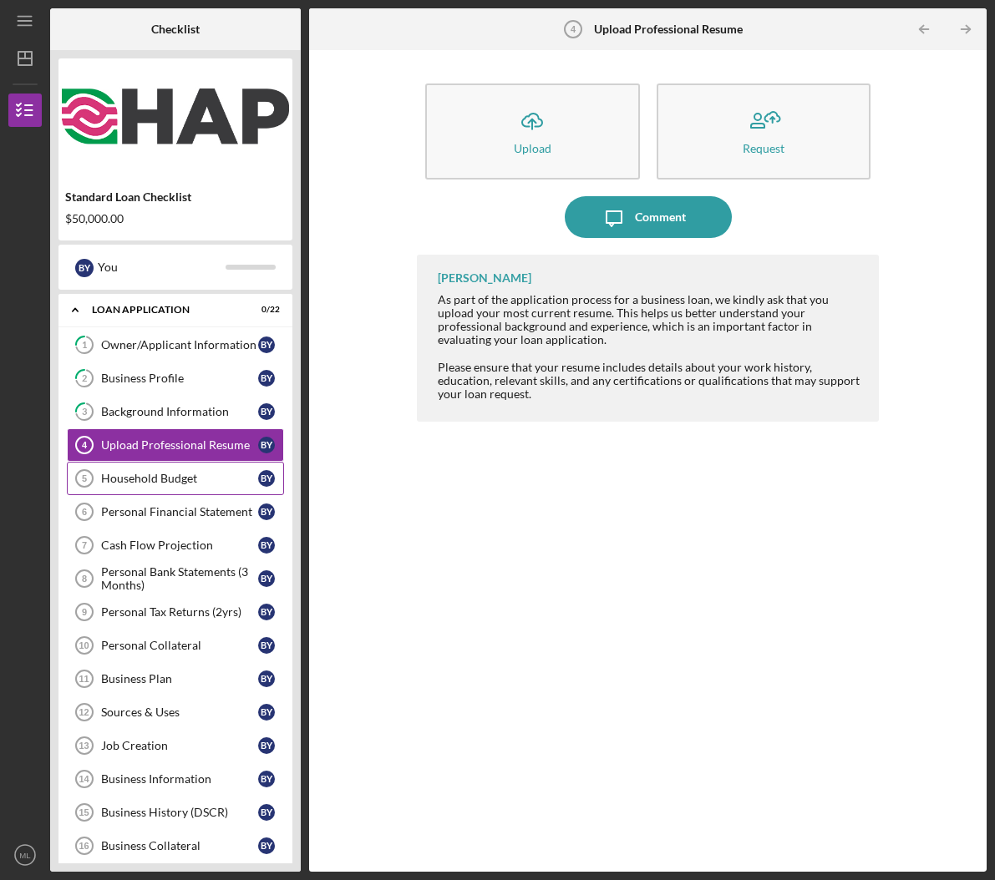
click at [151, 484] on div "Household Budget" at bounding box center [179, 478] width 157 height 13
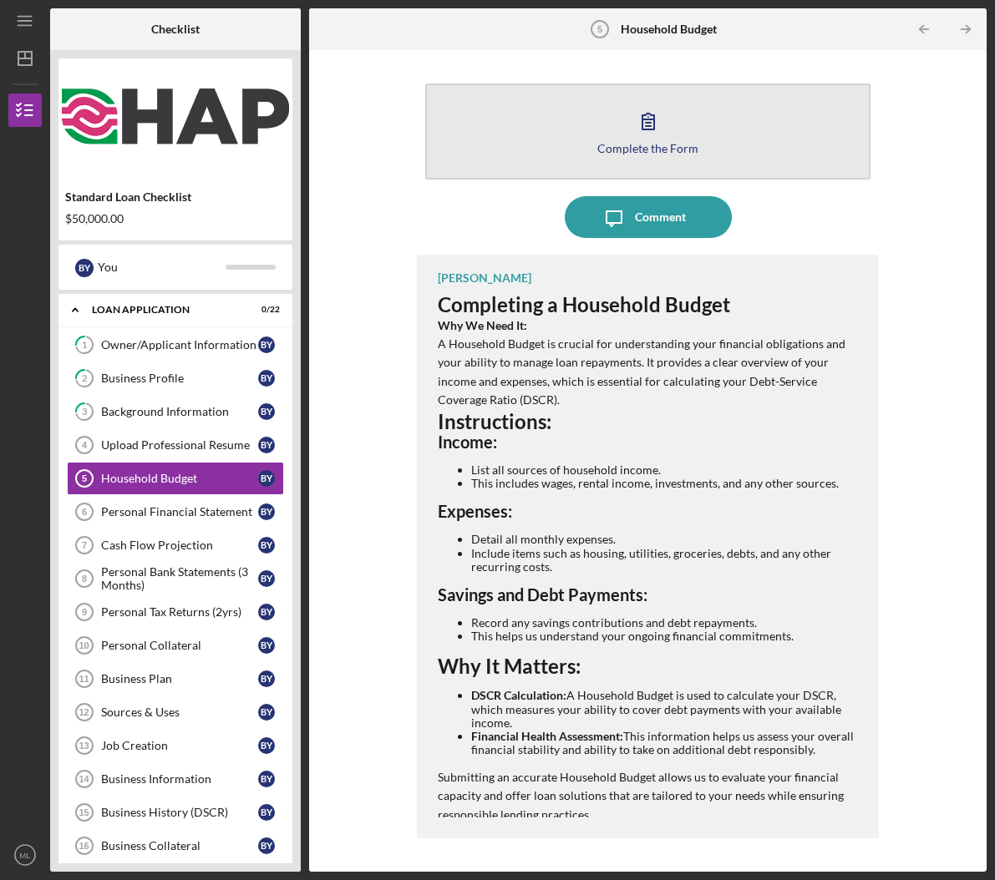
click at [763, 130] on button "Complete the Form Form" at bounding box center [648, 132] width 446 height 96
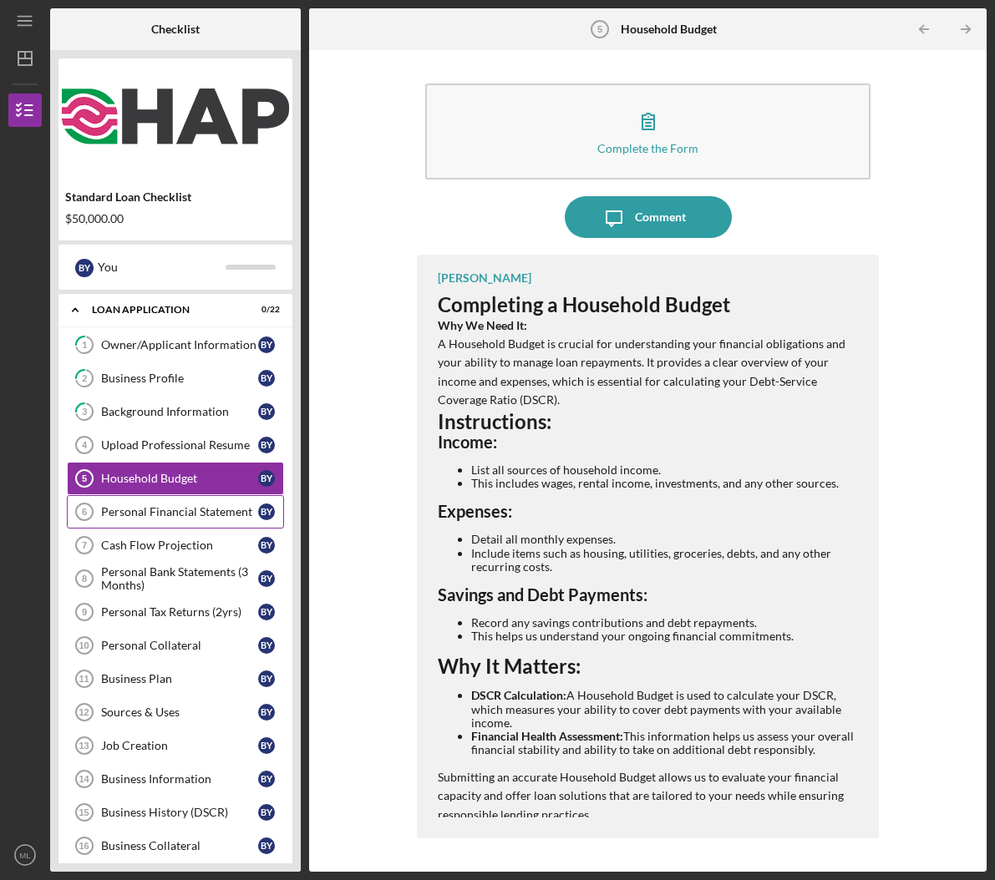
click at [153, 507] on div "Personal Financial Statement" at bounding box center [179, 511] width 157 height 13
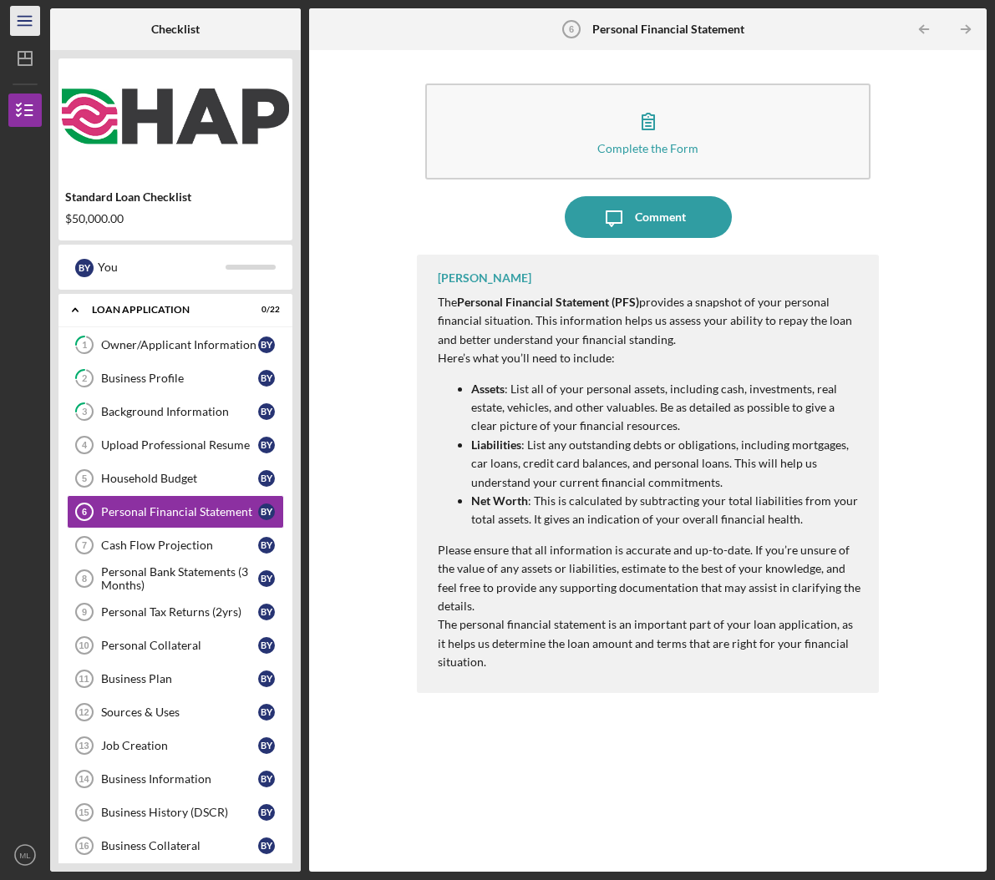
click at [29, 28] on icon "Icon/Menu" at bounding box center [26, 22] width 38 height 38
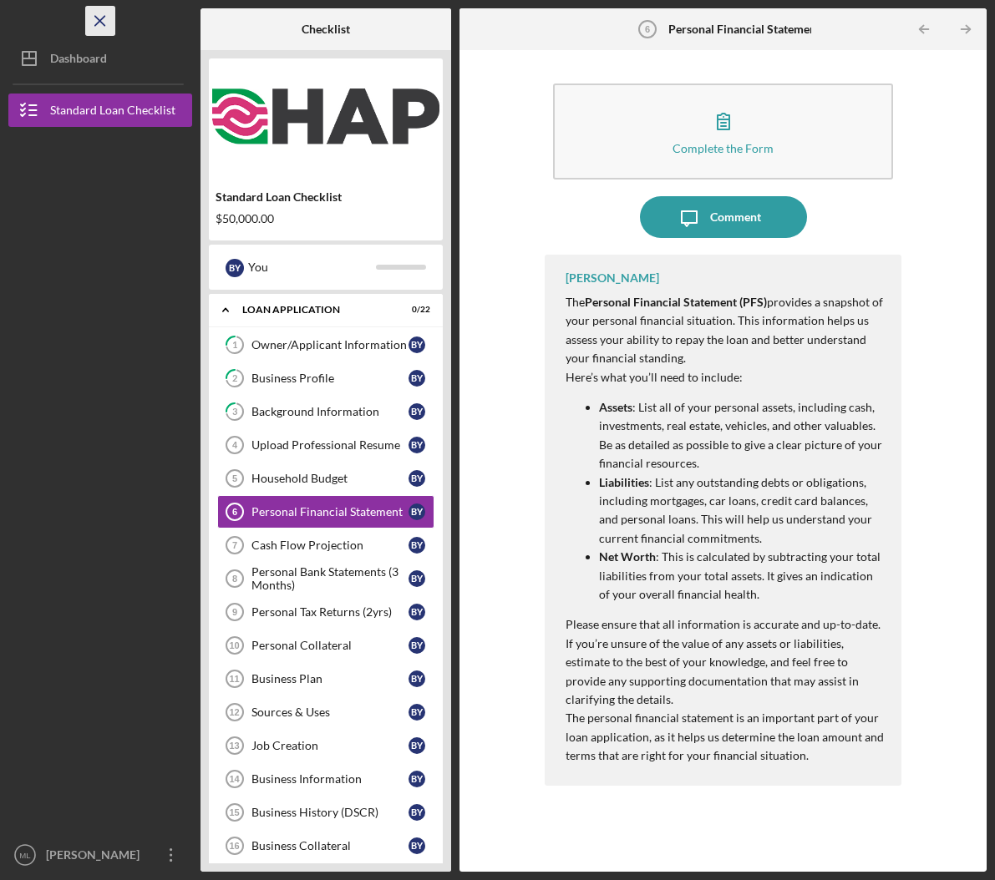
click at [104, 7] on icon "Icon/Menu Close" at bounding box center [101, 22] width 38 height 38
